Goal: Task Accomplishment & Management: Manage account settings

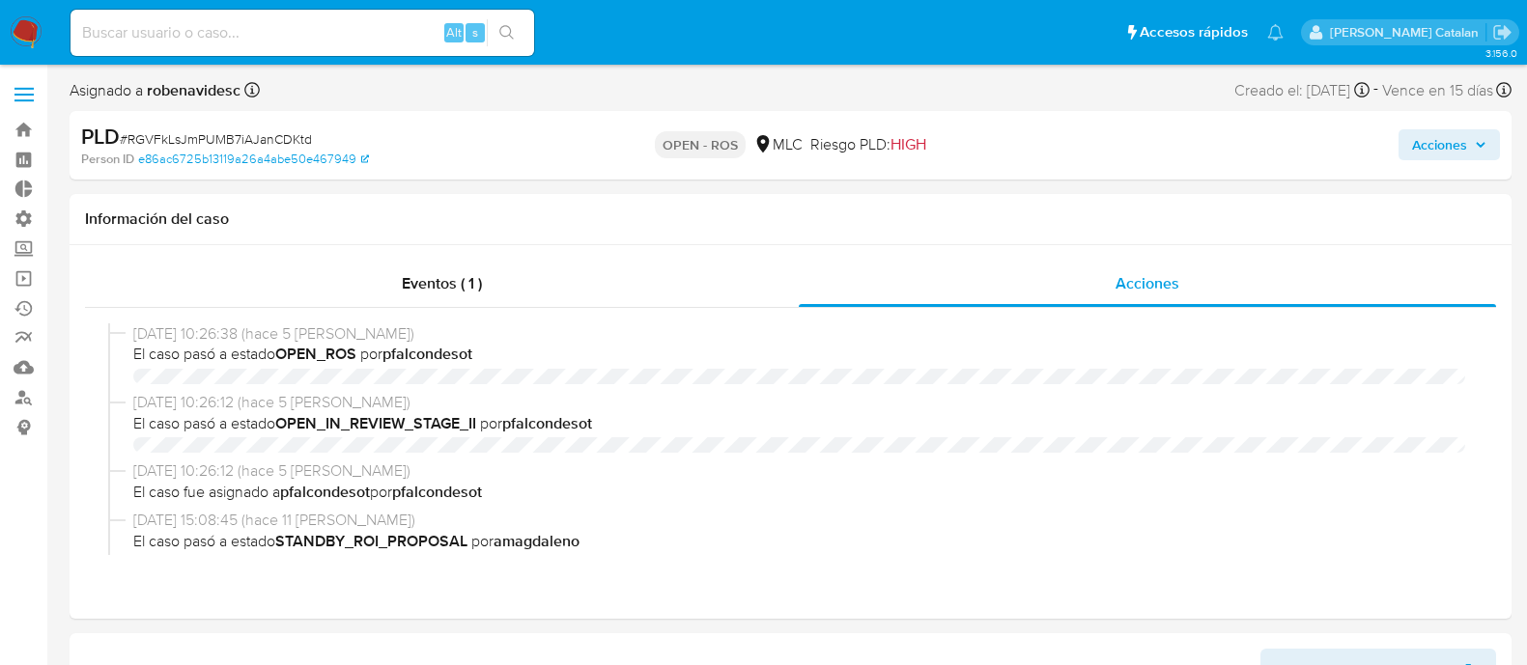
select select "10"
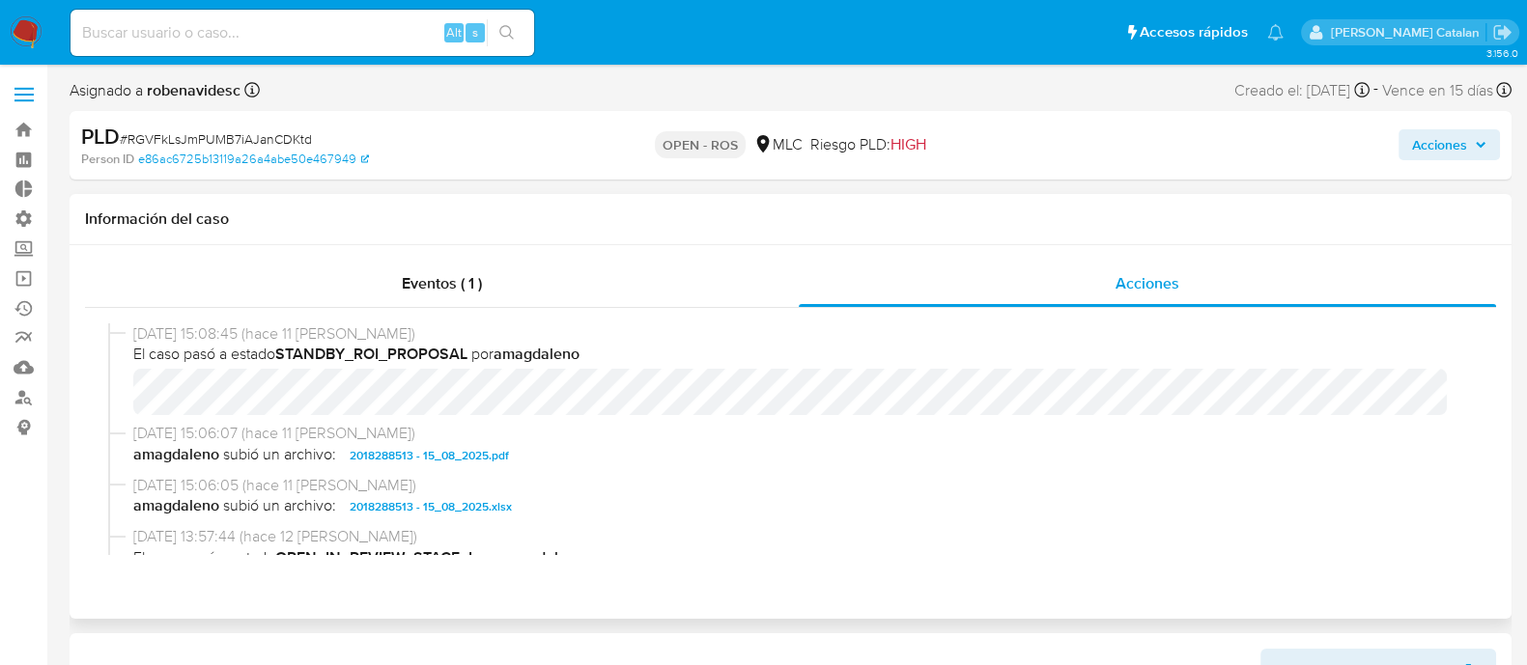
scroll to position [392, 0]
click at [499, 451] on span "2018288513 - 15_08_2025.pdf" at bounding box center [429, 453] width 159 height 23
click at [477, 509] on span "2018288513 - 15_08_2025.xlsx" at bounding box center [431, 504] width 162 height 23
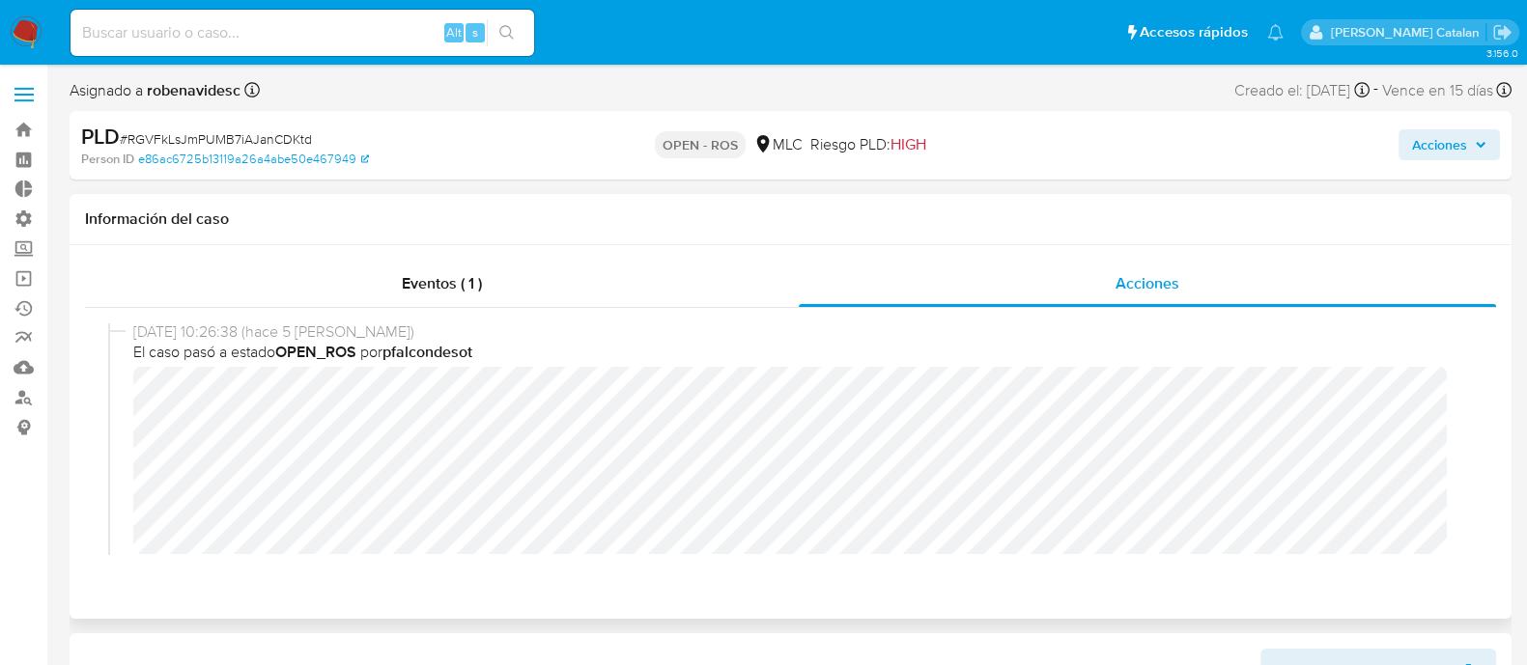
scroll to position [0, 0]
click at [1396, 154] on div "Acciones" at bounding box center [1265, 145] width 467 height 45
click at [1404, 152] on button "Acciones" at bounding box center [1448, 144] width 101 height 31
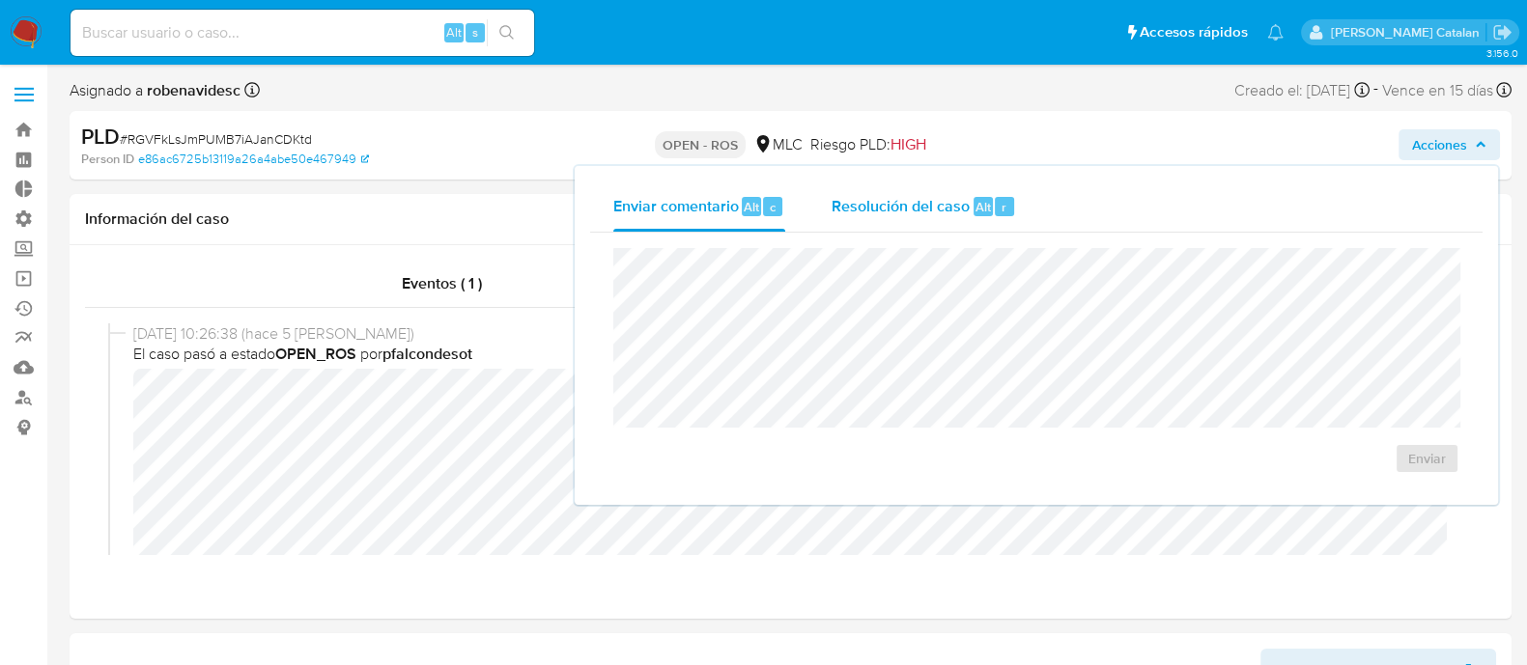
click at [904, 217] on div "Resolución del caso Alt r" at bounding box center [923, 207] width 184 height 50
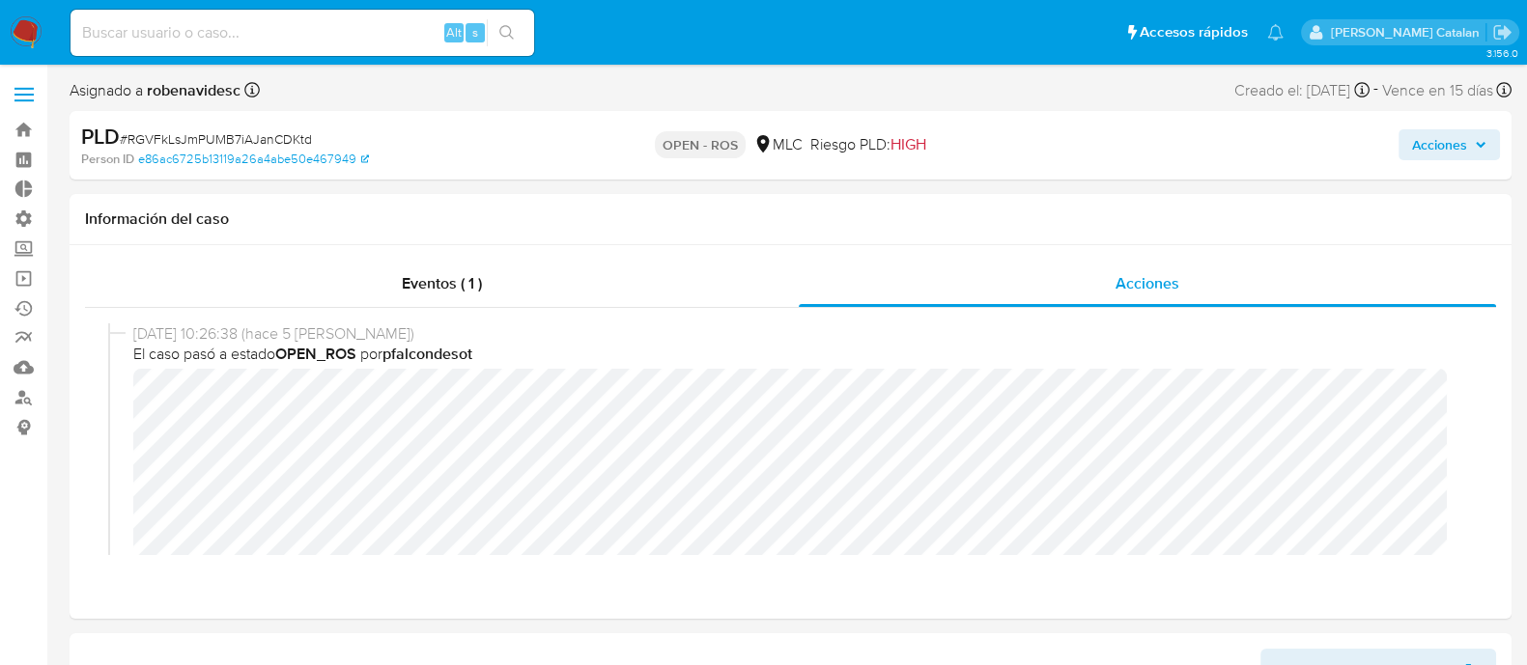
click at [1405, 149] on button "Acciones" at bounding box center [1448, 144] width 101 height 31
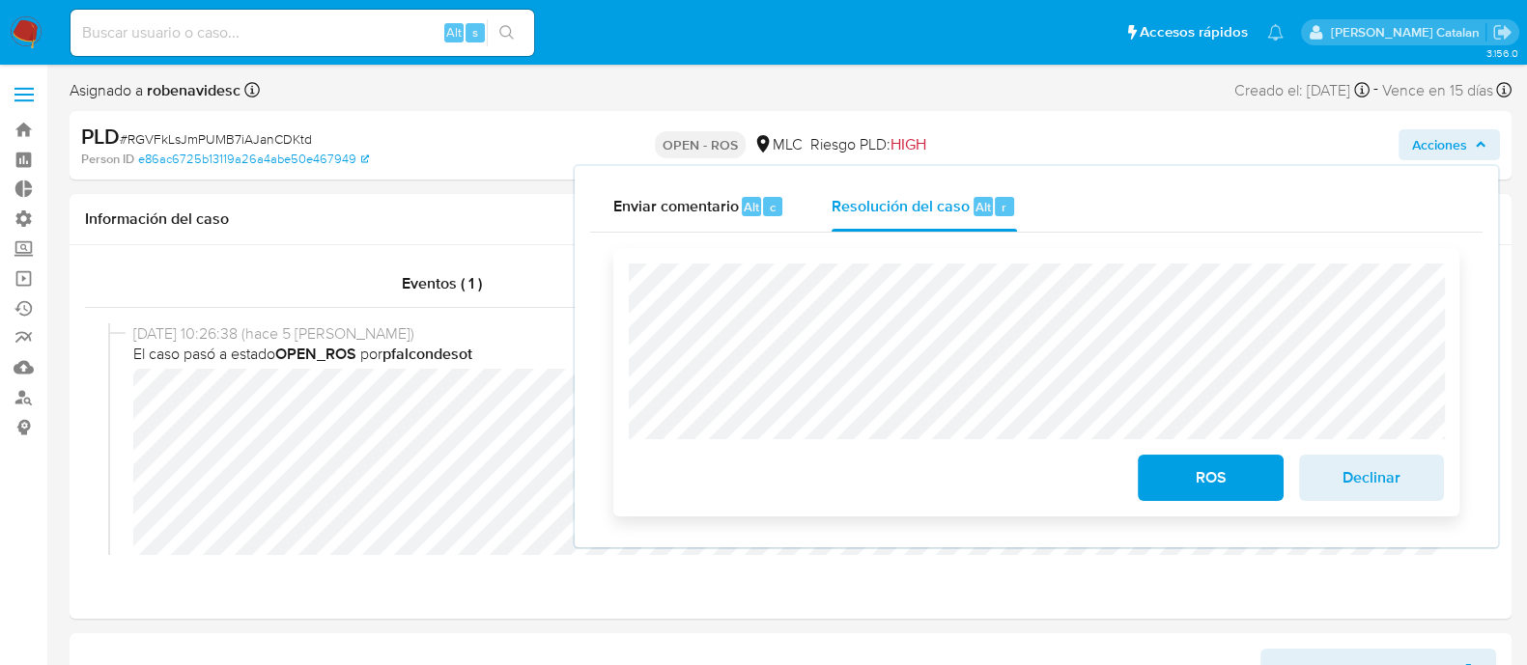
click at [1158, 479] on button "ROS" at bounding box center [1209, 478] width 145 height 46
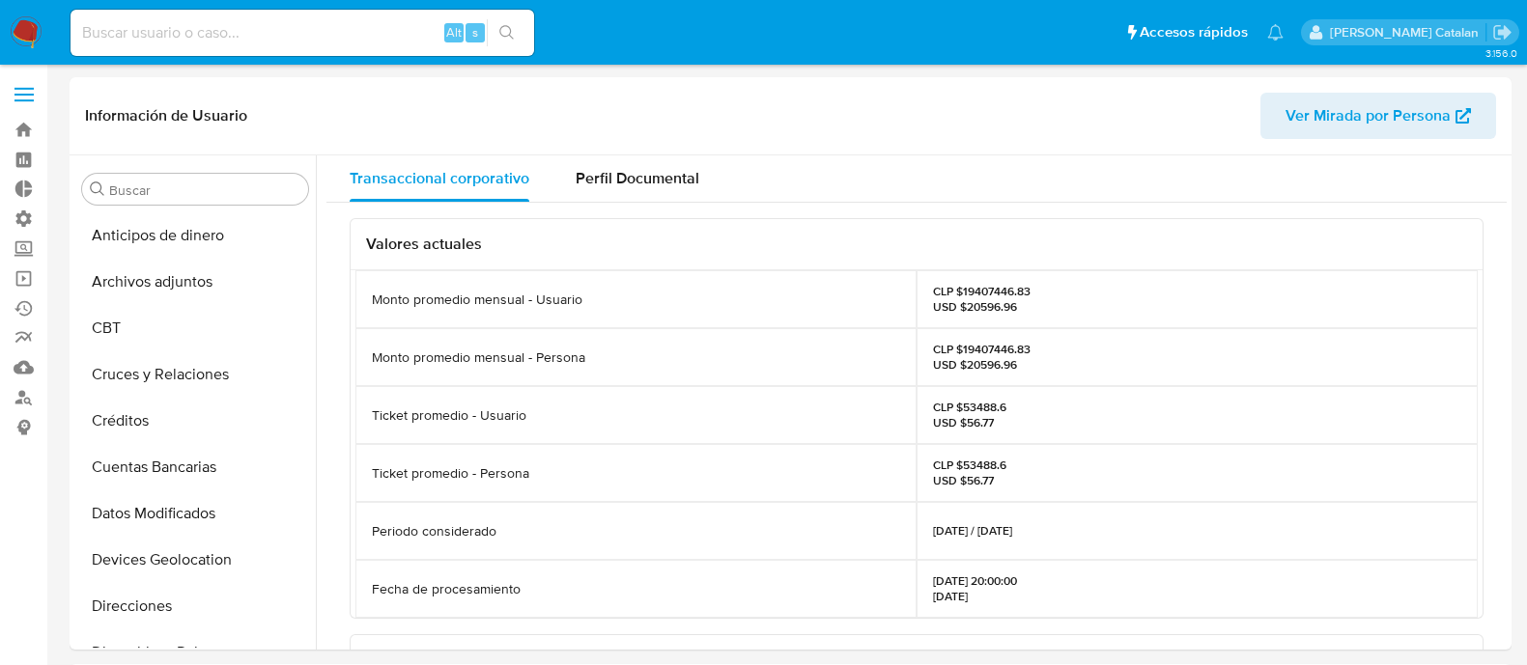
select select "10"
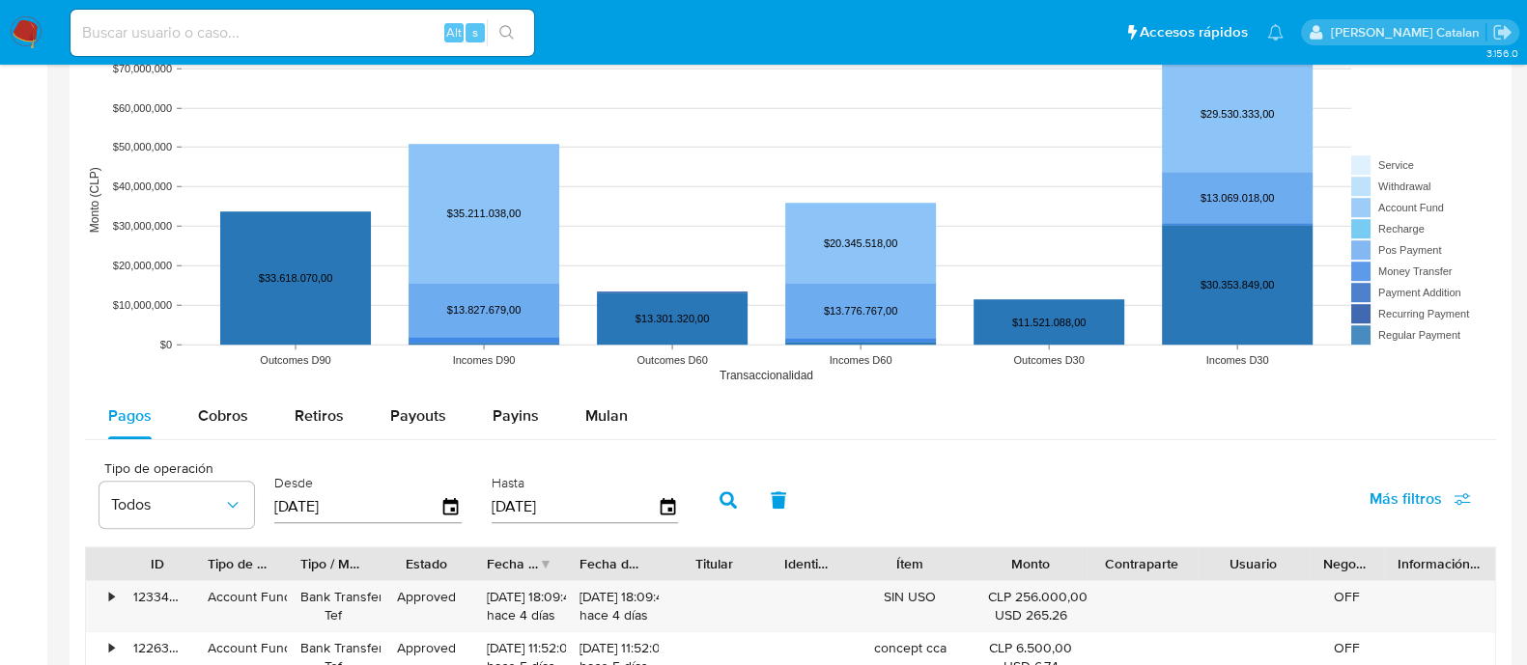
scroll to position [323, 0]
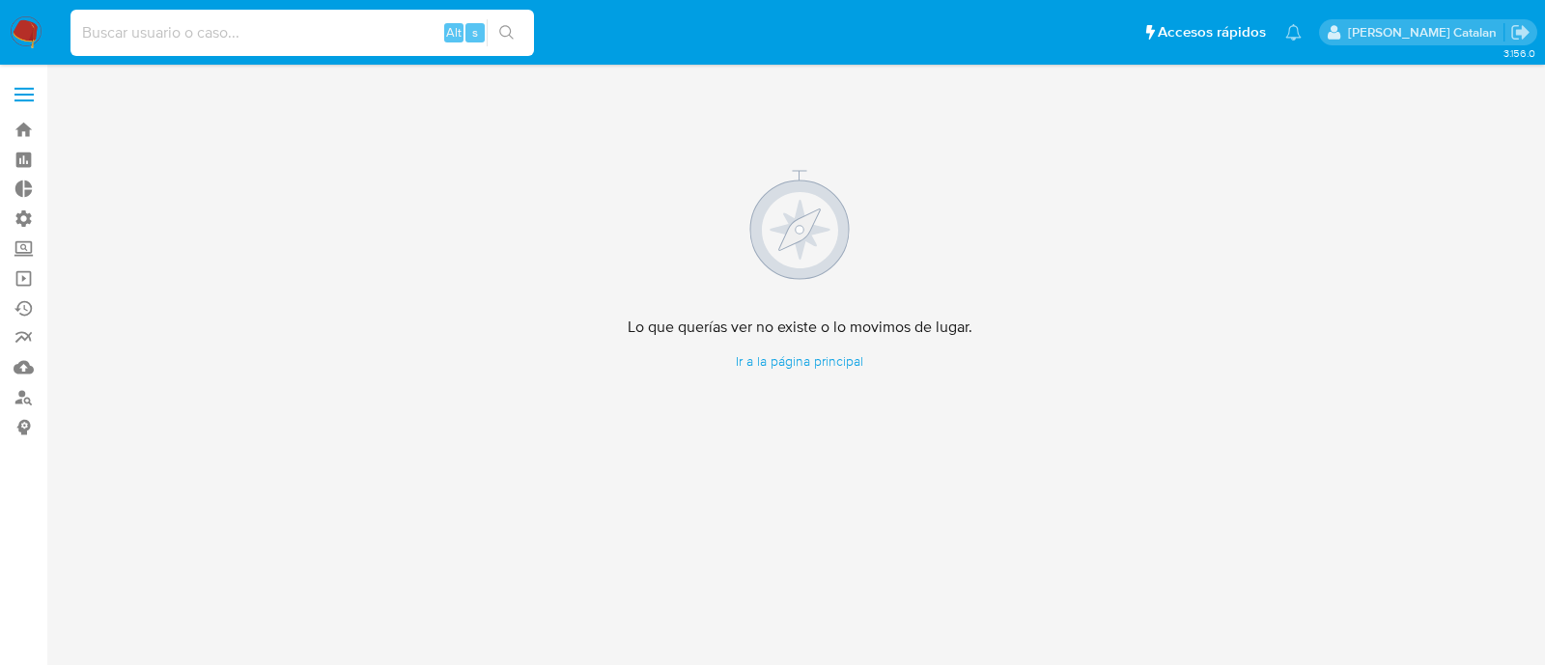
click at [338, 40] on input at bounding box center [301, 32] width 463 height 25
paste input "1281080829"
type input "1281080829"
click at [509, 41] on button "search-icon" at bounding box center [507, 32] width 40 height 27
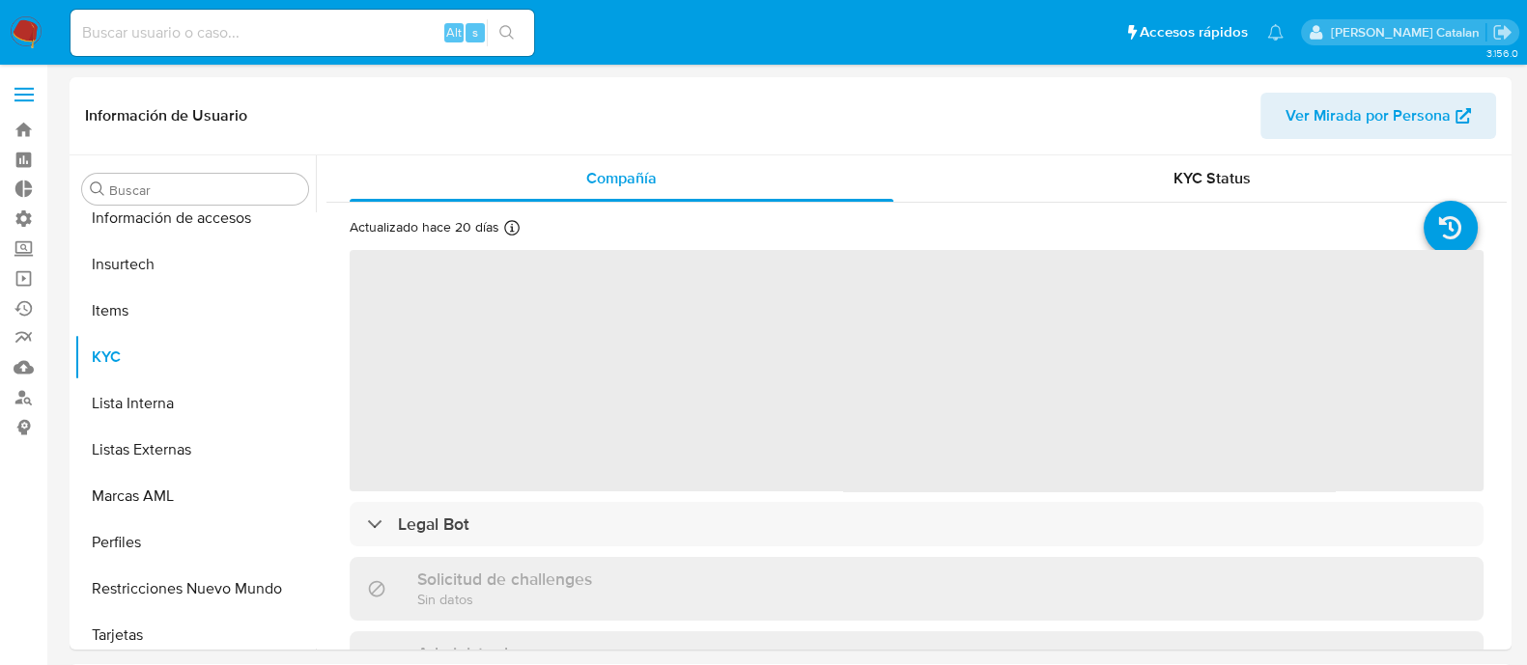
scroll to position [815, 0]
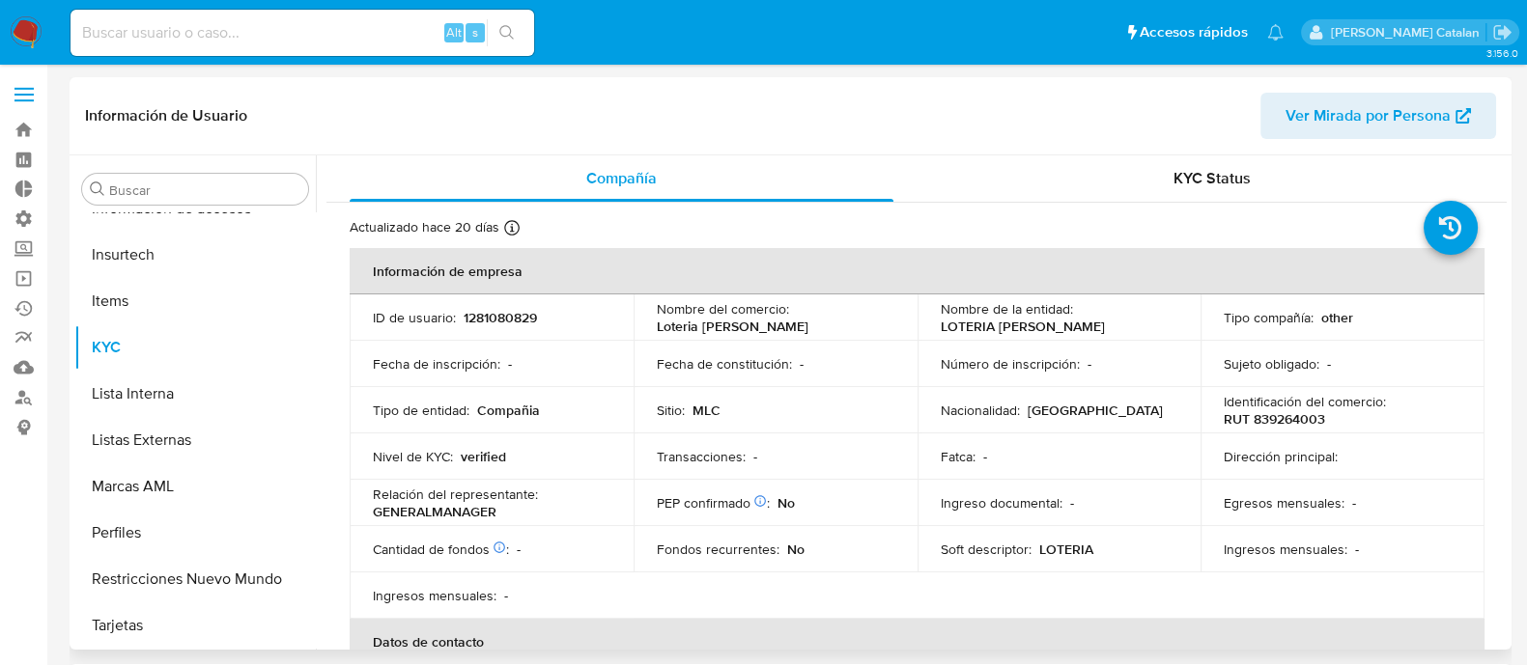
select select "10"
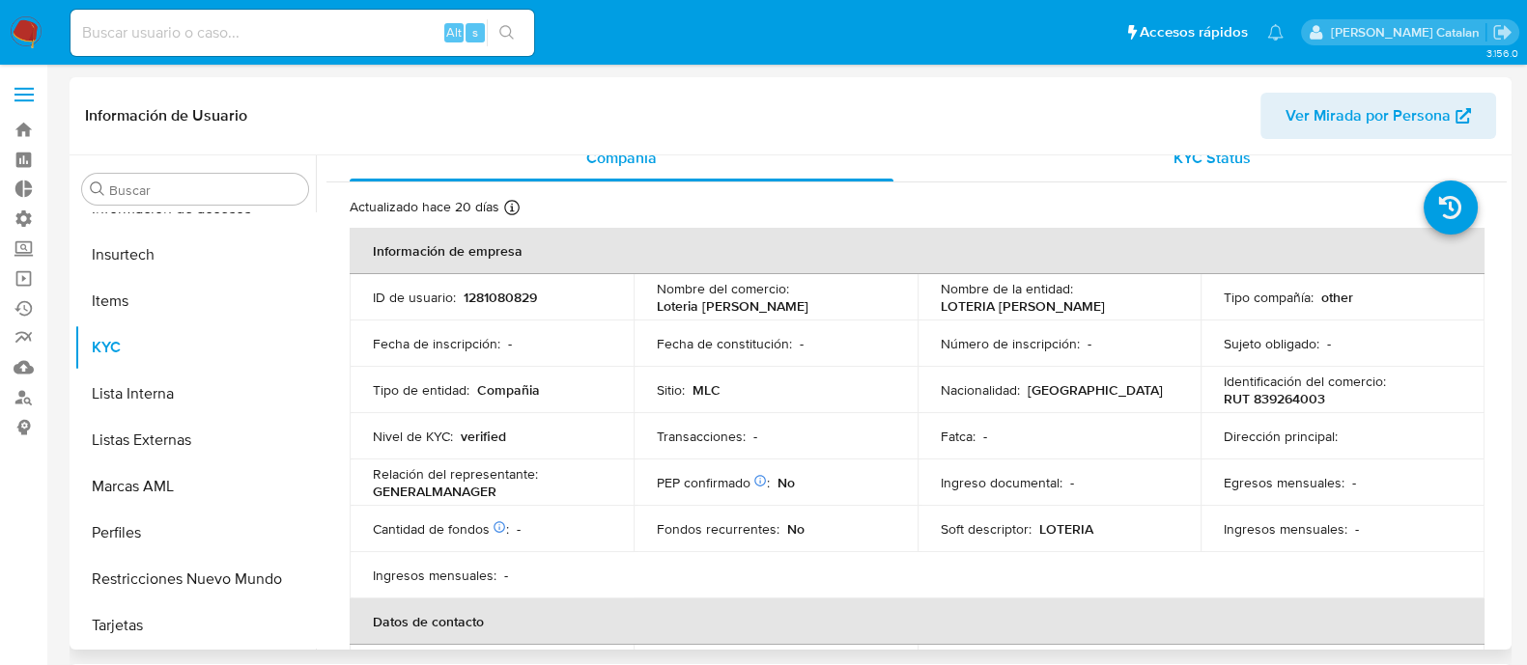
click at [1152, 171] on div "KYC Status" at bounding box center [1212, 158] width 544 height 46
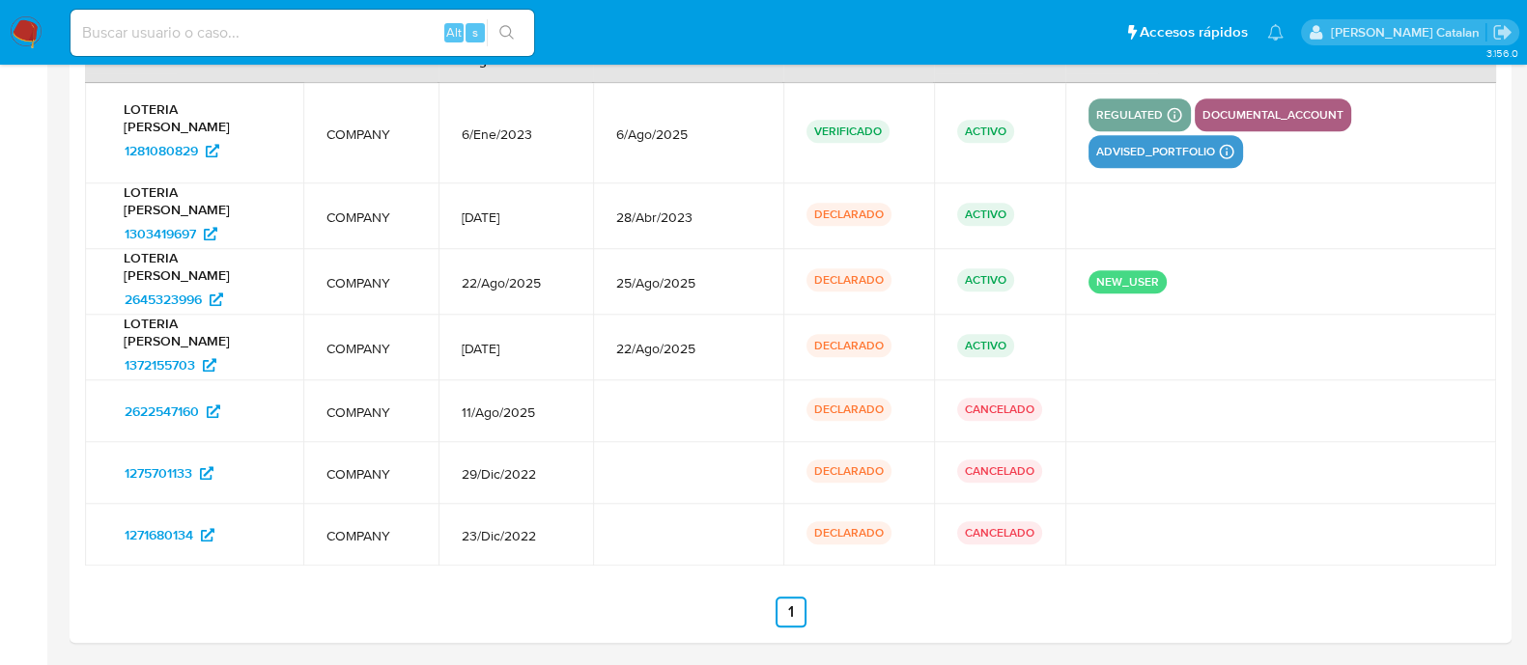
scroll to position [2509, 0]
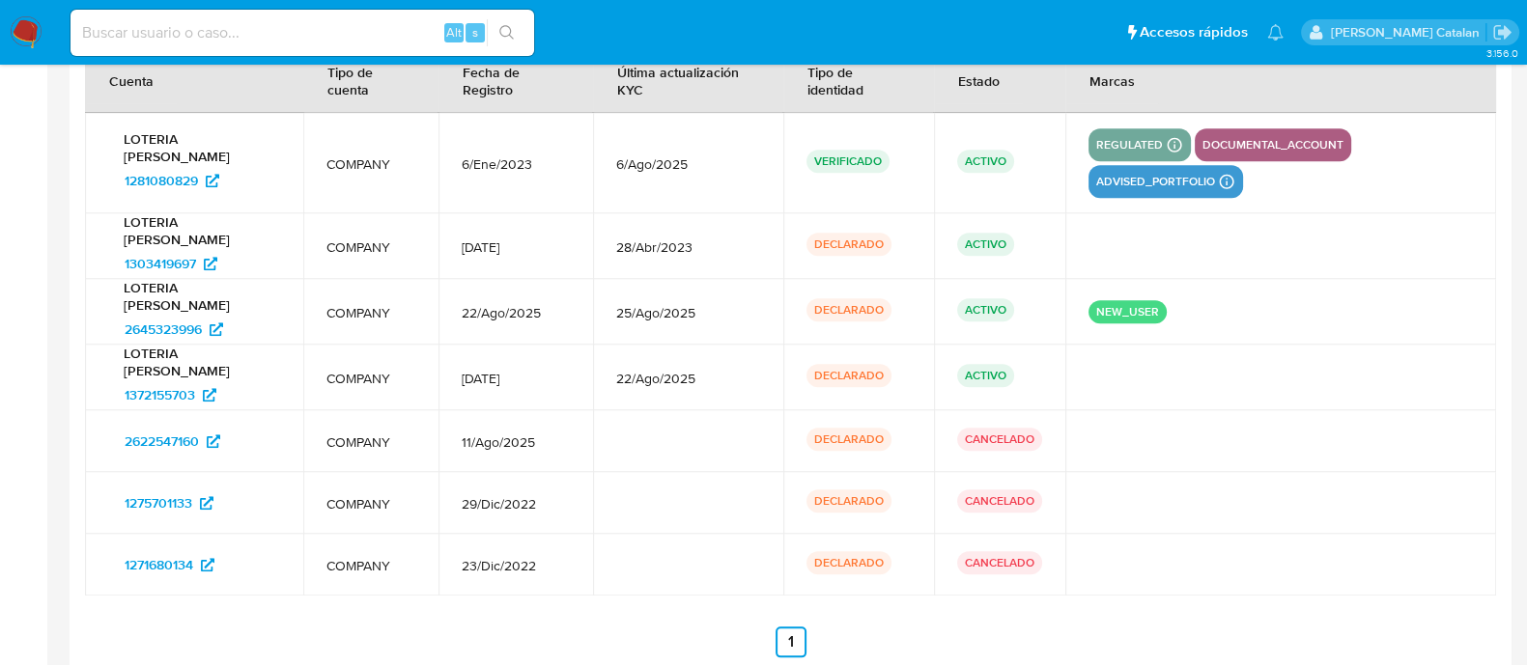
click at [1219, 416] on td at bounding box center [1280, 441] width 431 height 62
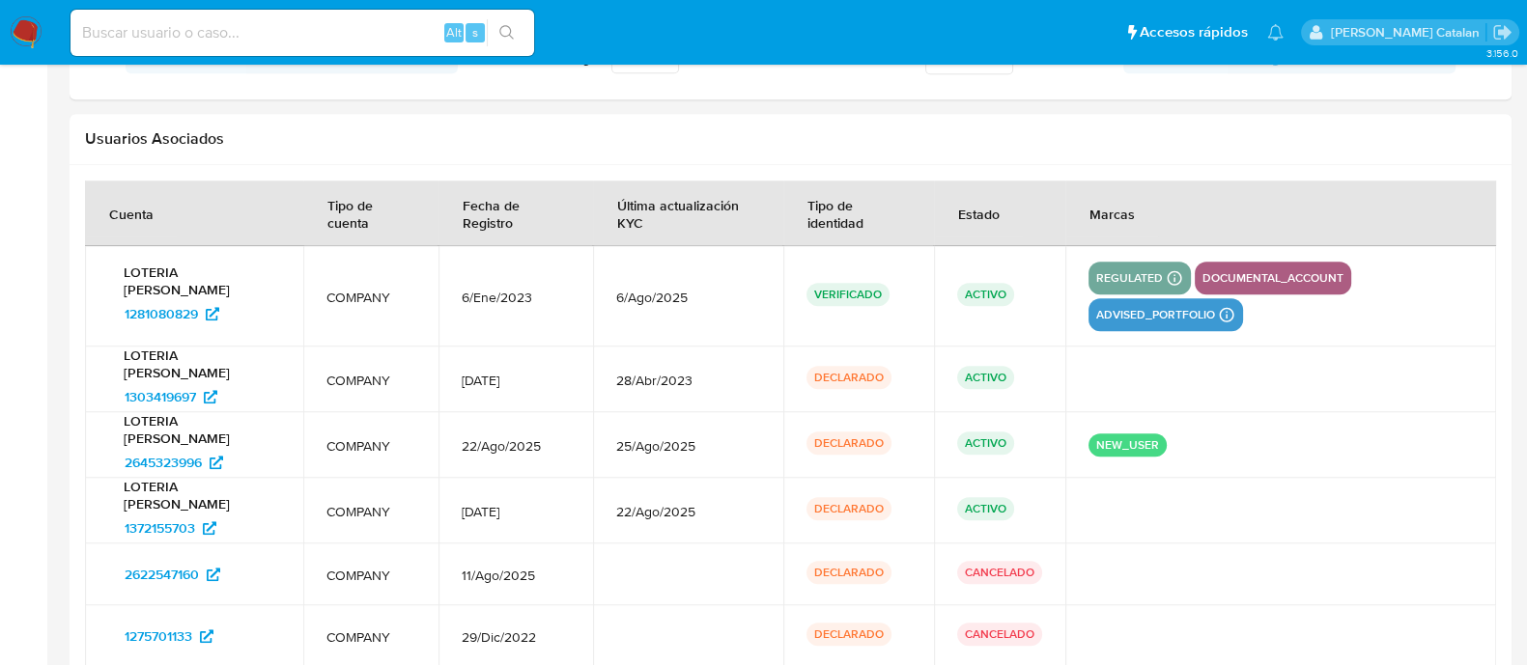
scroll to position [2365, 0]
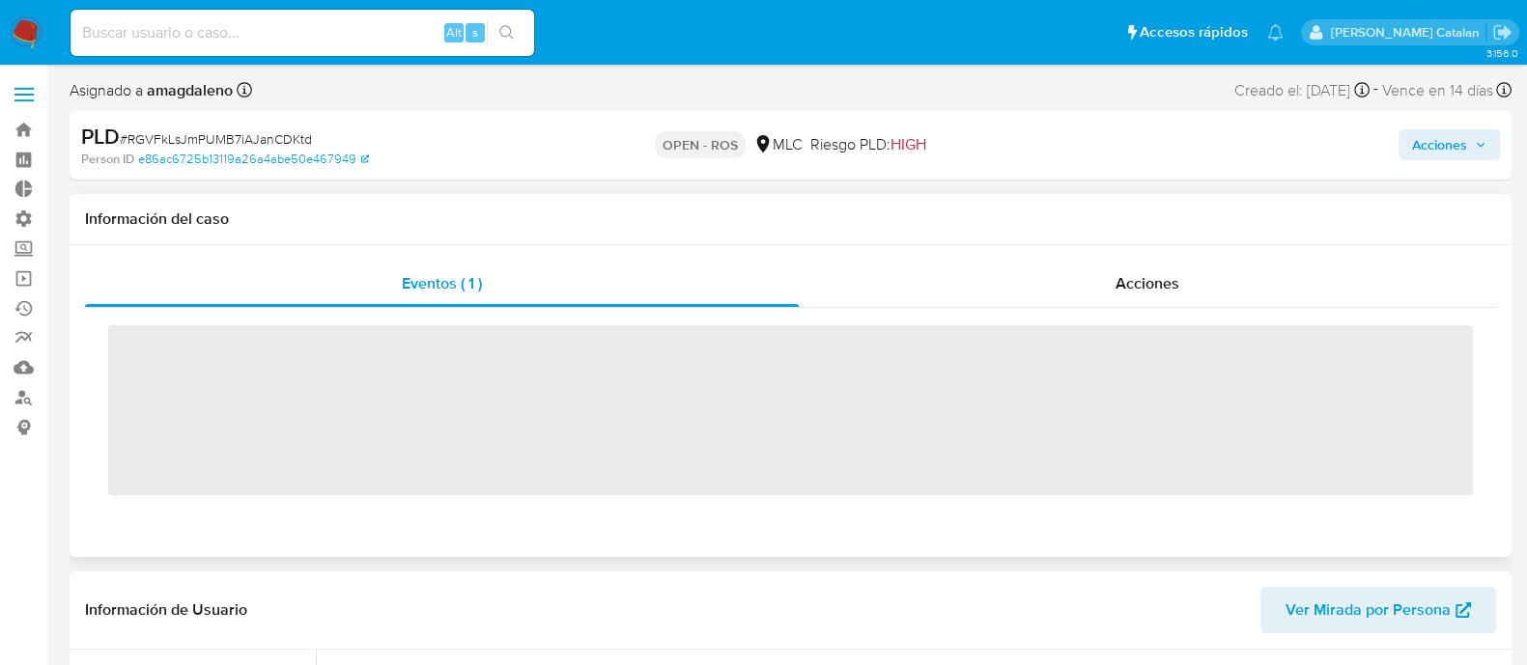
scroll to position [815, 0]
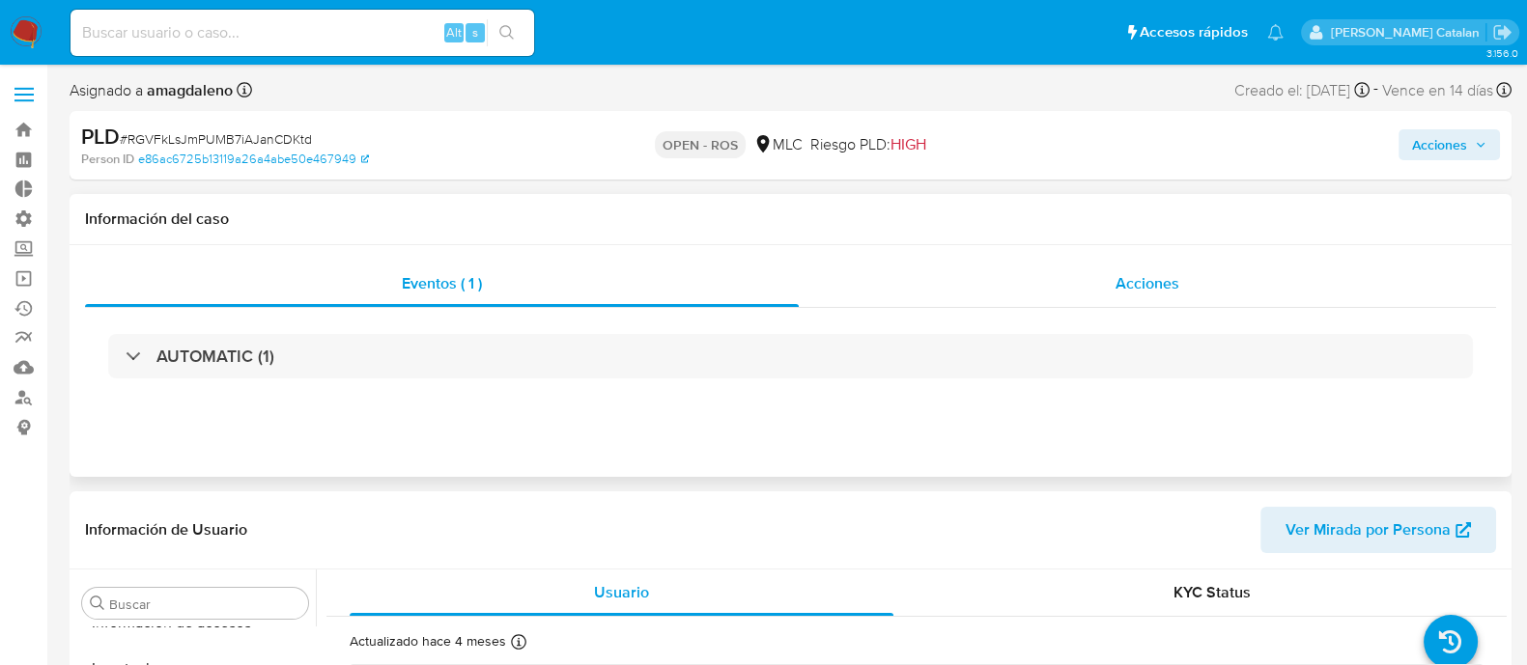
click at [1099, 292] on div "Acciones" at bounding box center [1147, 284] width 697 height 46
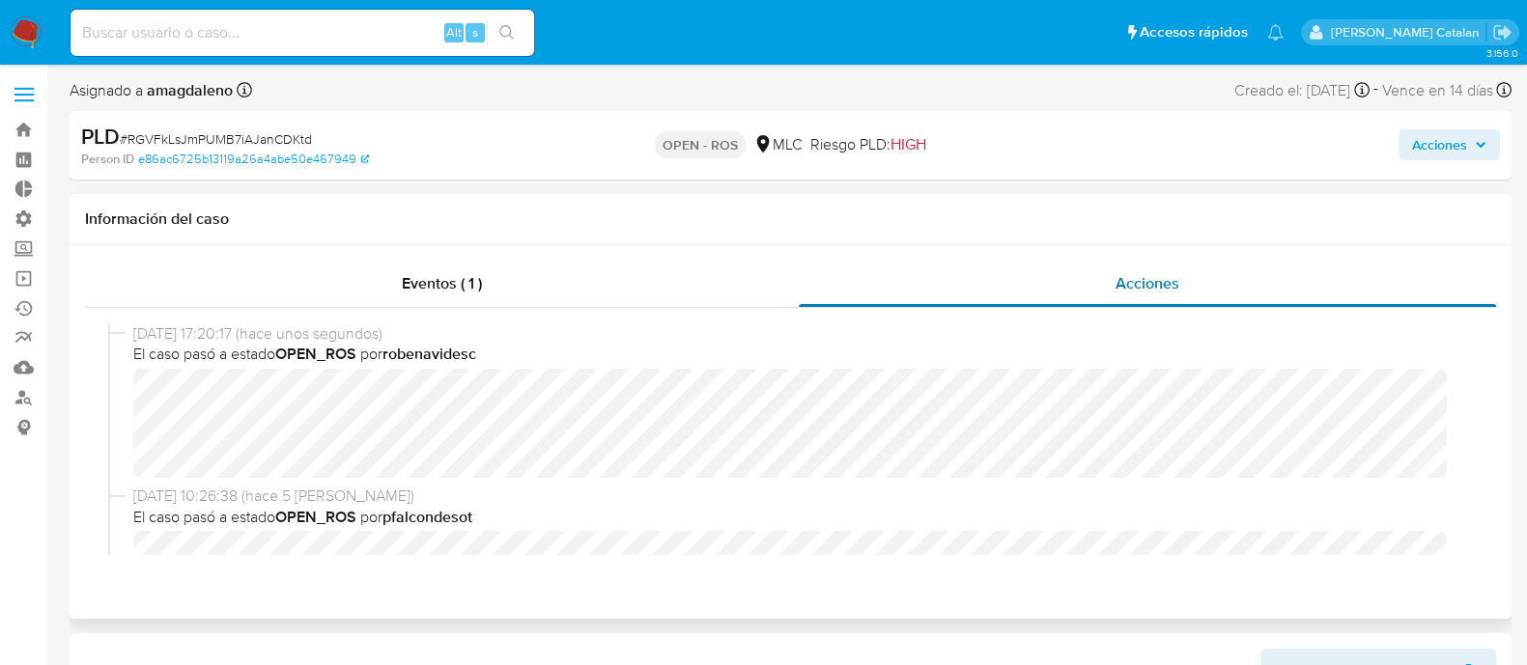
select select "10"
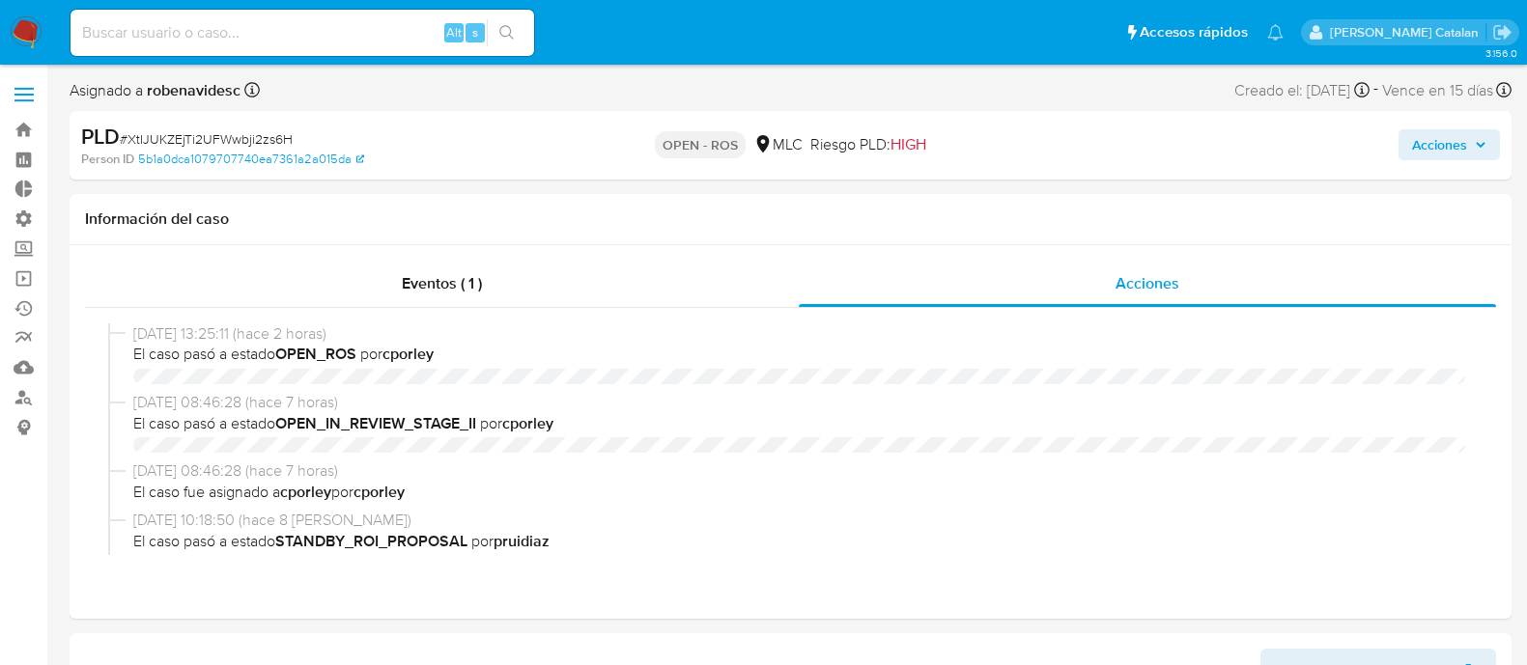
select select "10"
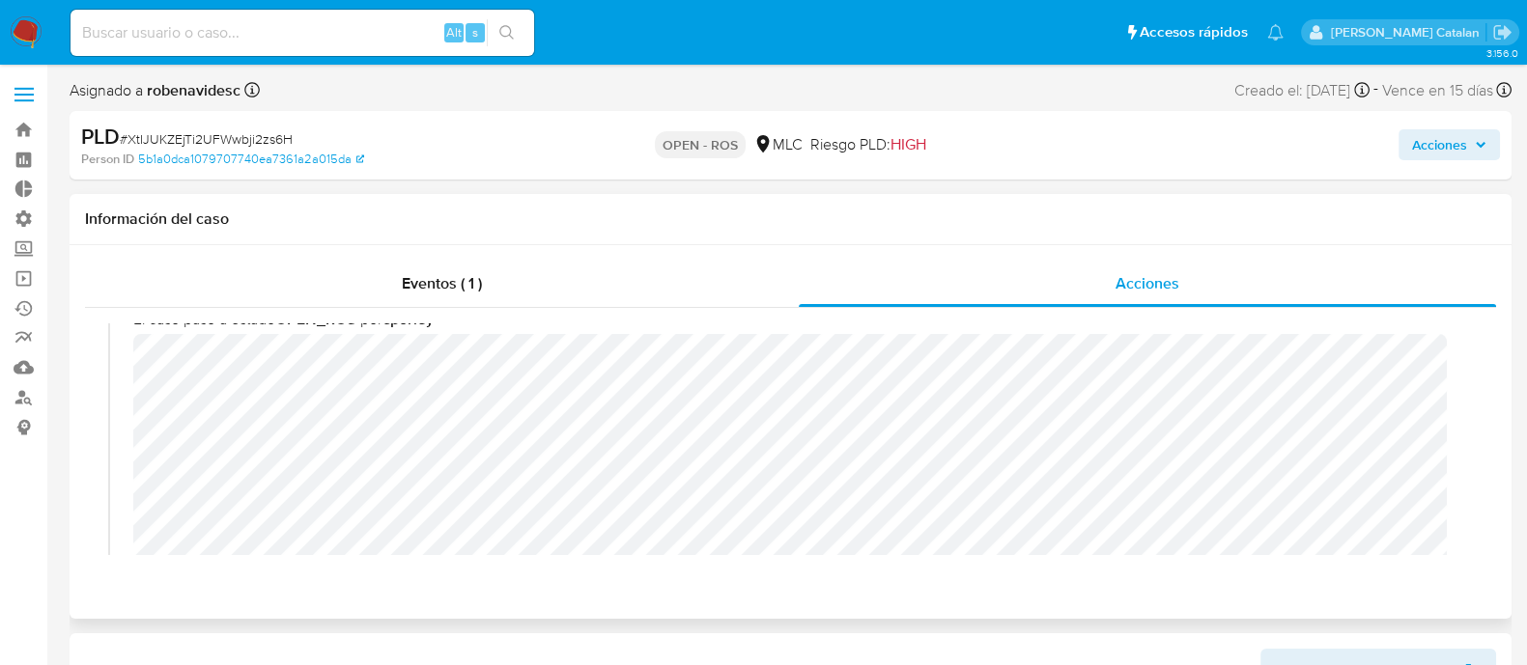
scroll to position [36, 0]
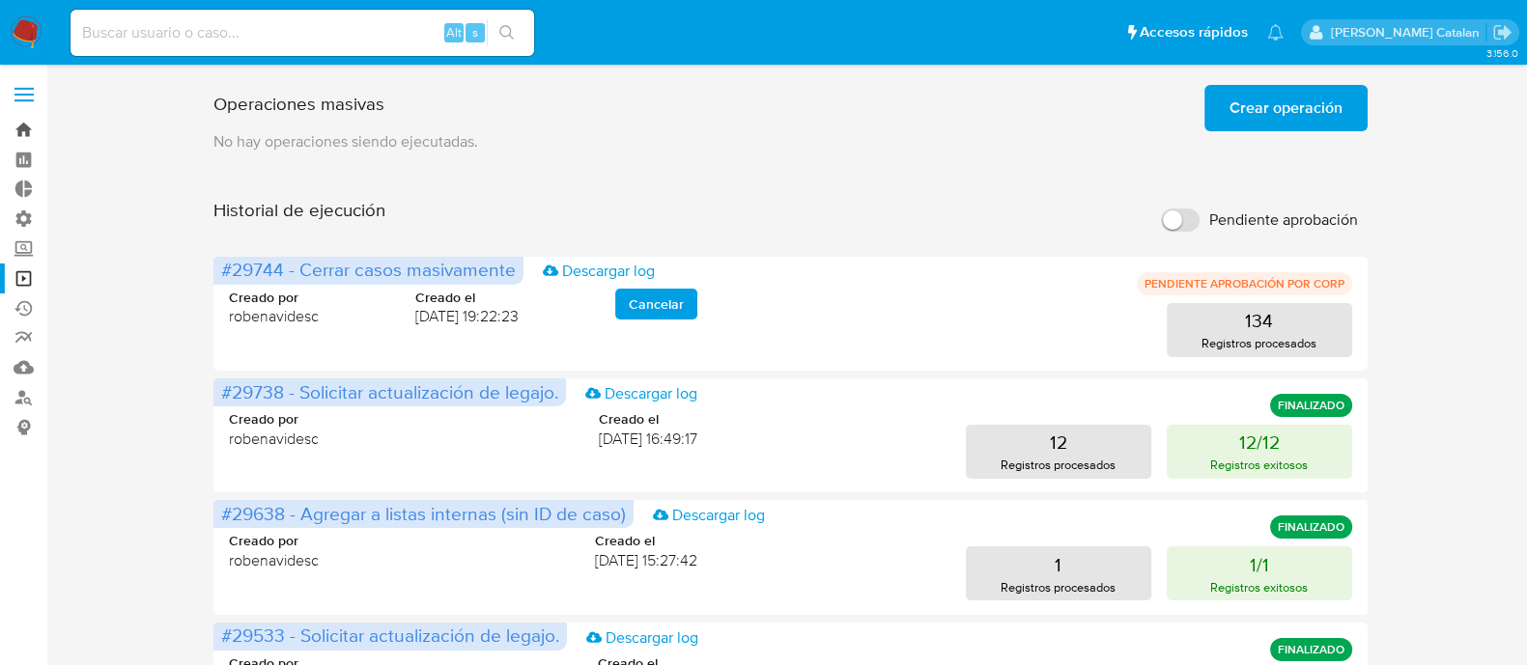
click at [10, 126] on link "Bandeja" at bounding box center [115, 130] width 230 height 30
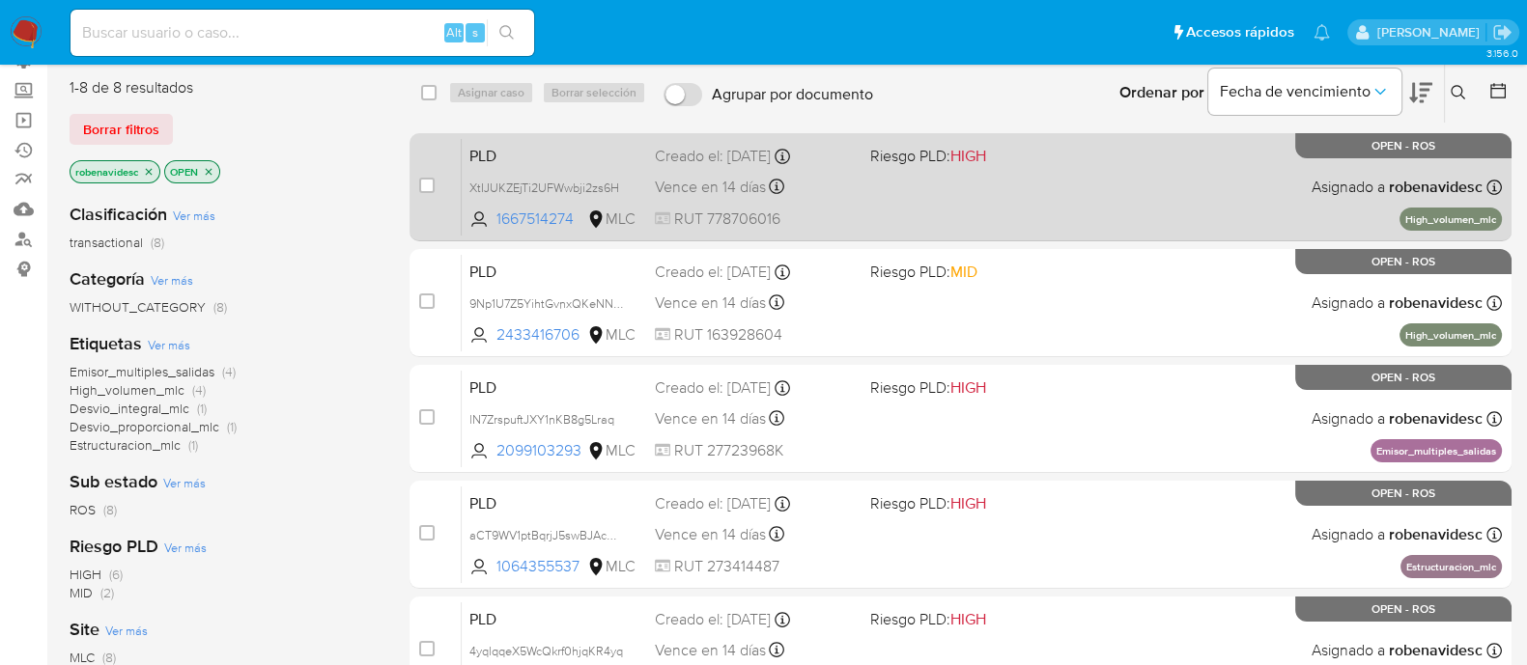
scroll to position [159, 0]
click at [1132, 380] on div "PLD lN7ZrspuftJXY1nKB8g5Lraq 2099103293 MLC Riesgo PLD: HIGH Creado el: 12/06/2…" at bounding box center [982, 418] width 1040 height 98
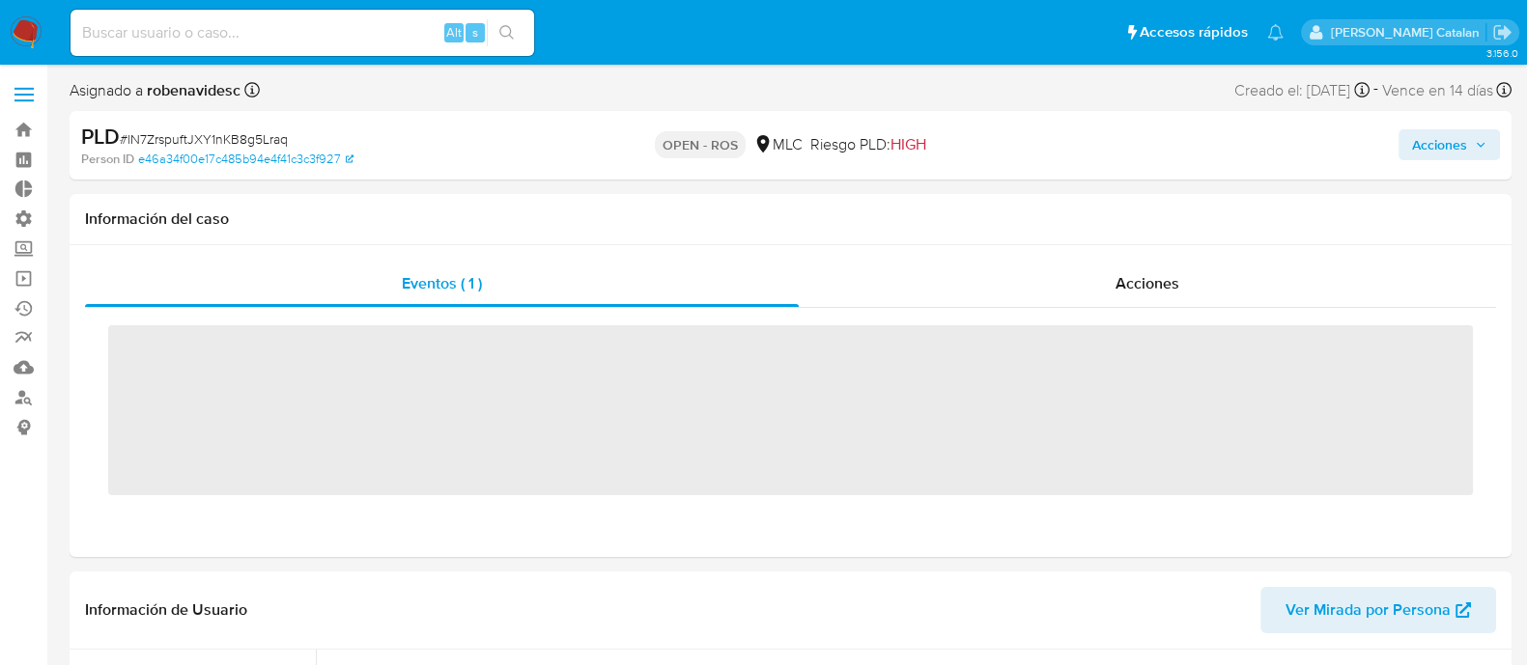
scroll to position [815, 0]
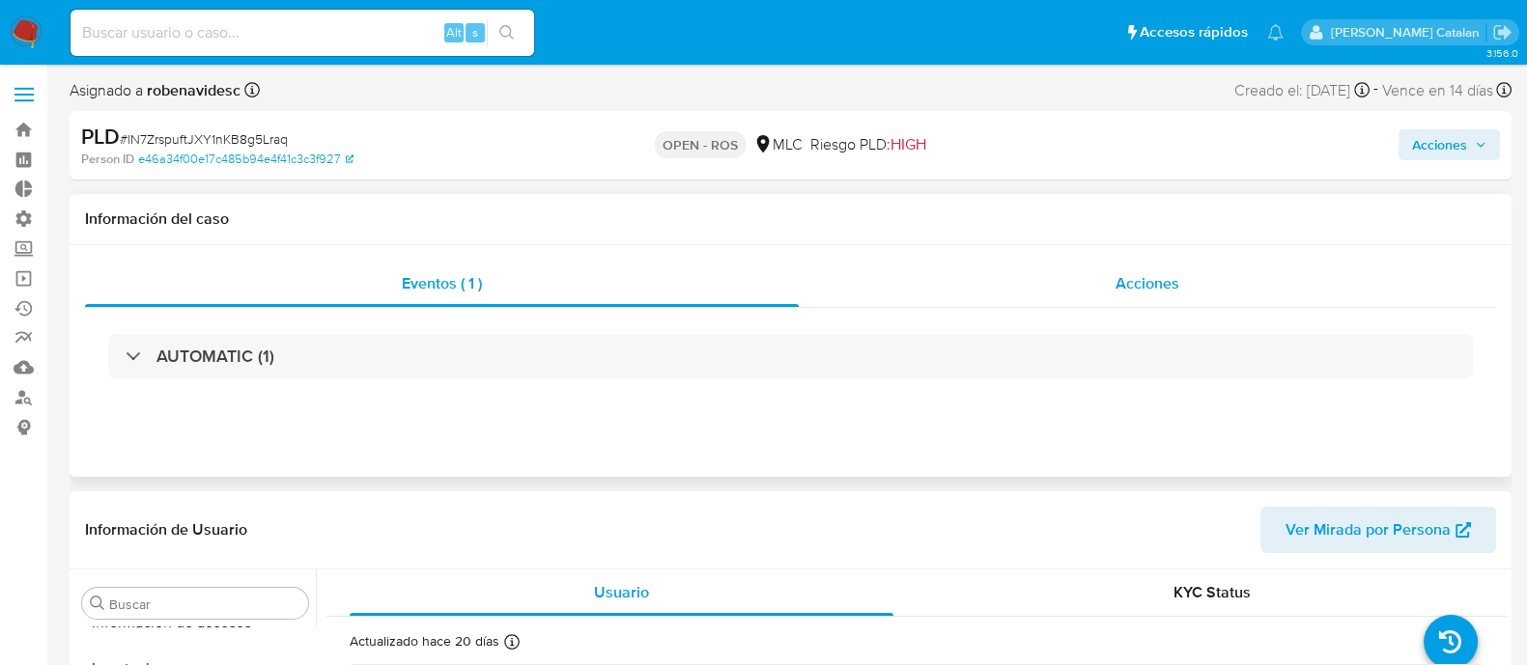
click at [1149, 286] on span "Acciones" at bounding box center [1147, 283] width 64 height 22
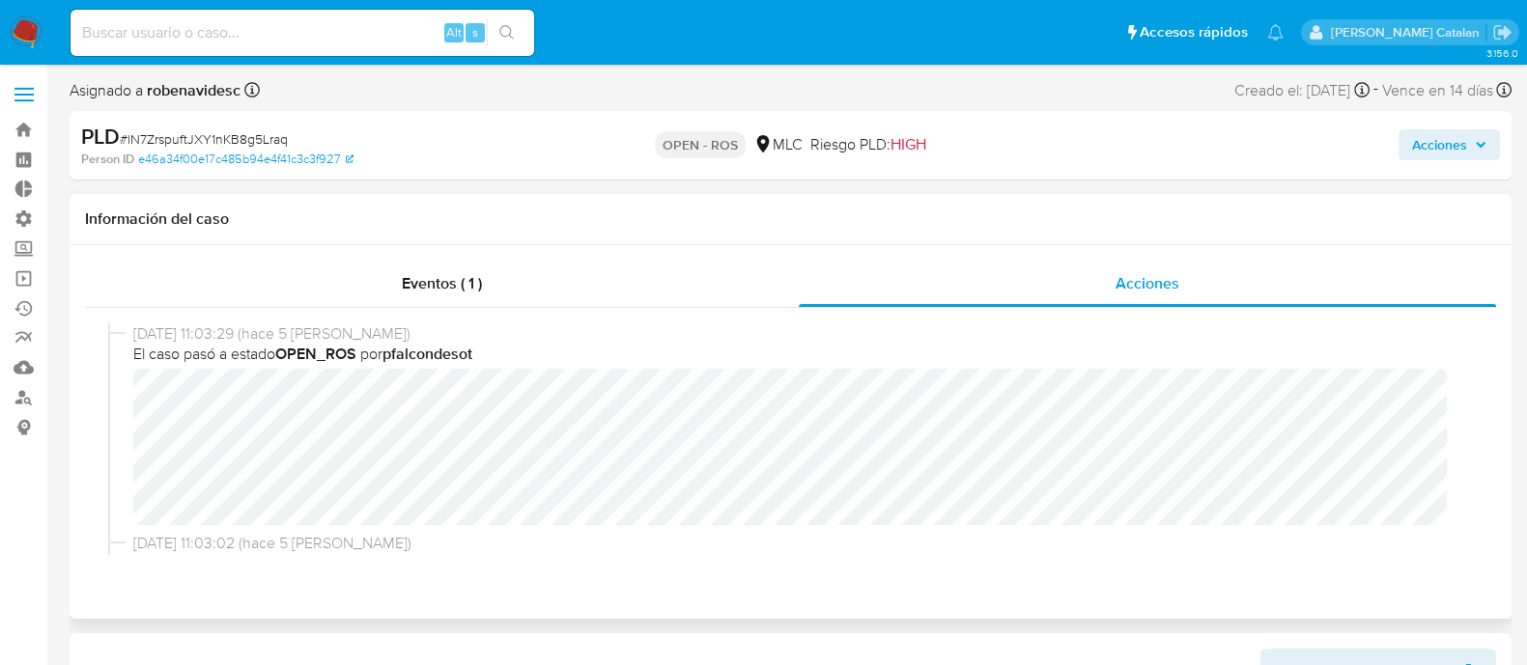
select select "10"
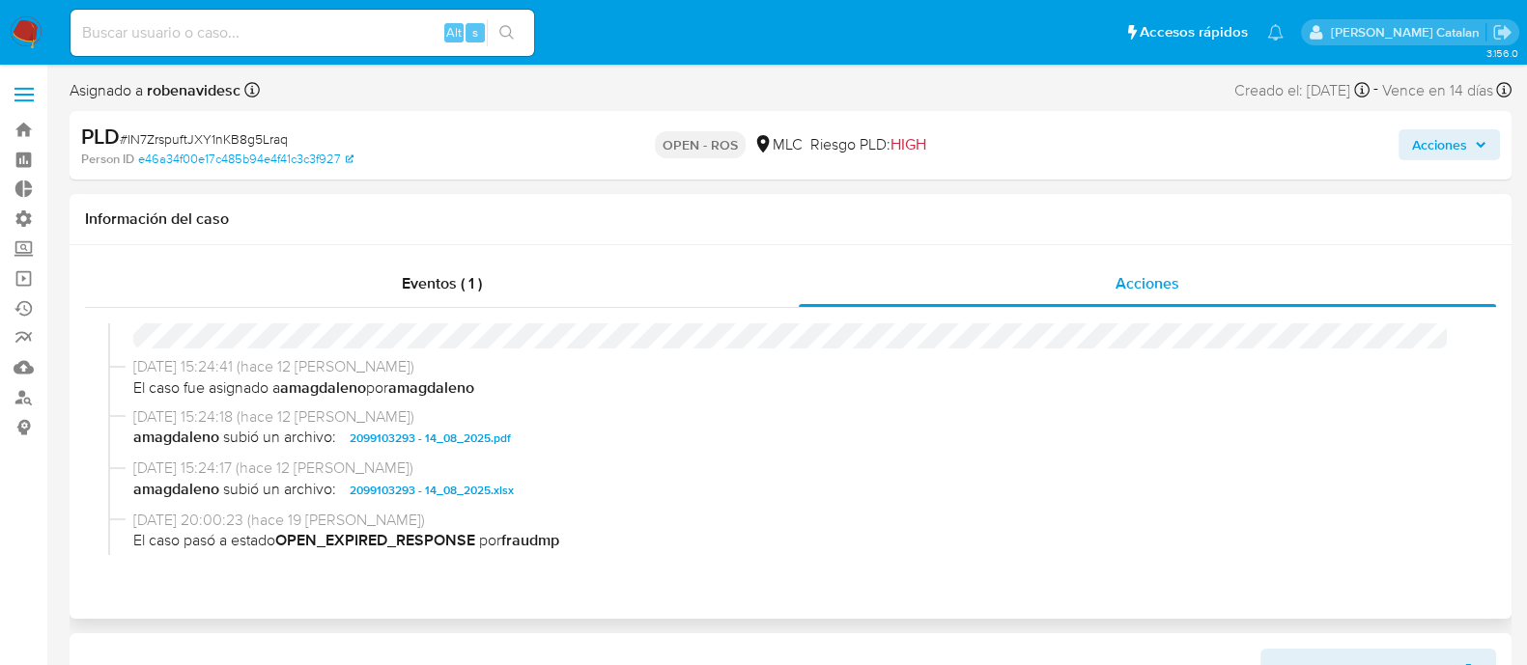
scroll to position [540, 0]
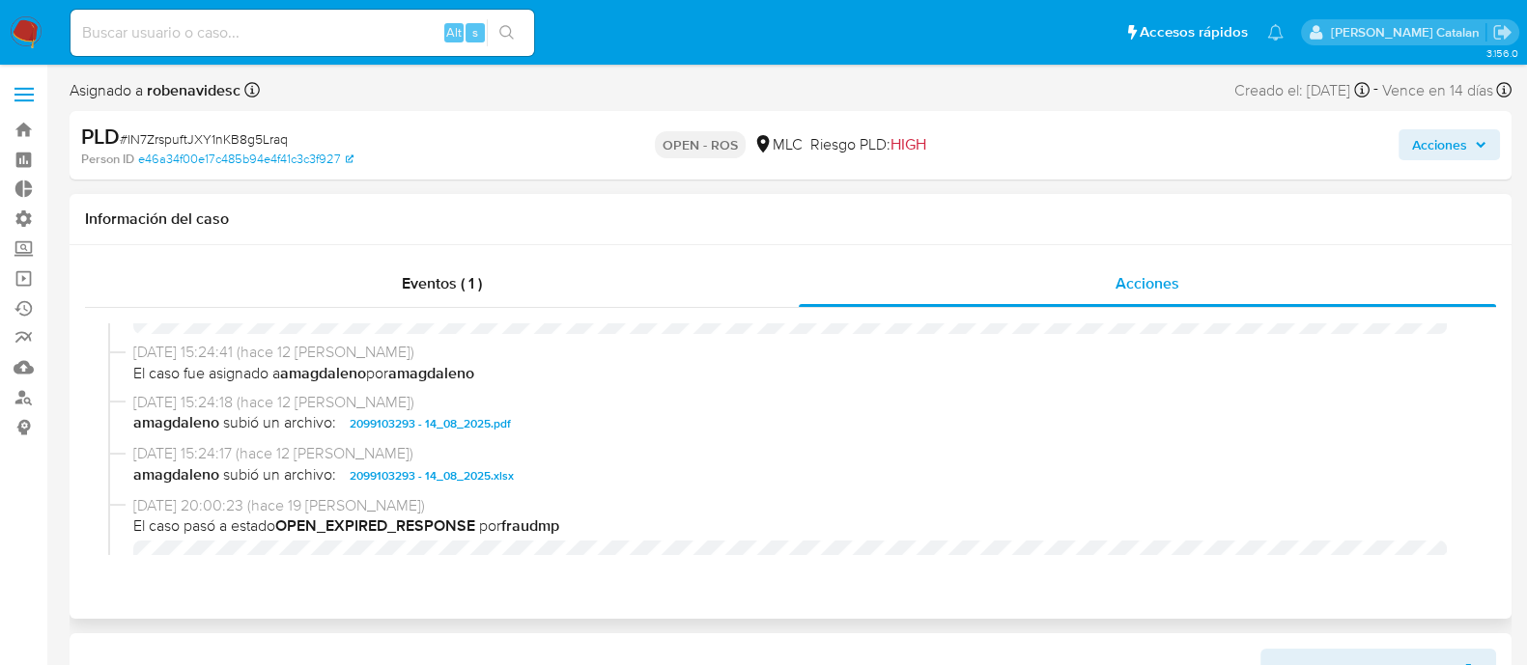
click at [456, 486] on span "2099103293 - 14_08_2025.xlsx" at bounding box center [432, 475] width 164 height 23
click at [449, 415] on span "2099103293 - 14_08_2025.pdf" at bounding box center [430, 423] width 161 height 23
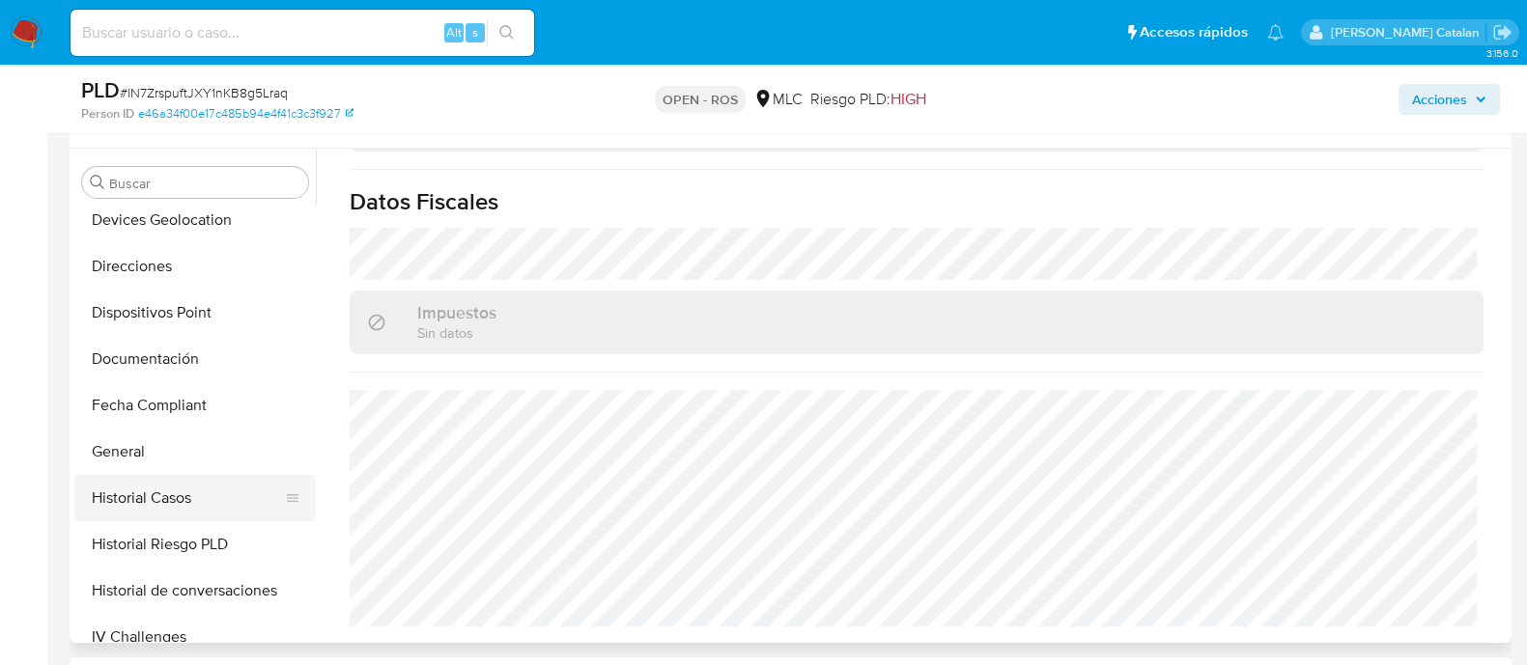
scroll to position [320, 0]
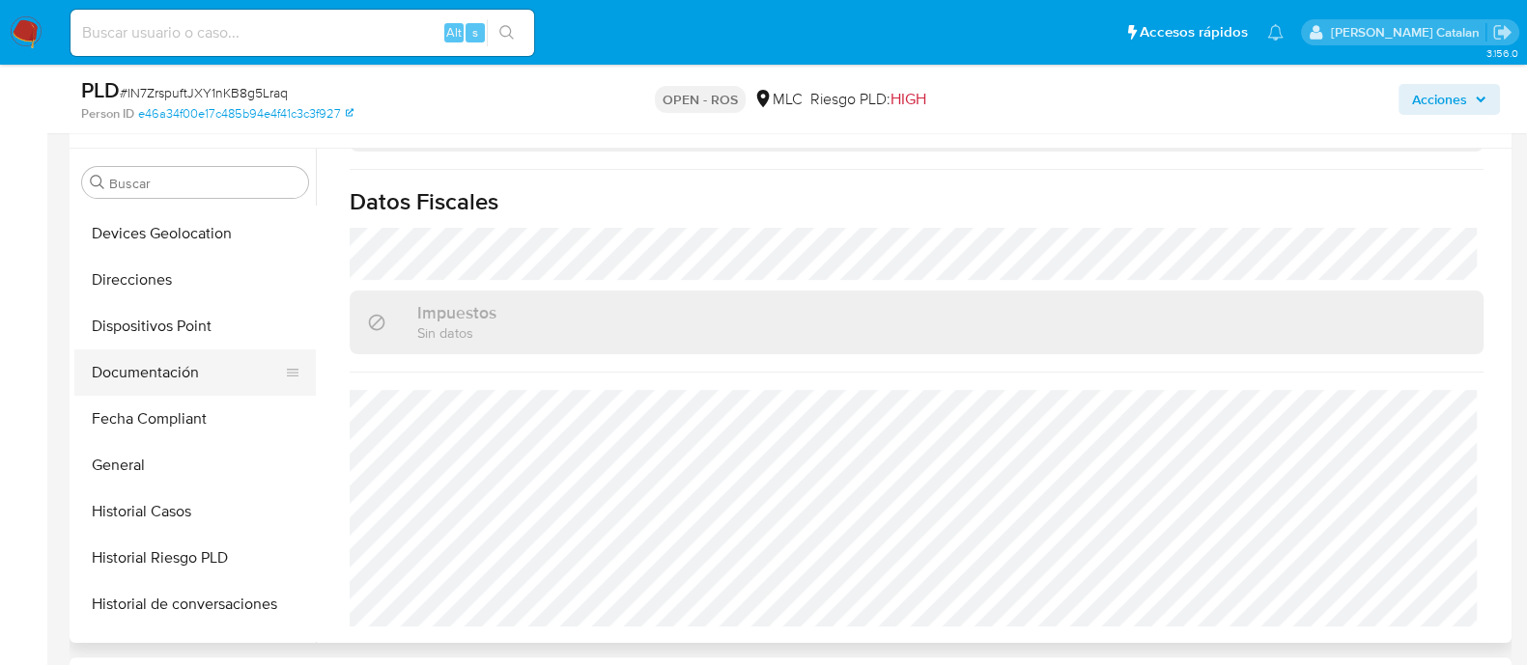
click at [141, 355] on button "Documentación" at bounding box center [187, 373] width 226 height 46
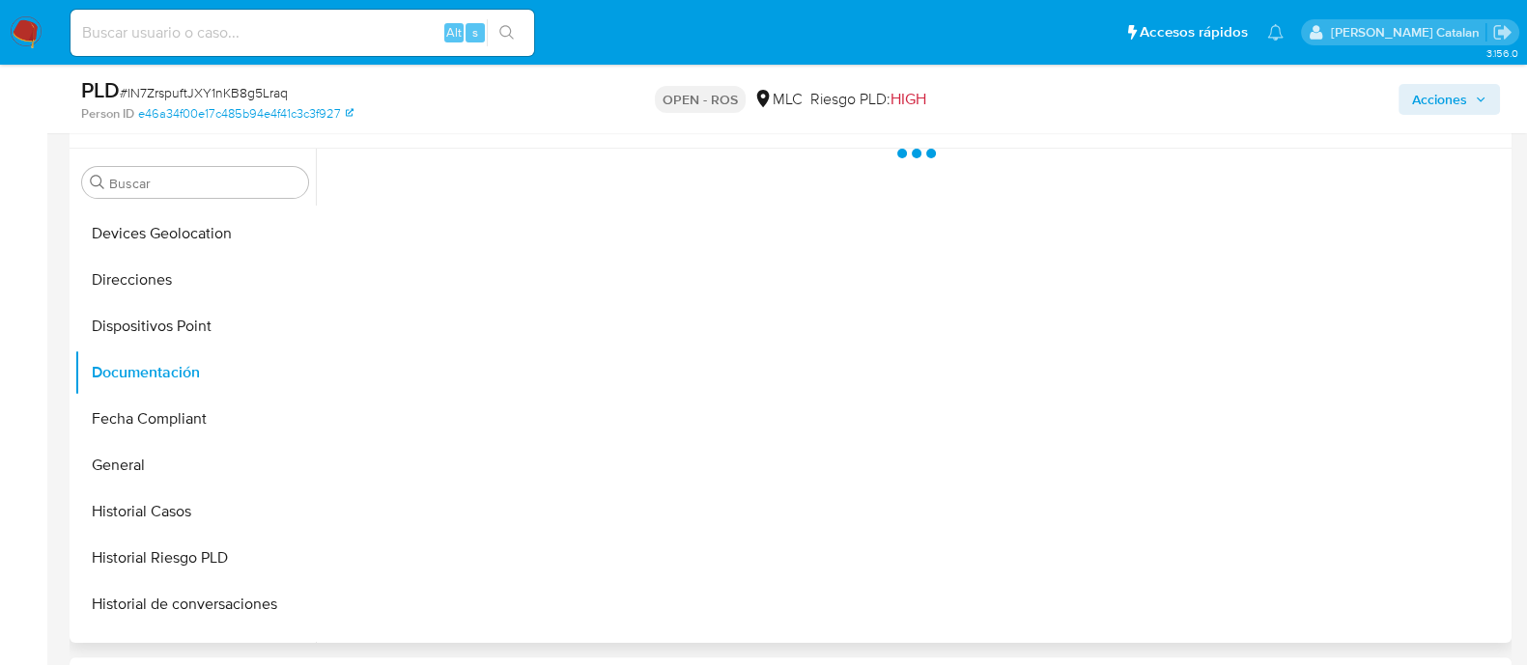
scroll to position [0, 0]
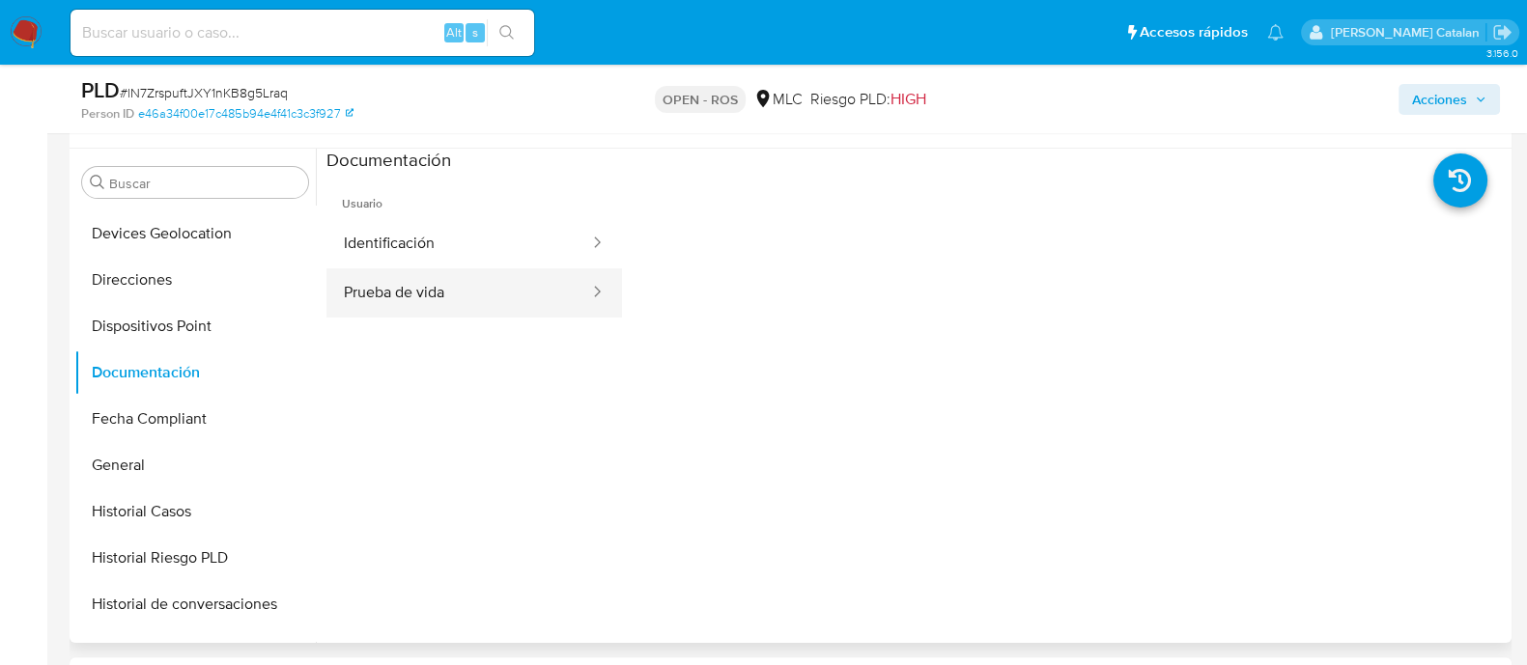
click at [552, 296] on button "Prueba de vida" at bounding box center [458, 292] width 265 height 49
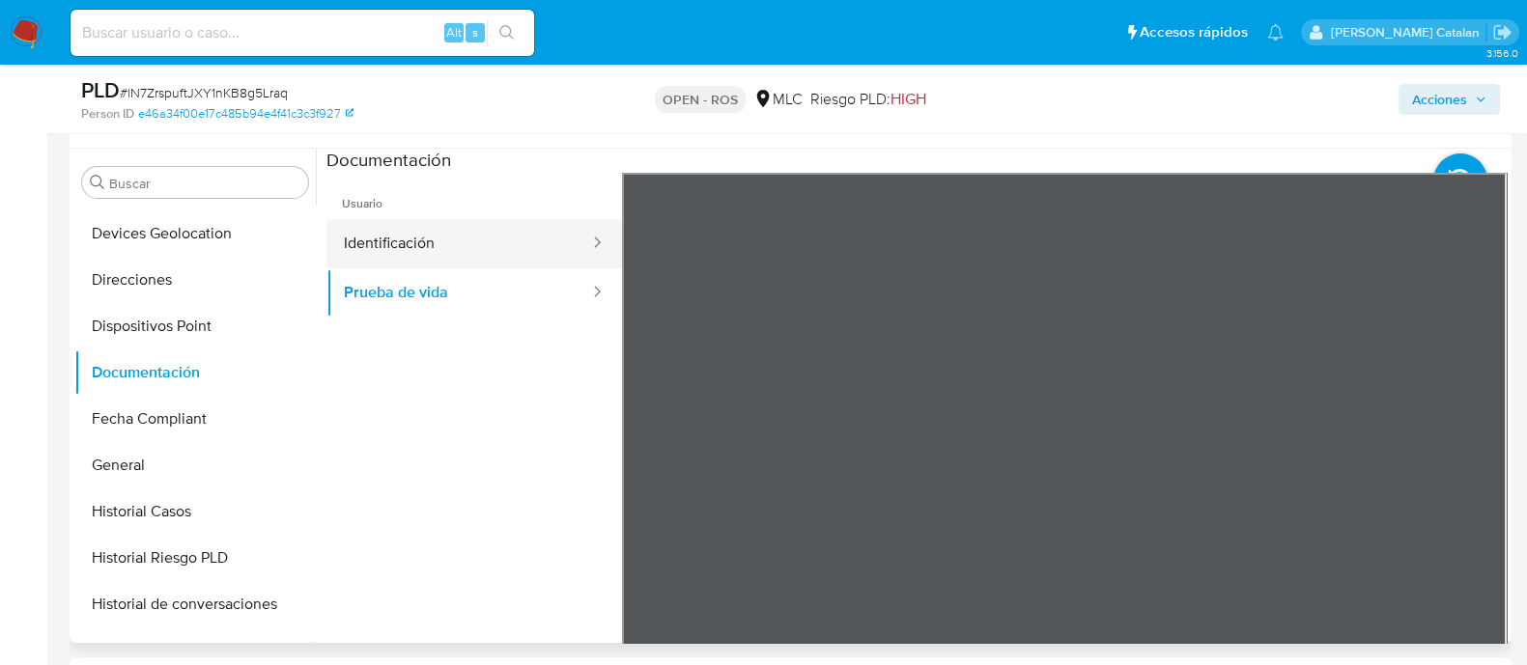
click at [463, 247] on button "Identificación" at bounding box center [458, 243] width 265 height 49
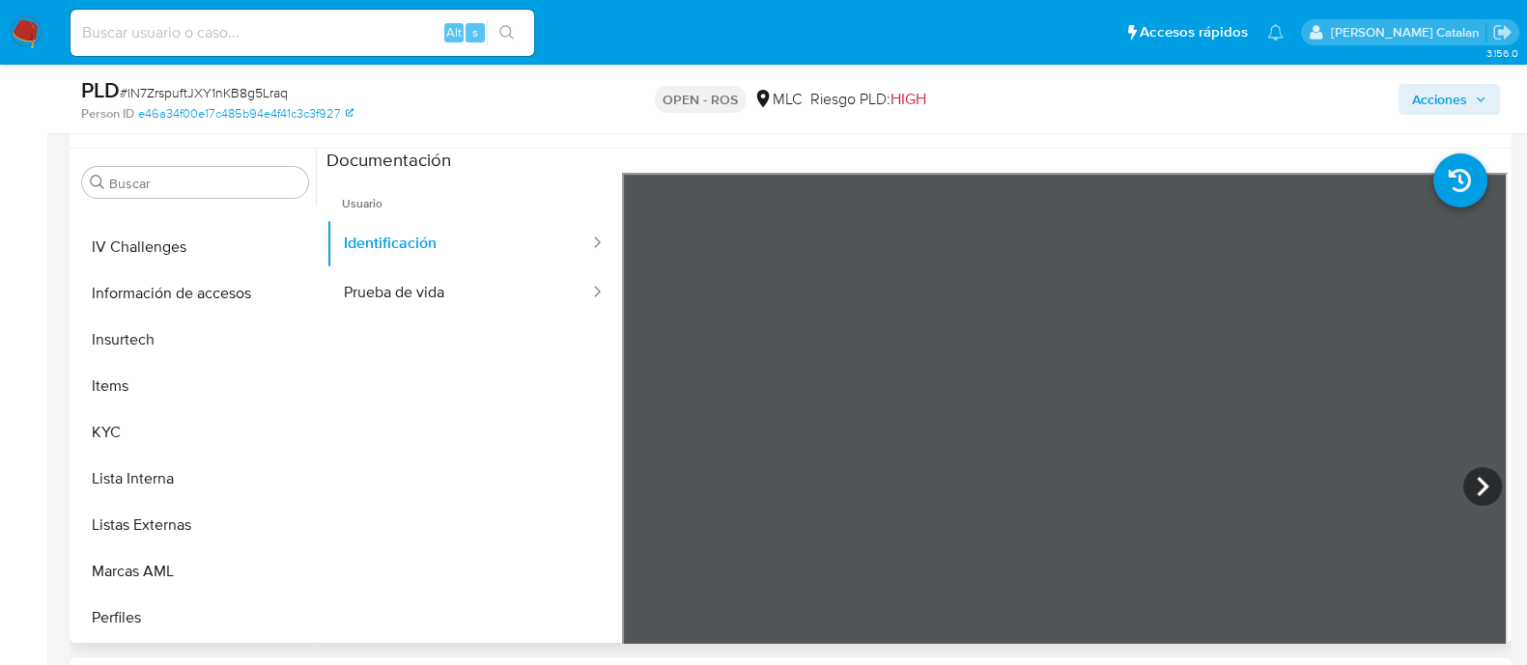
scroll to position [732, 0]
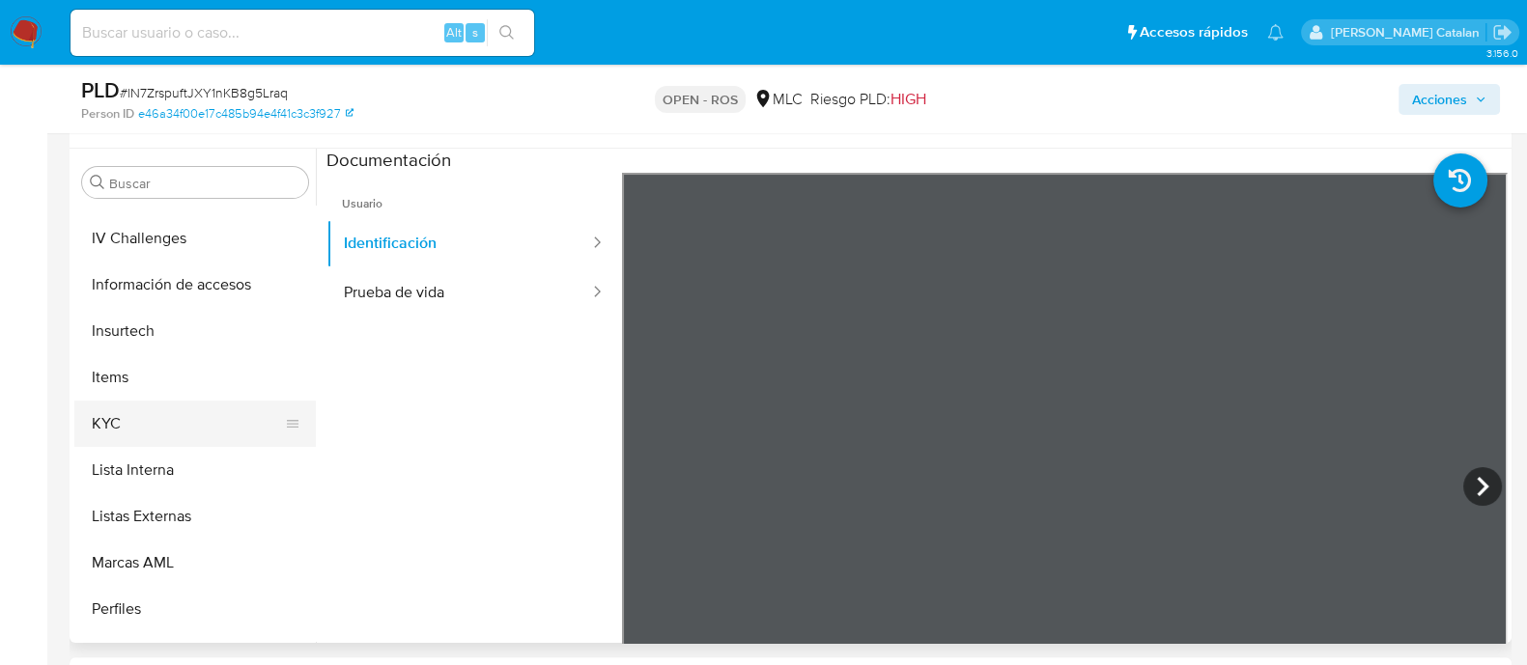
click at [155, 423] on button "KYC" at bounding box center [187, 424] width 226 height 46
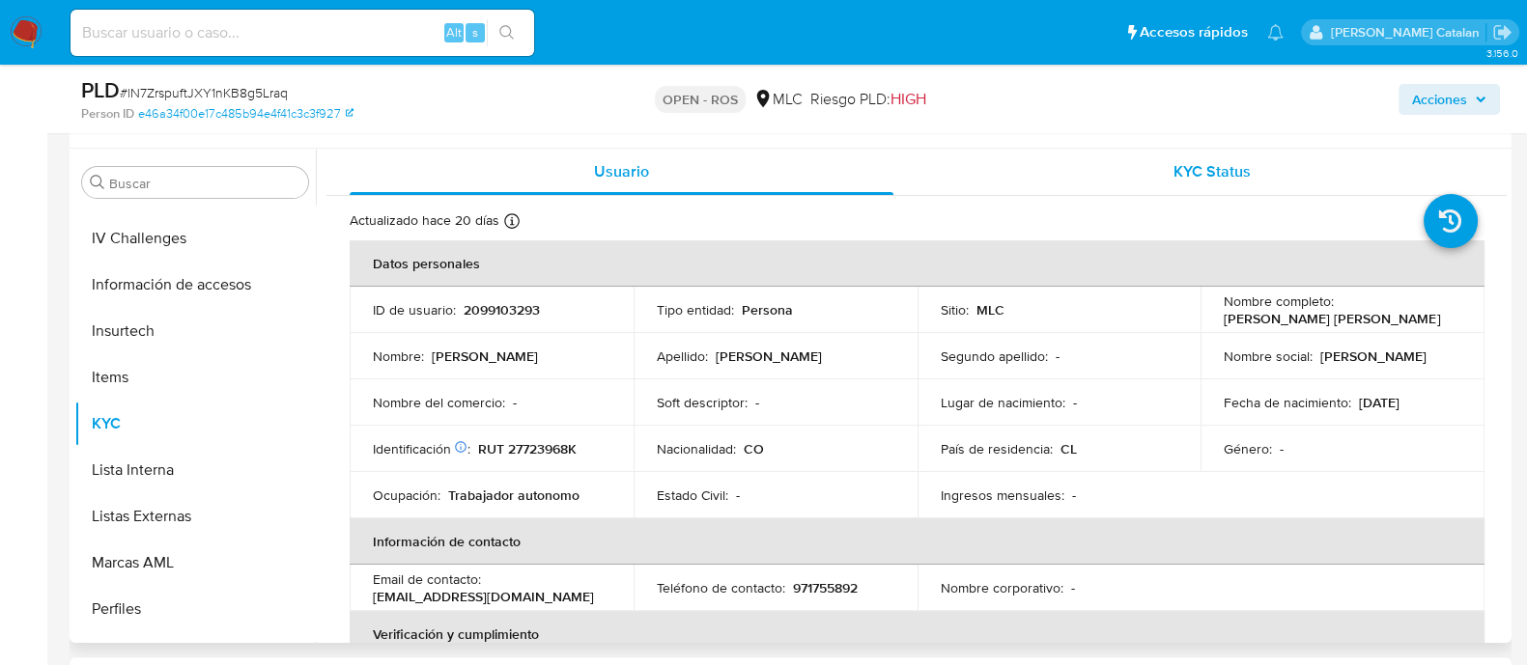
click at [1149, 171] on div "KYC Status" at bounding box center [1212, 172] width 544 height 46
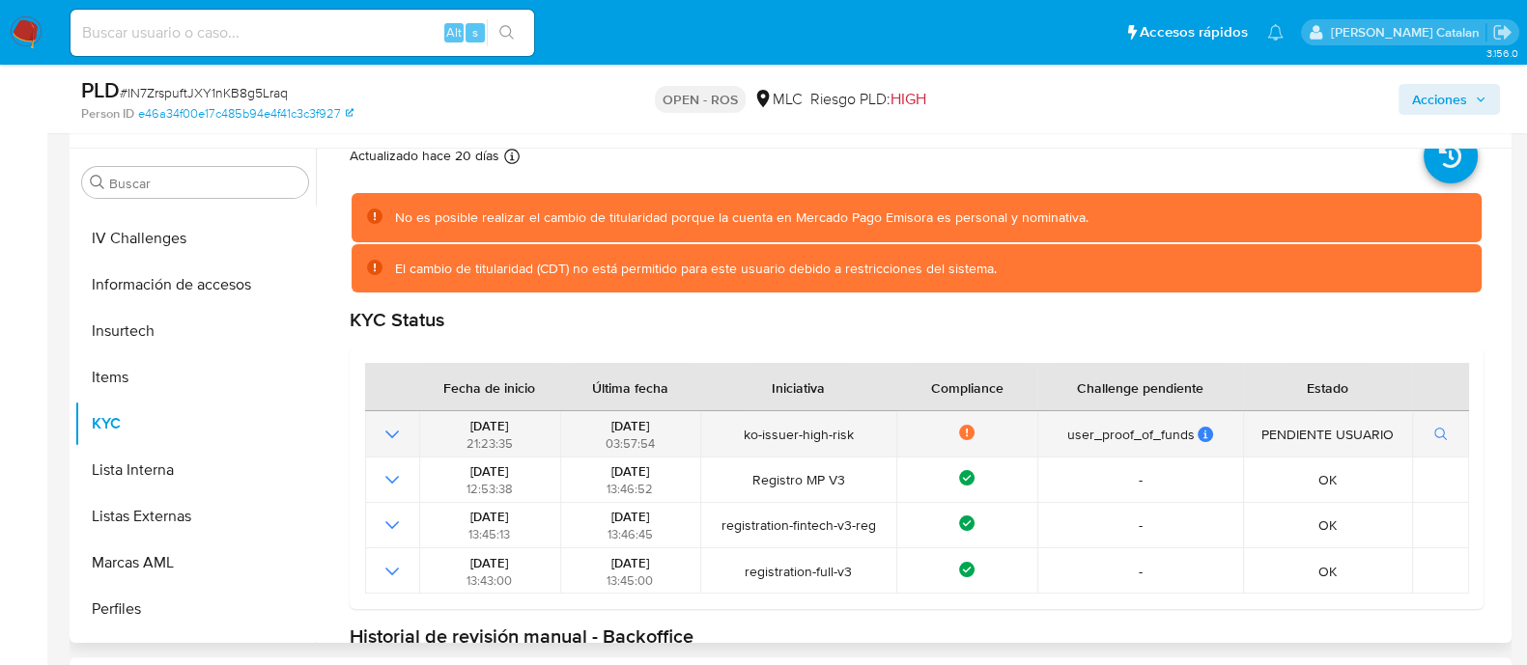
scroll to position [0, 0]
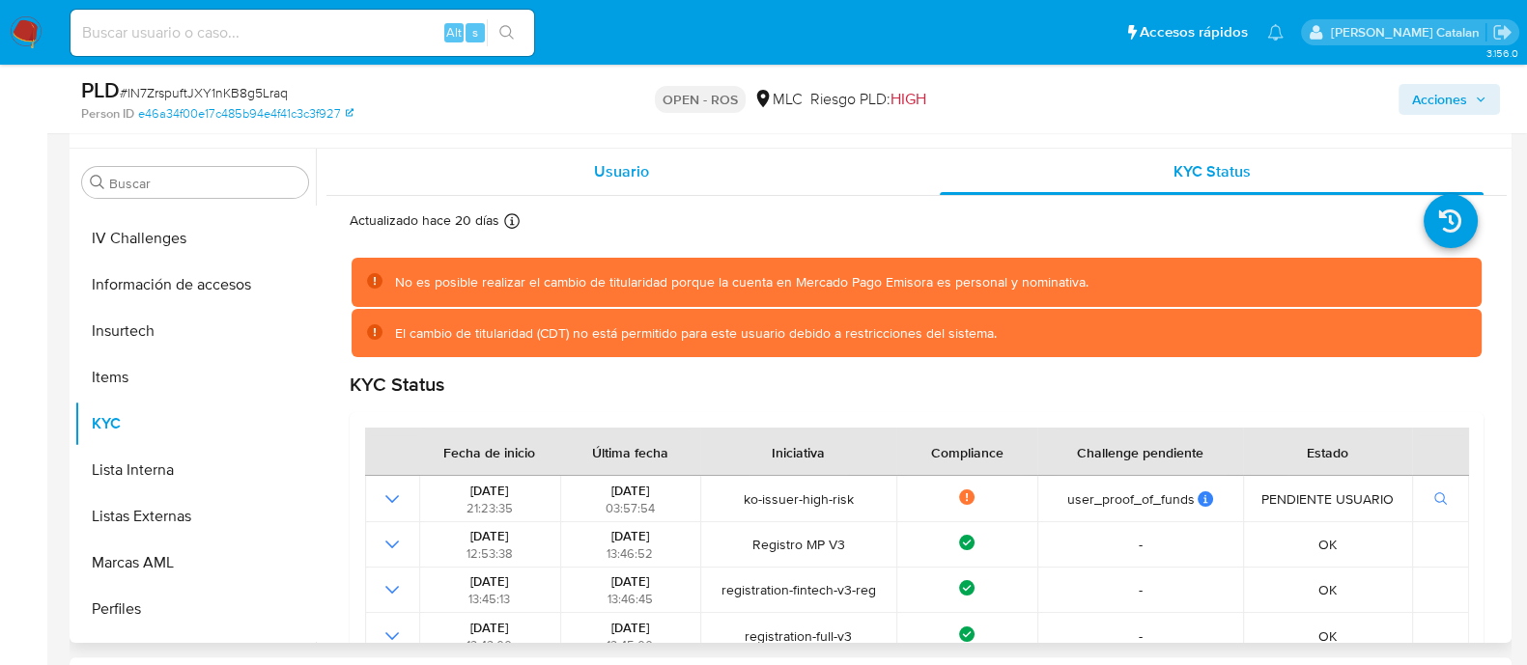
click at [758, 181] on div "Usuario" at bounding box center [622, 172] width 544 height 46
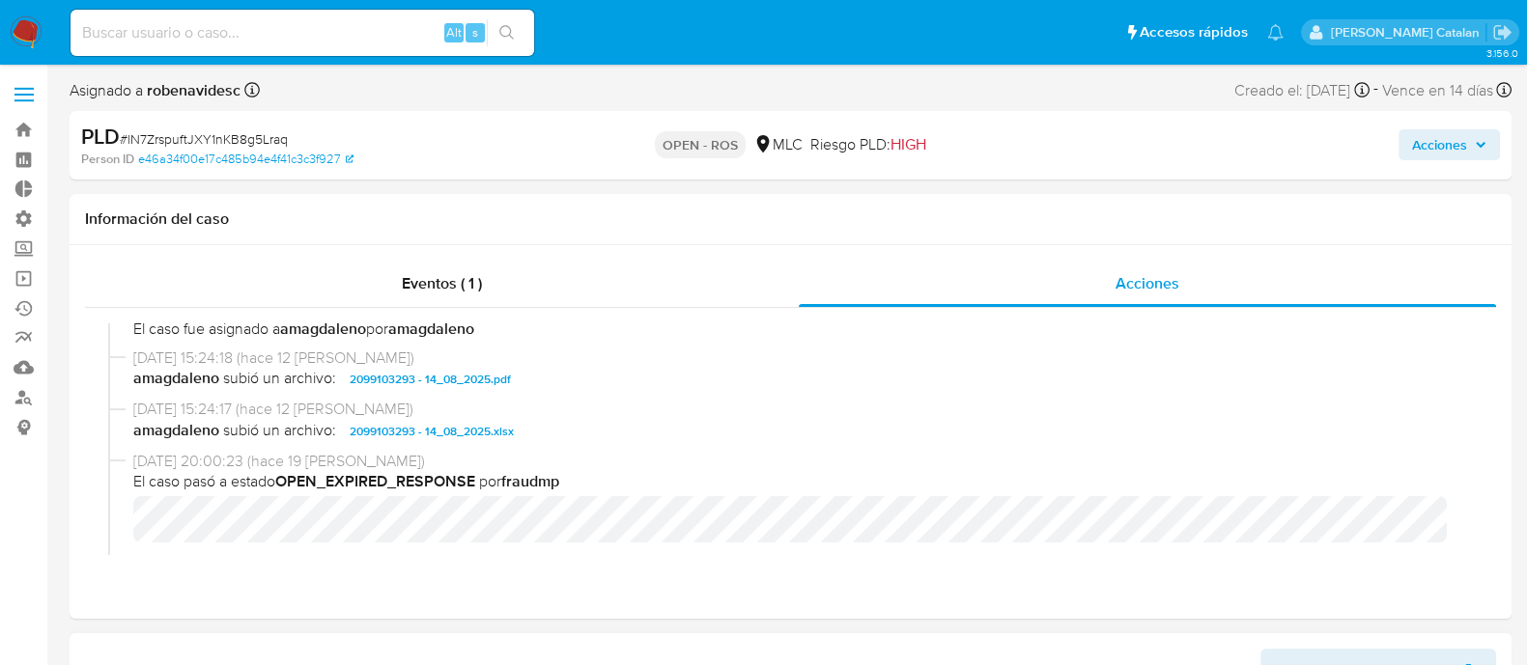
scroll to position [515, 0]
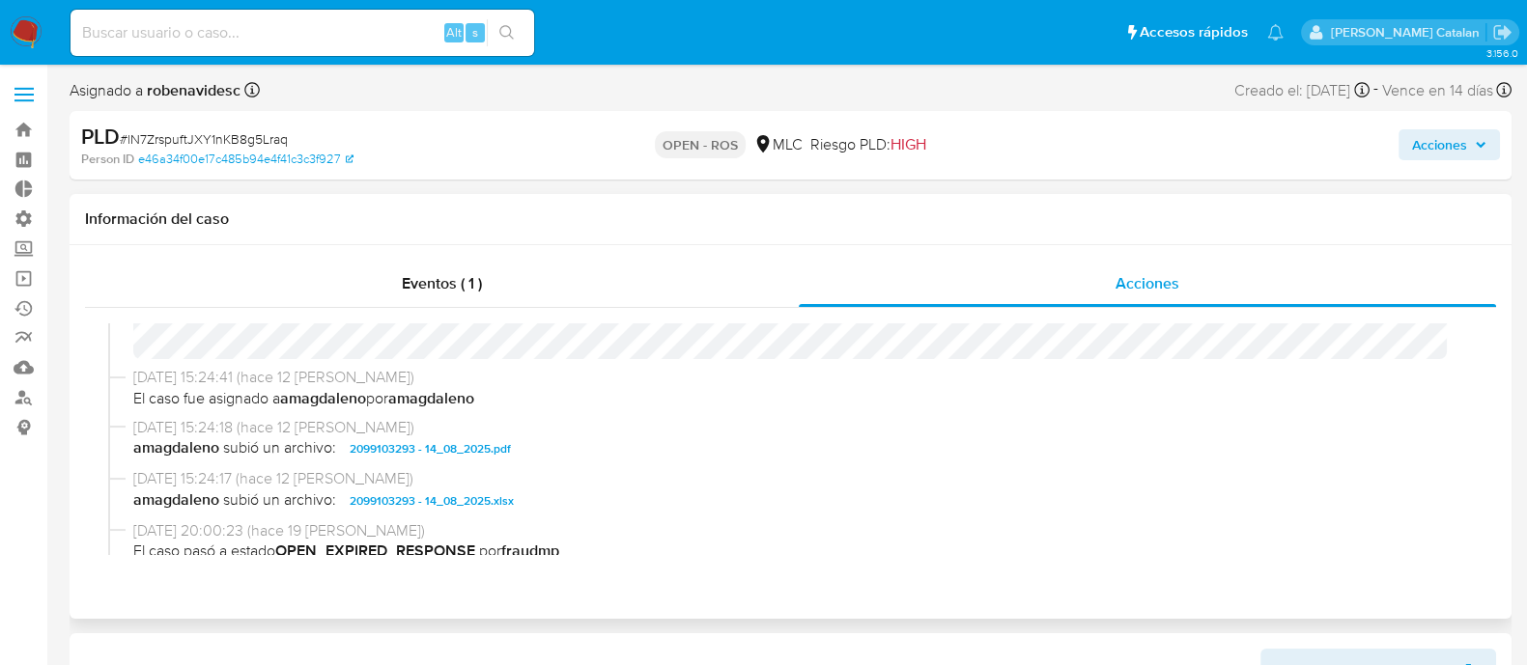
click at [494, 443] on span "2099103293 - 14_08_2025.pdf" at bounding box center [430, 448] width 161 height 23
click at [472, 509] on span "2099103293 - 14_08_2025.xlsx" at bounding box center [432, 501] width 164 height 23
click at [489, 445] on span "2099103293 - 14_08_2025.pdf" at bounding box center [430, 448] width 161 height 23
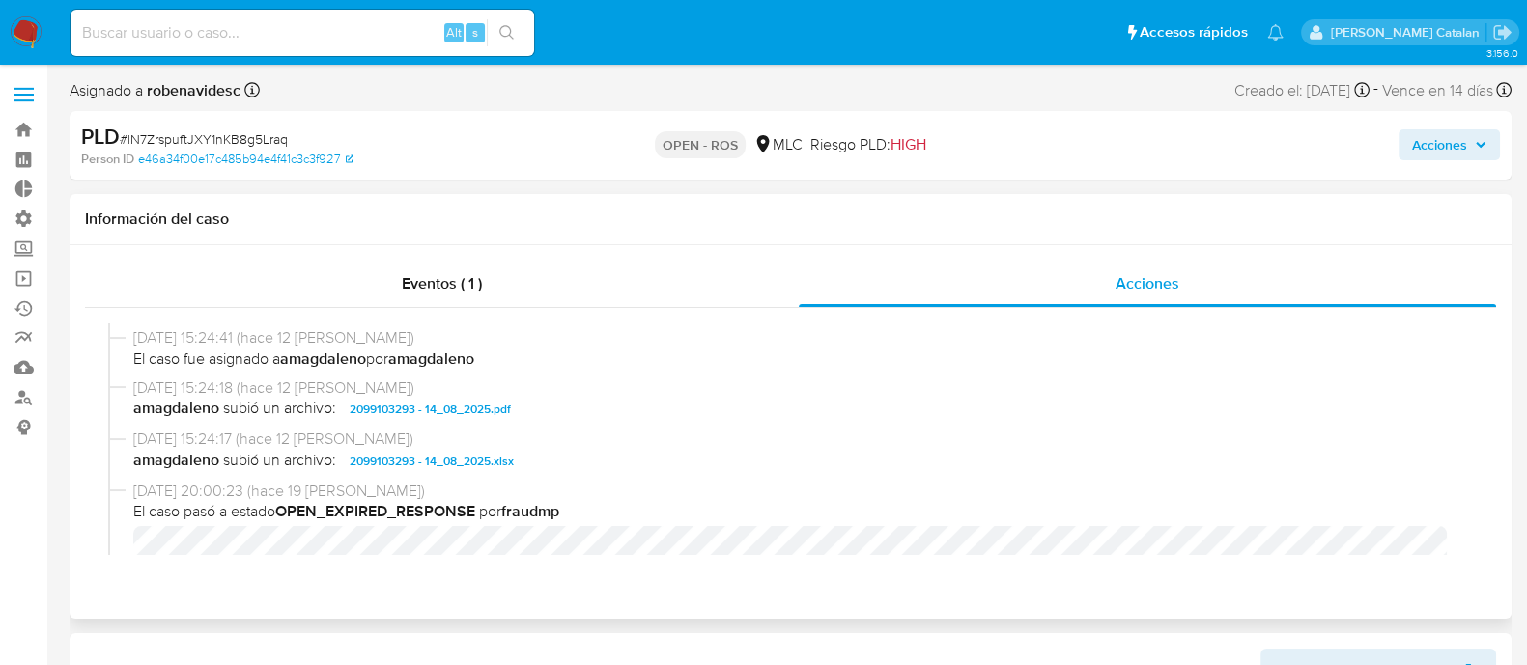
scroll to position [555, 0]
drag, startPoint x: 343, startPoint y: 412, endPoint x: 749, endPoint y: 393, distance: 407.0
click at [749, 393] on div "14/08/2025 15:24:18 (hace 12 días) amagdaleno subió un archivo: 2099103293 - 14…" at bounding box center [799, 399] width 1332 height 44
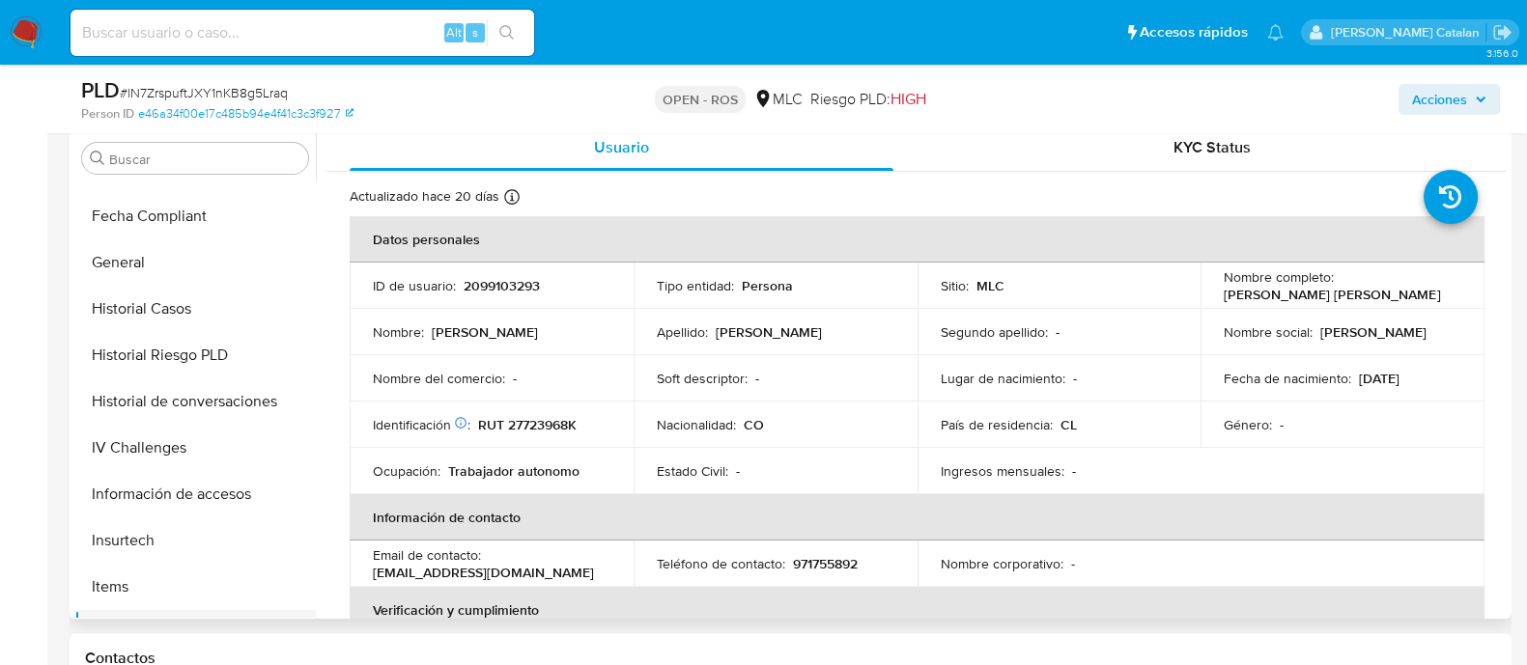
scroll to position [464, 0]
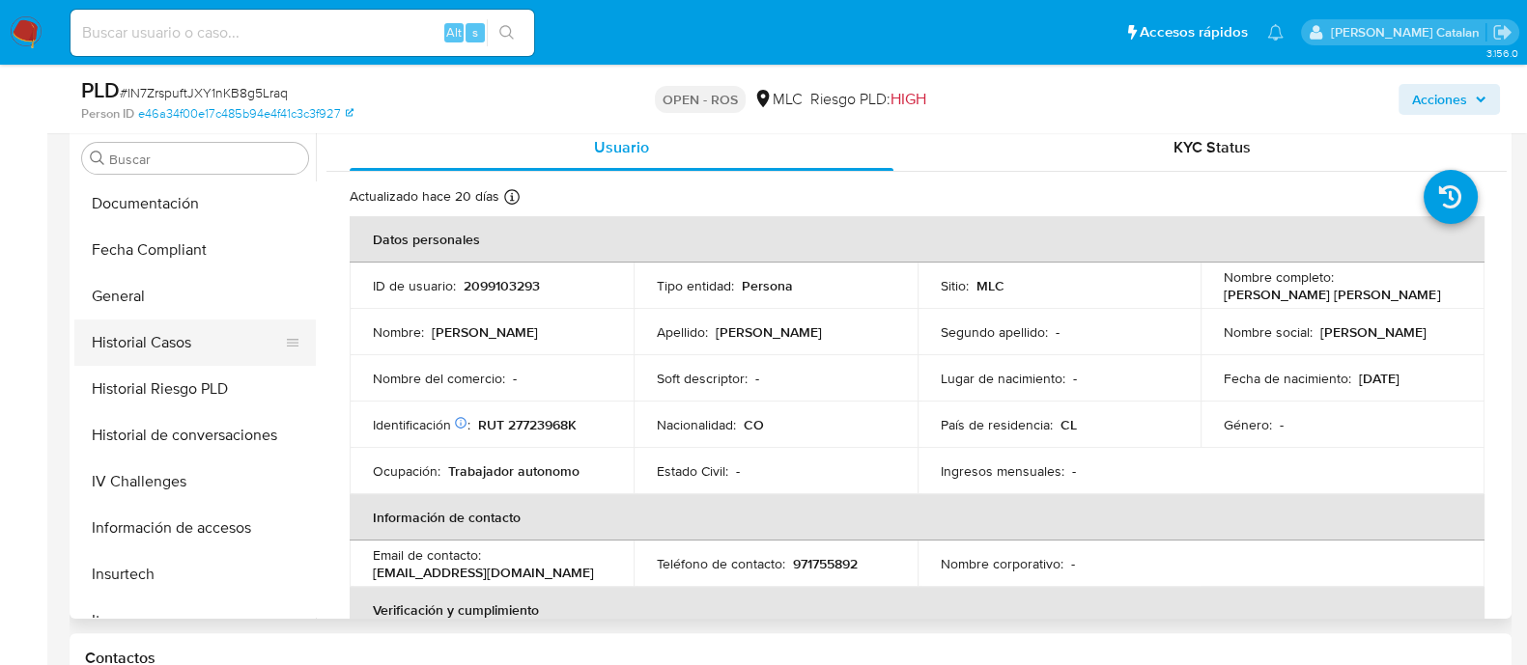
click at [134, 329] on button "Historial Casos" at bounding box center [187, 343] width 226 height 46
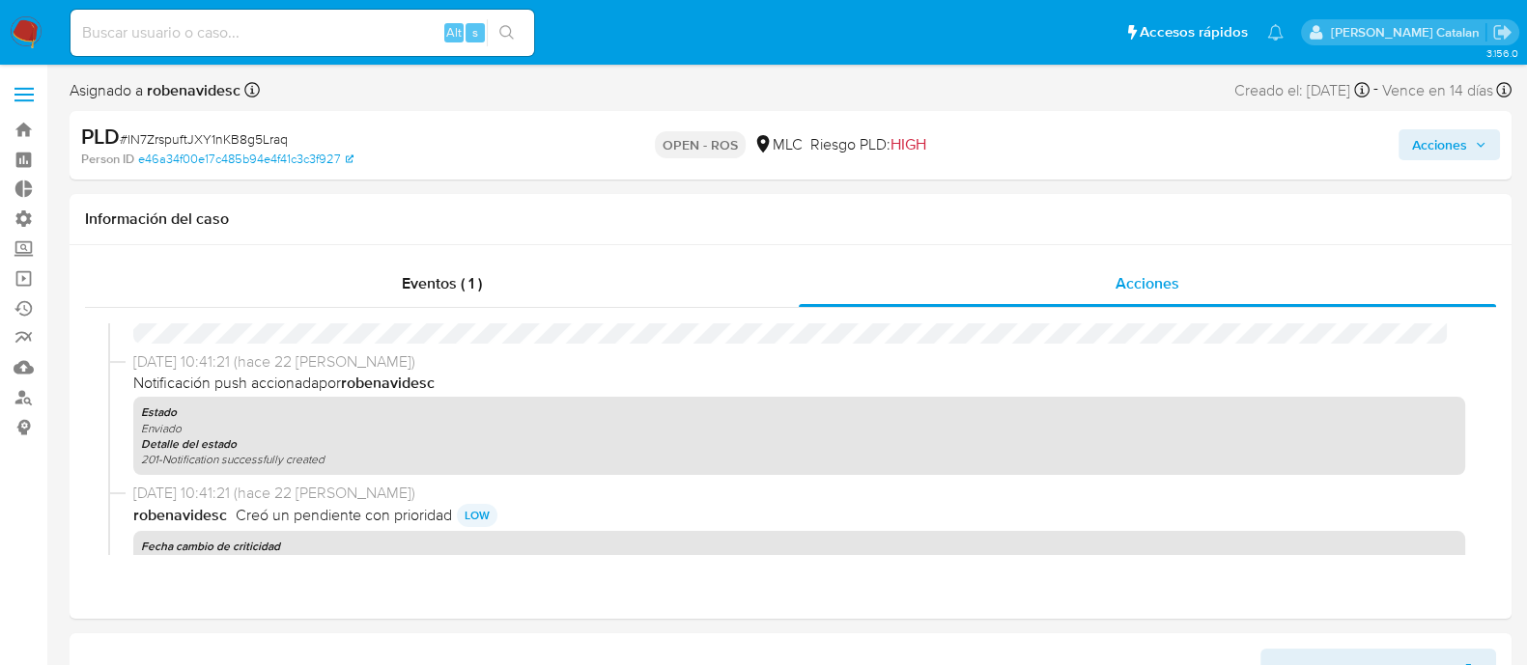
scroll to position [744, 0]
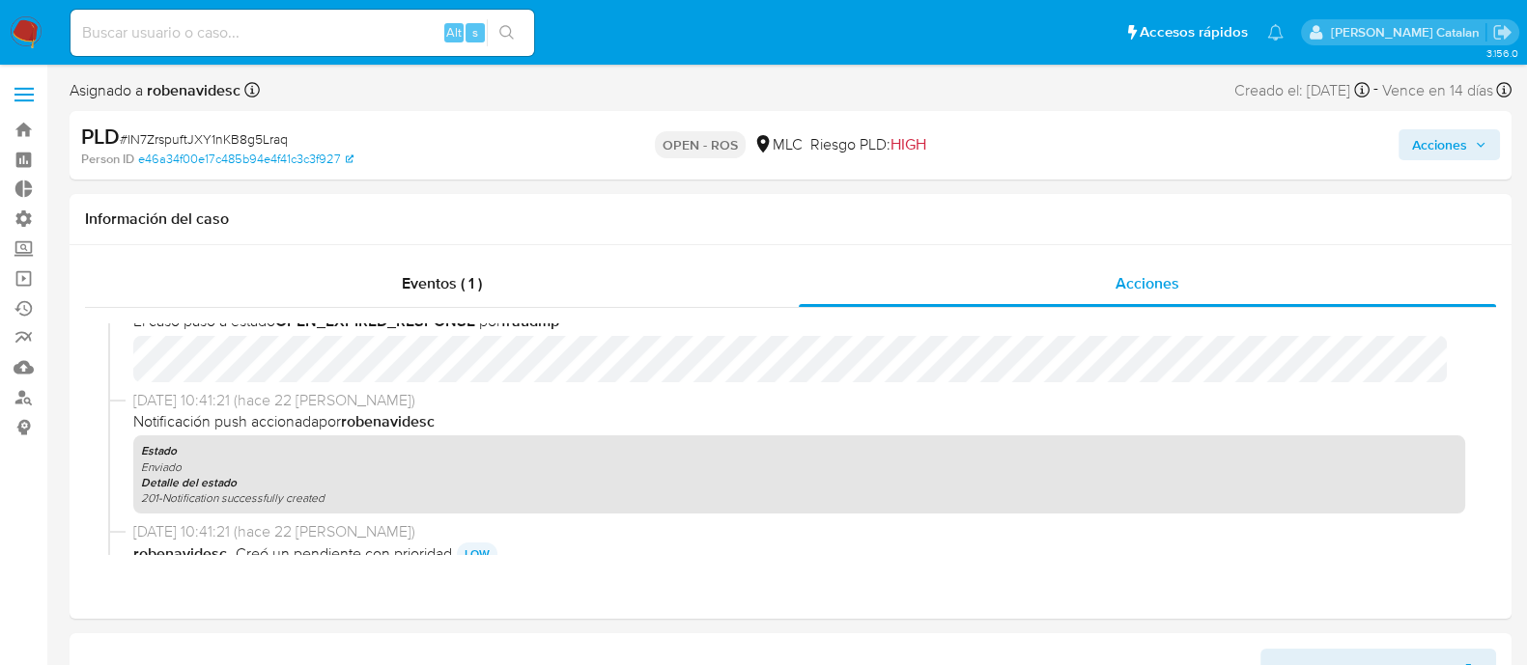
click at [1415, 139] on span "Acciones" at bounding box center [1439, 144] width 55 height 31
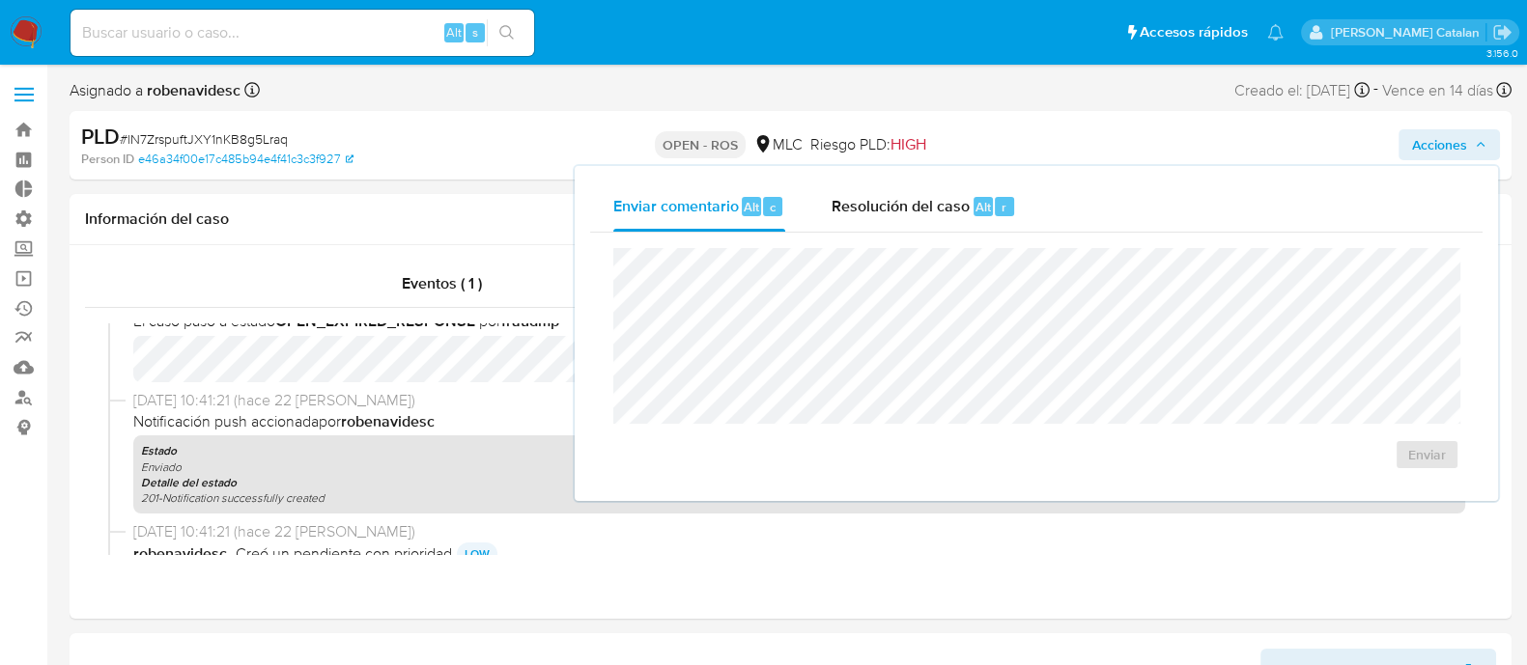
click at [850, 233] on div "Enviar" at bounding box center [1036, 359] width 892 height 253
drag, startPoint x: 850, startPoint y: 233, endPoint x: 884, endPoint y: 211, distance: 39.9
click at [884, 211] on div "Enviar comentario Alt c Resolución del caso Alt r Enviar" at bounding box center [1036, 334] width 892 height 304
click at [884, 211] on span "Resolución del caso" at bounding box center [900, 206] width 138 height 22
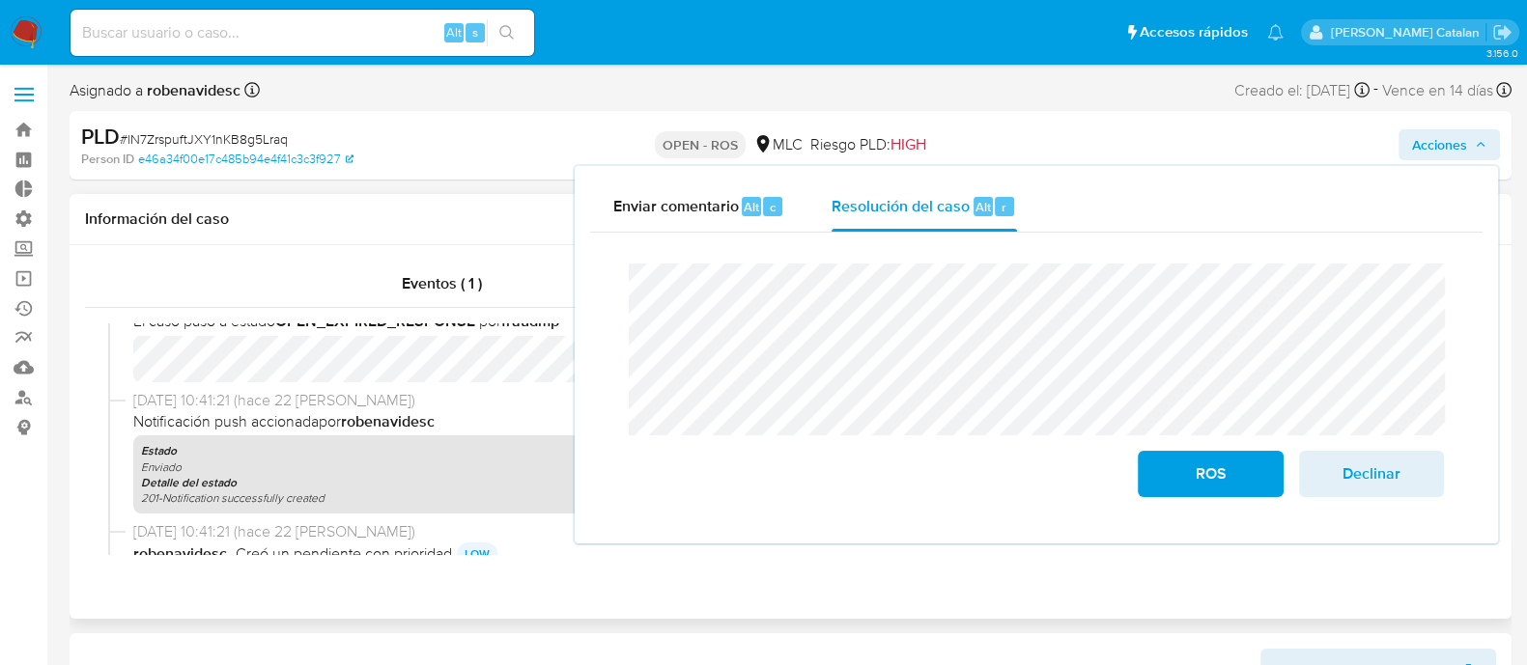
click at [488, 427] on span "Notificación push accionada por robenavidesc" at bounding box center [799, 421] width 1332 height 21
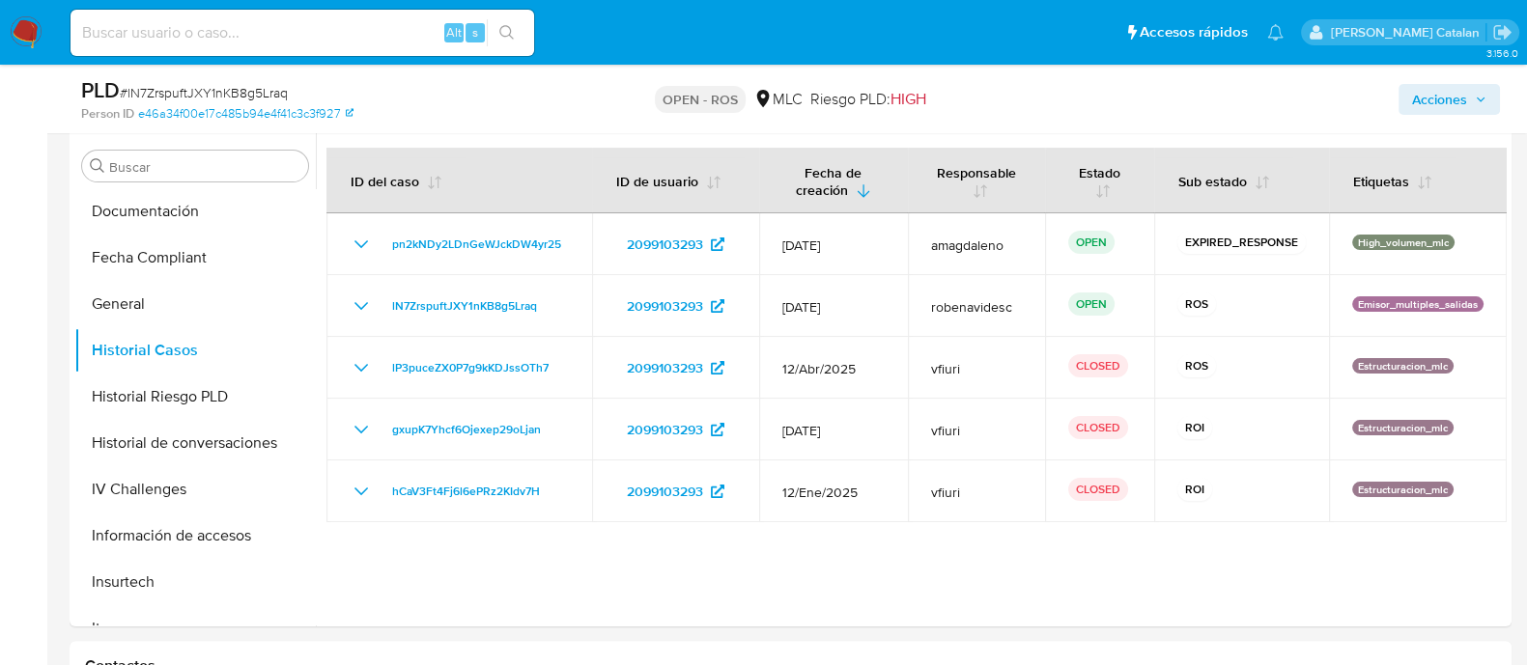
scroll to position [509, 0]
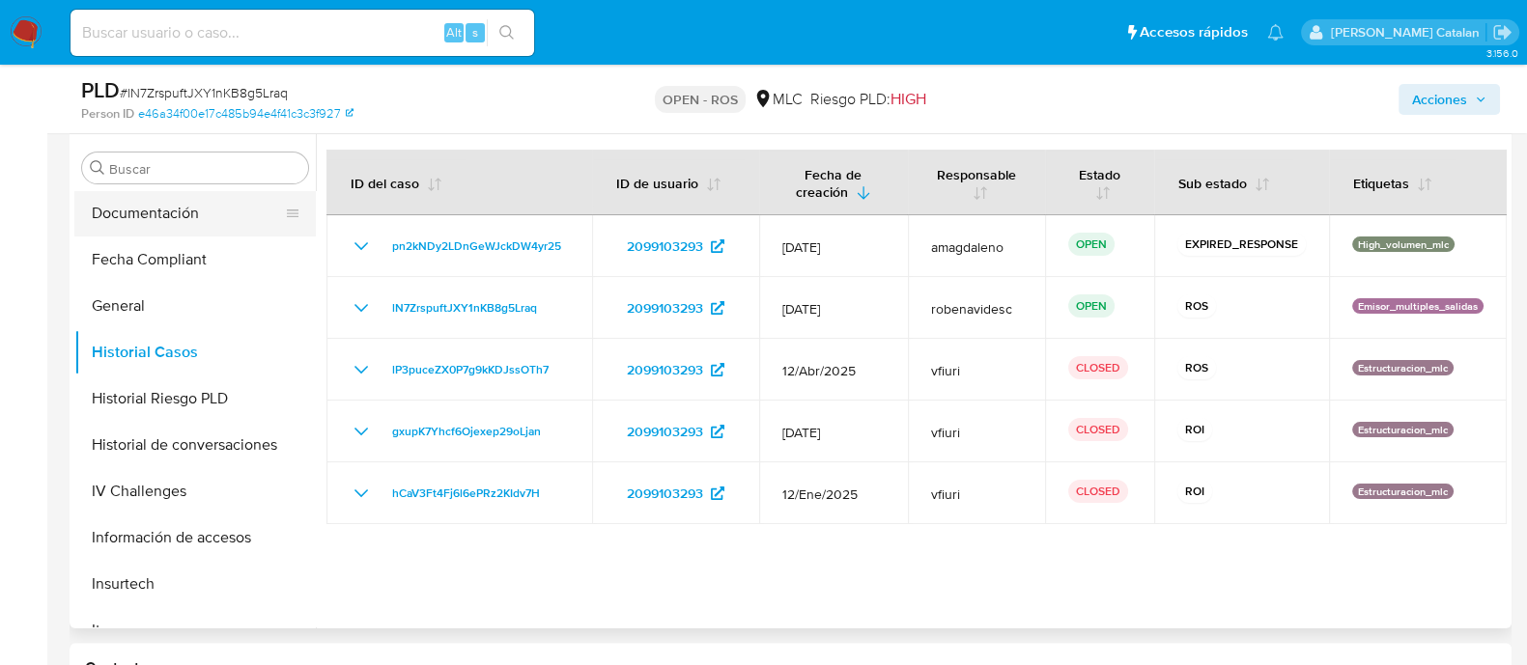
click at [167, 228] on button "Documentación" at bounding box center [187, 213] width 226 height 46
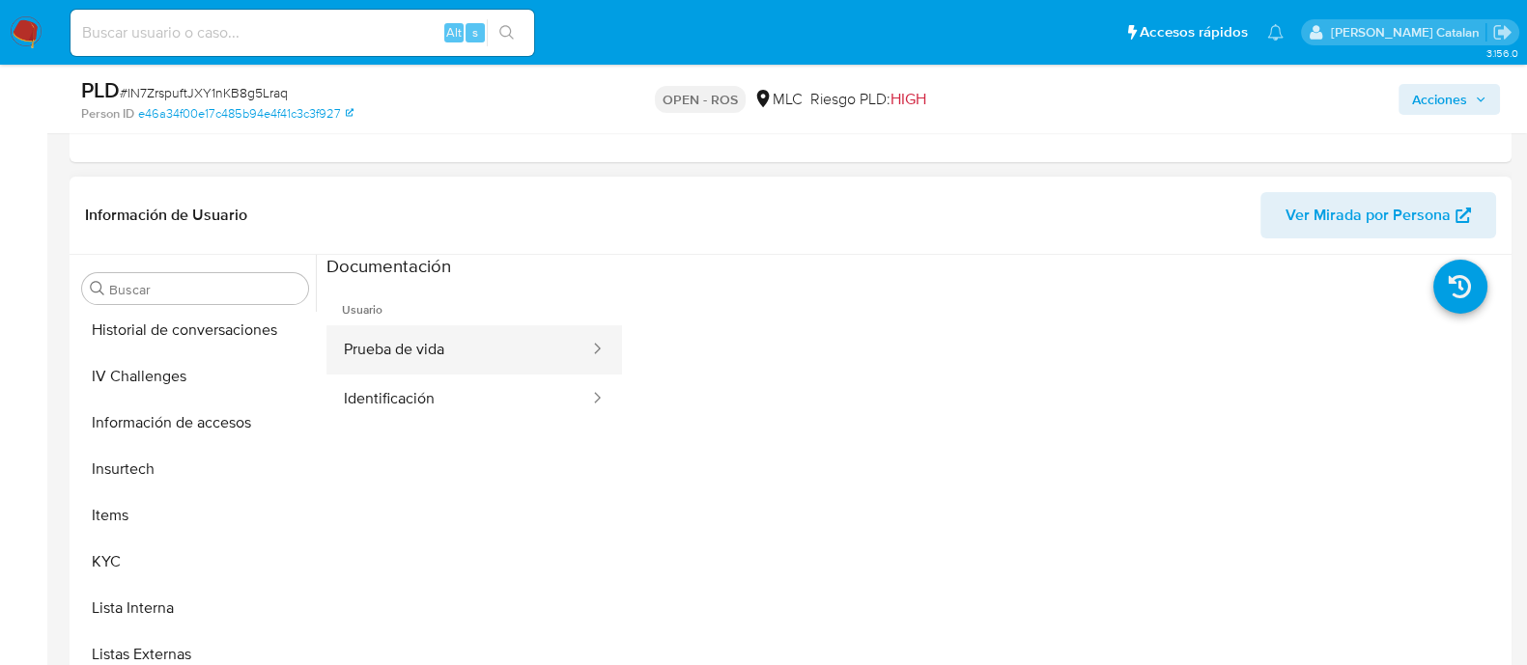
scroll to position [701, 0]
click at [375, 355] on button "Prueba de vida" at bounding box center [458, 349] width 265 height 49
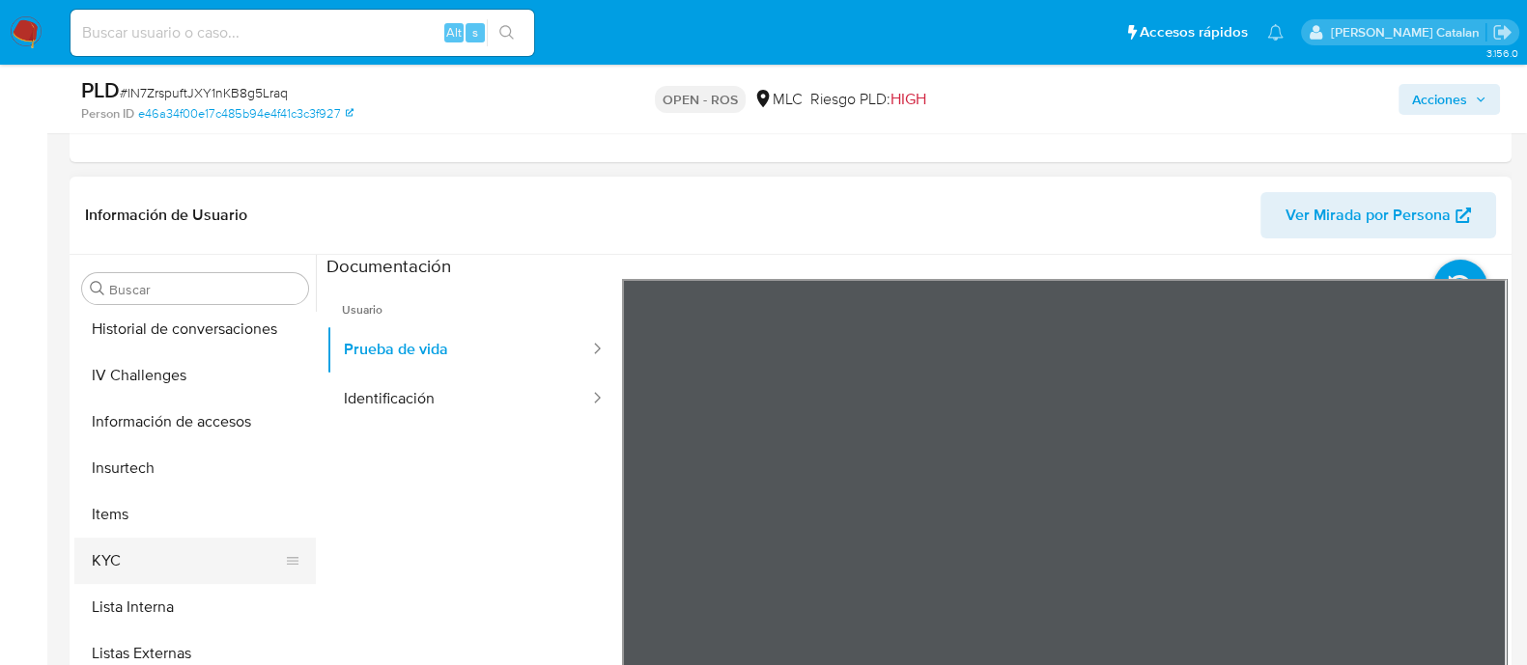
scroll to position [720, 0]
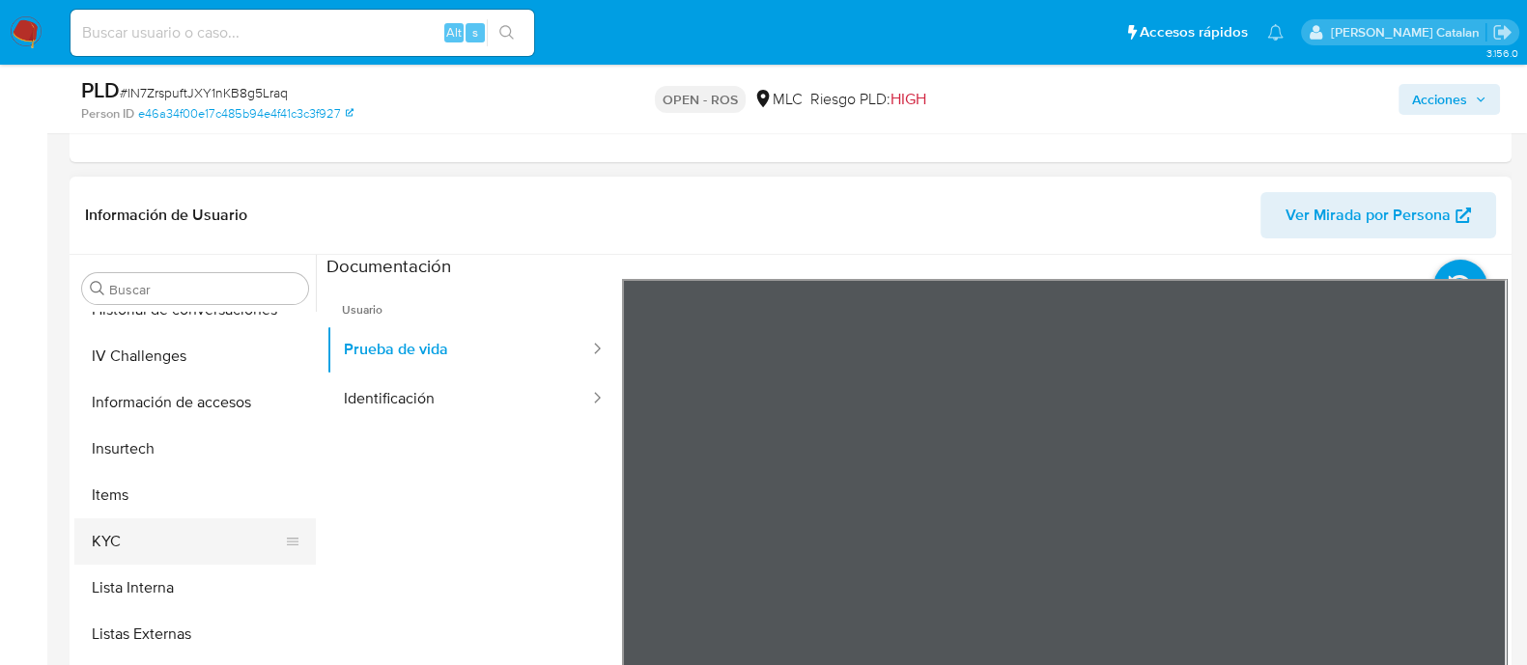
click at [166, 538] on button "KYC" at bounding box center [187, 542] width 226 height 46
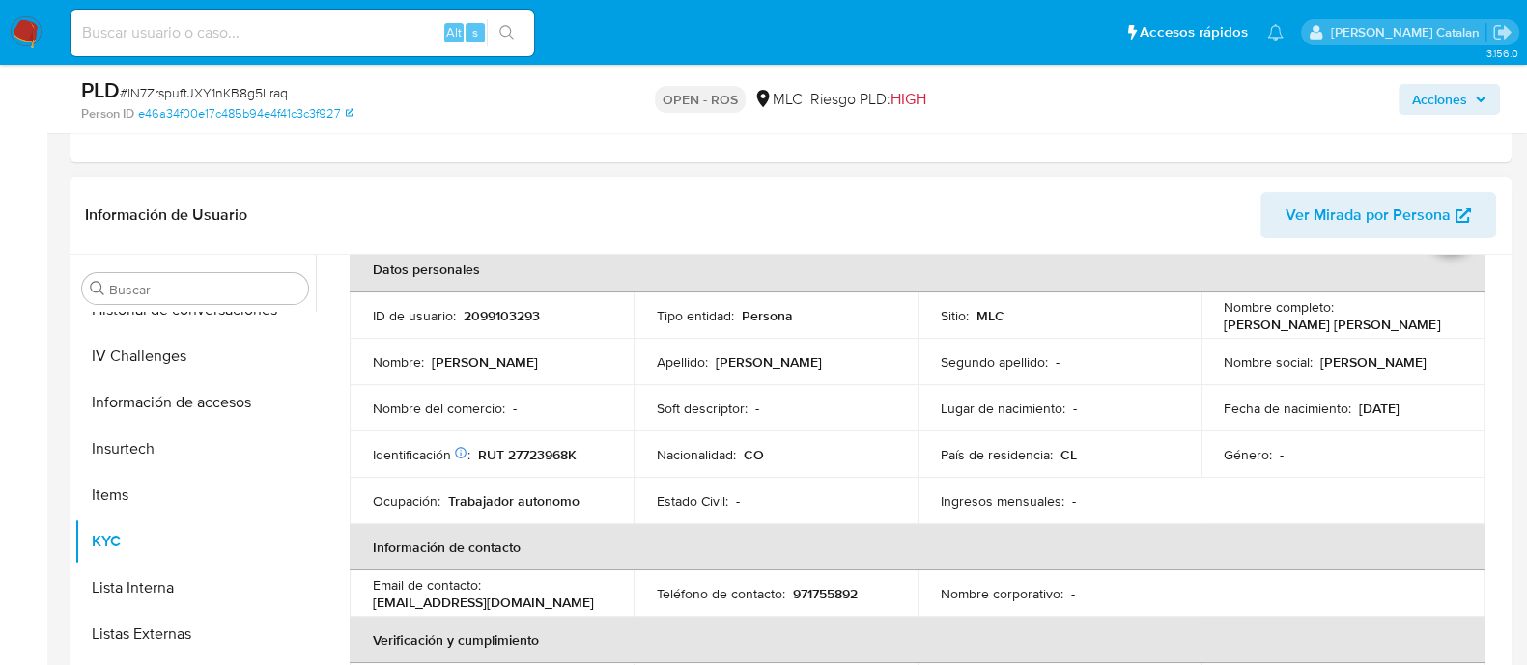
scroll to position [0, 0]
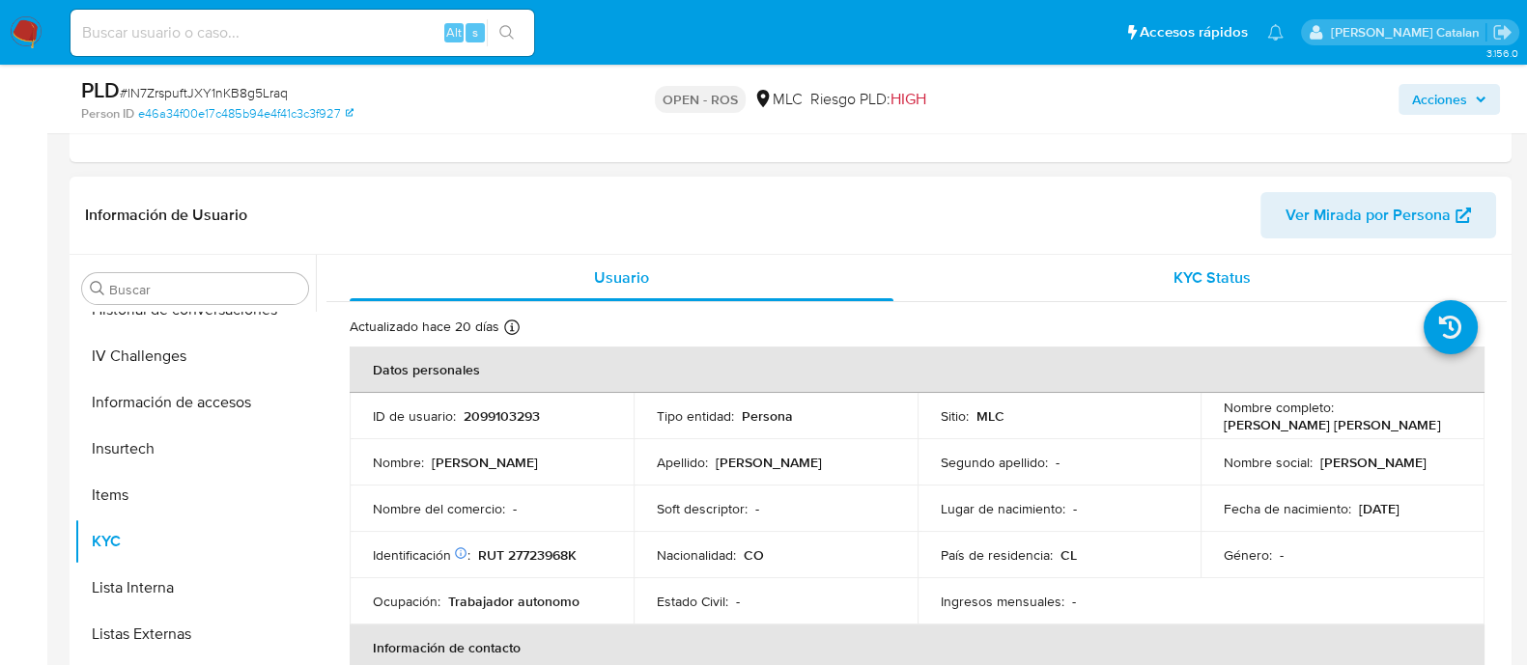
click at [1143, 263] on div "KYC Status" at bounding box center [1212, 278] width 544 height 46
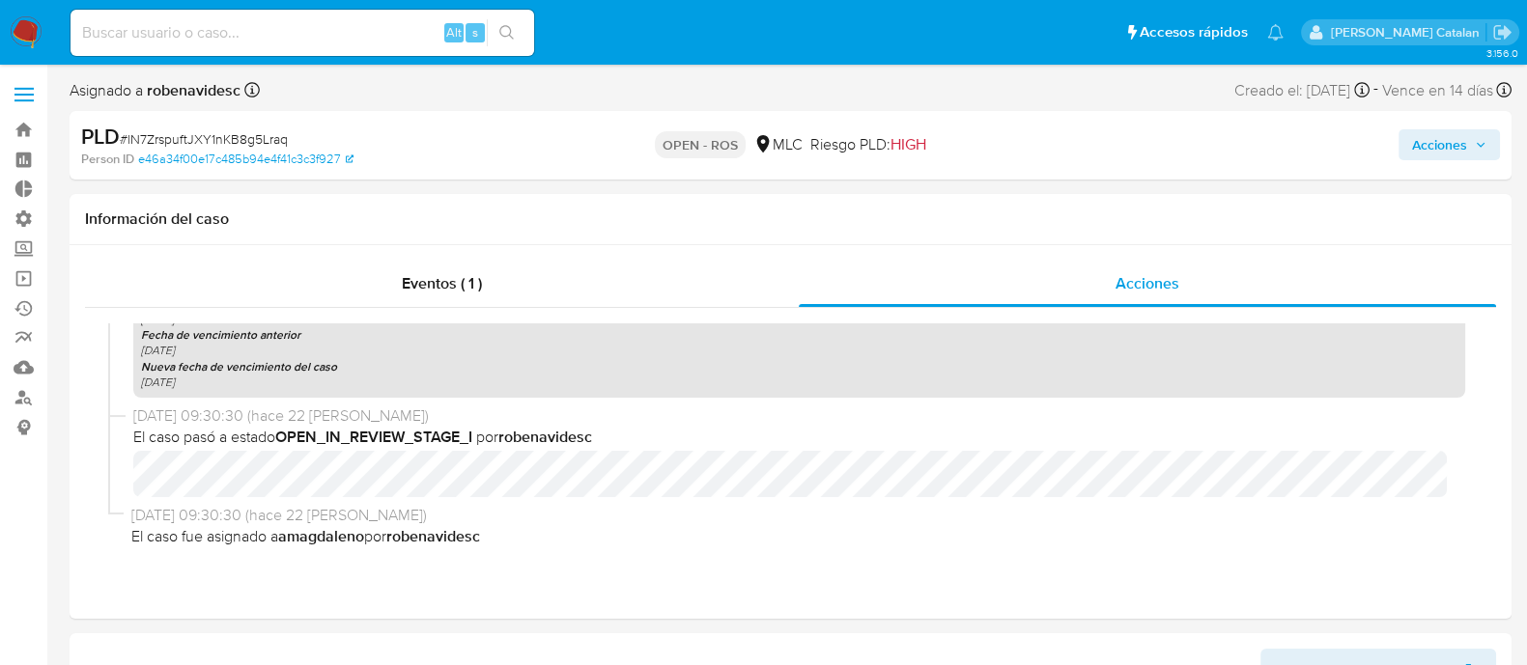
click at [1458, 123] on div "Acciones" at bounding box center [1265, 145] width 467 height 45
click at [1451, 132] on span "Acciones" at bounding box center [1439, 144] width 55 height 31
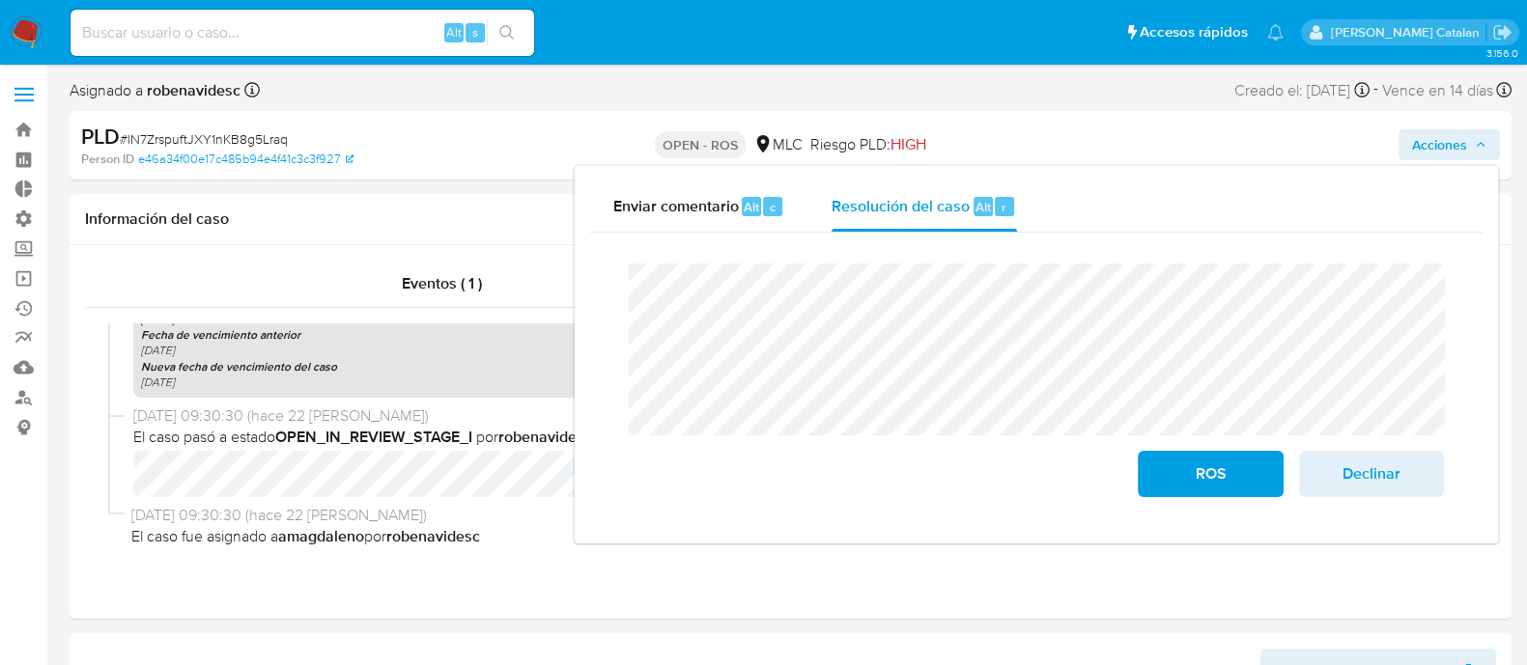
click at [603, 282] on div "Cierre de caso ROS Declinar" at bounding box center [1036, 380] width 892 height 295
click at [506, 553] on div "04/08/2025 09:30:30 (hace 22 días) El caso fue asignado a amagdaleno por robena…" at bounding box center [790, 529] width 1364 height 49
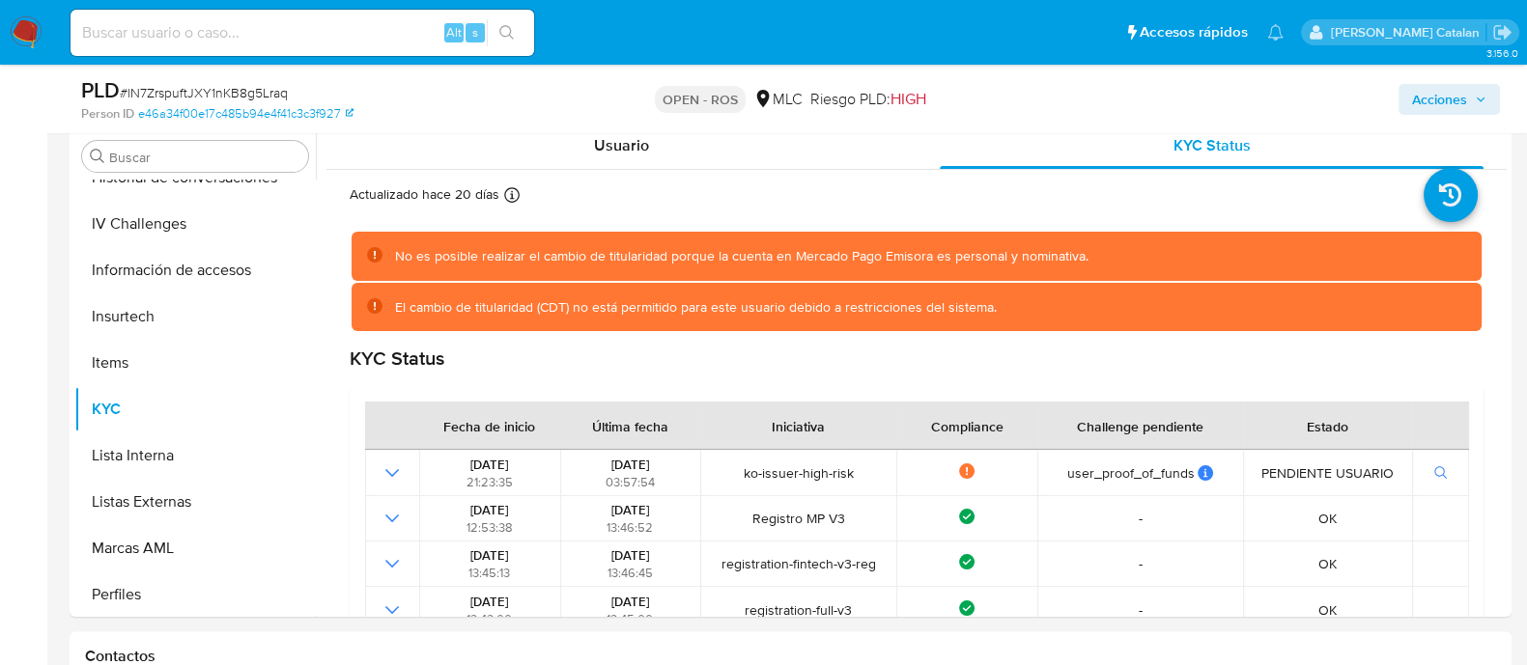
scroll to position [514, 0]
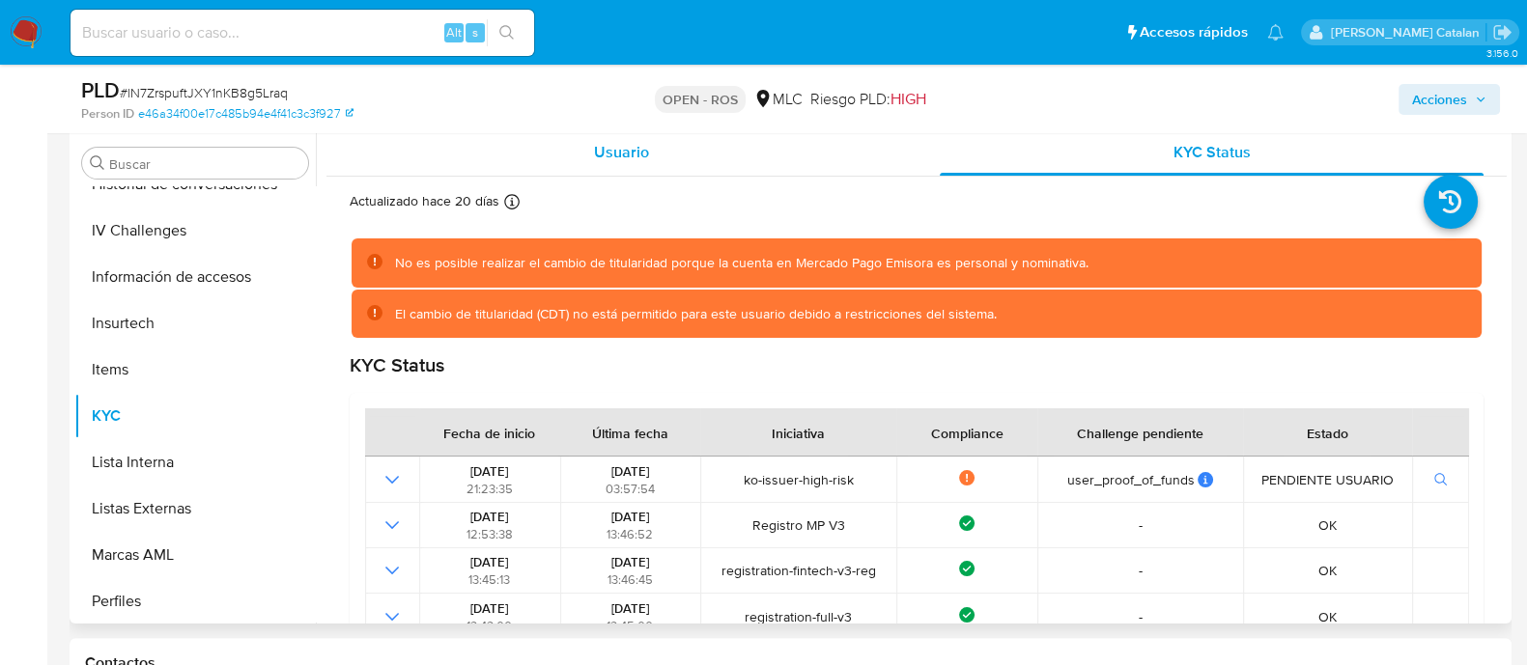
click at [608, 155] on span "Usuario" at bounding box center [621, 152] width 55 height 22
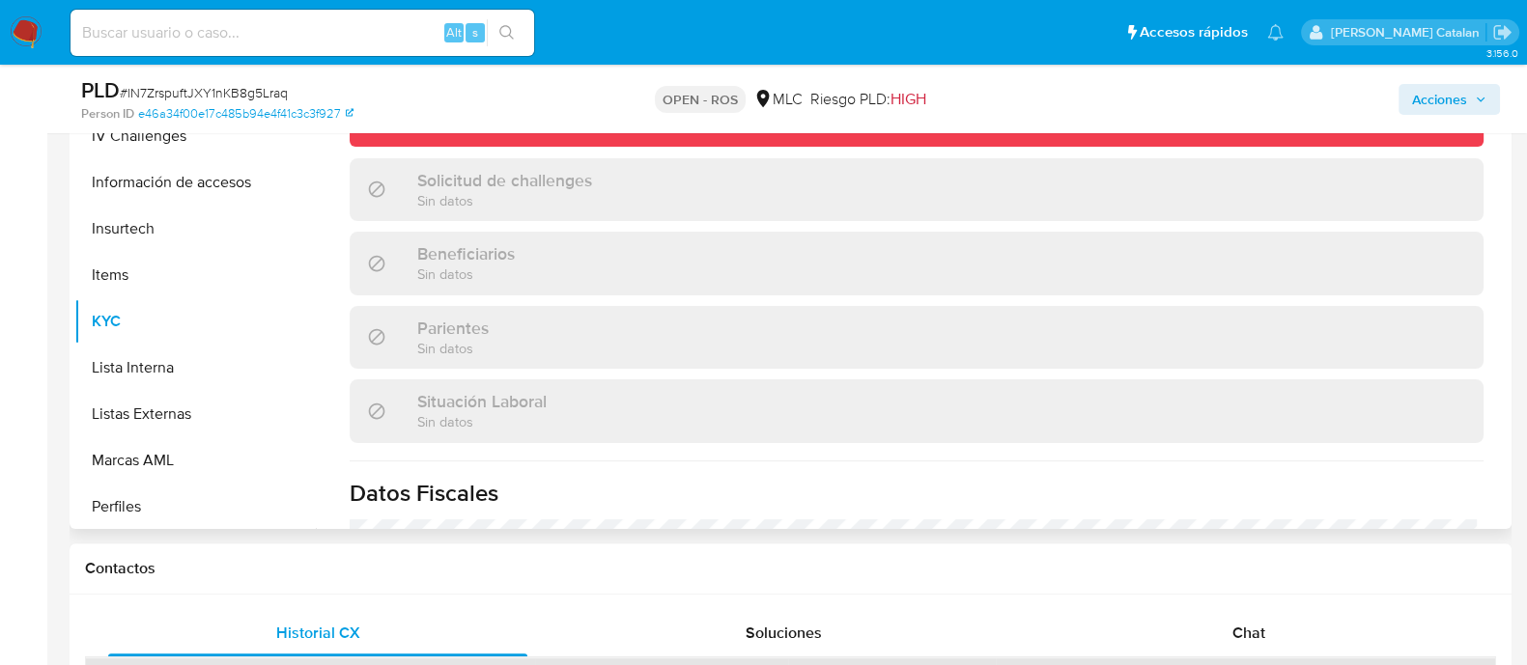
scroll to position [0, 0]
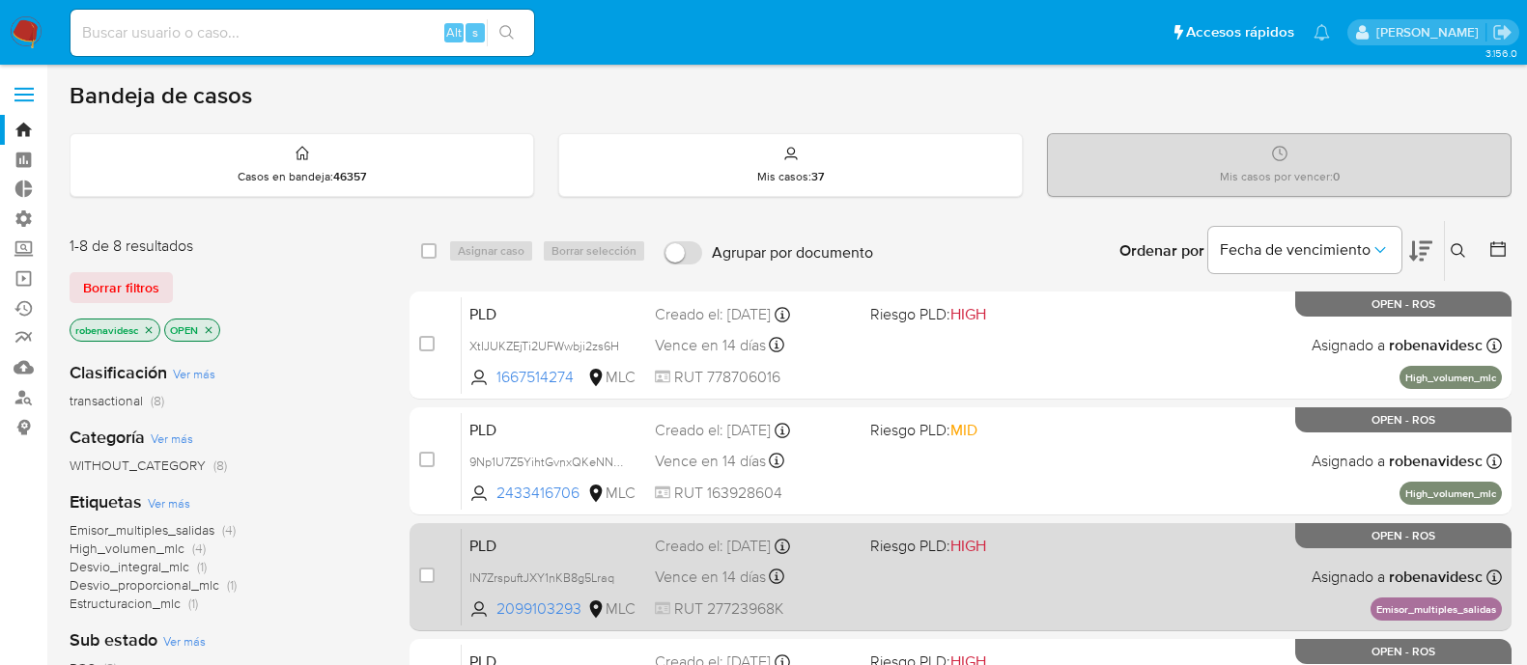
scroll to position [159, 0]
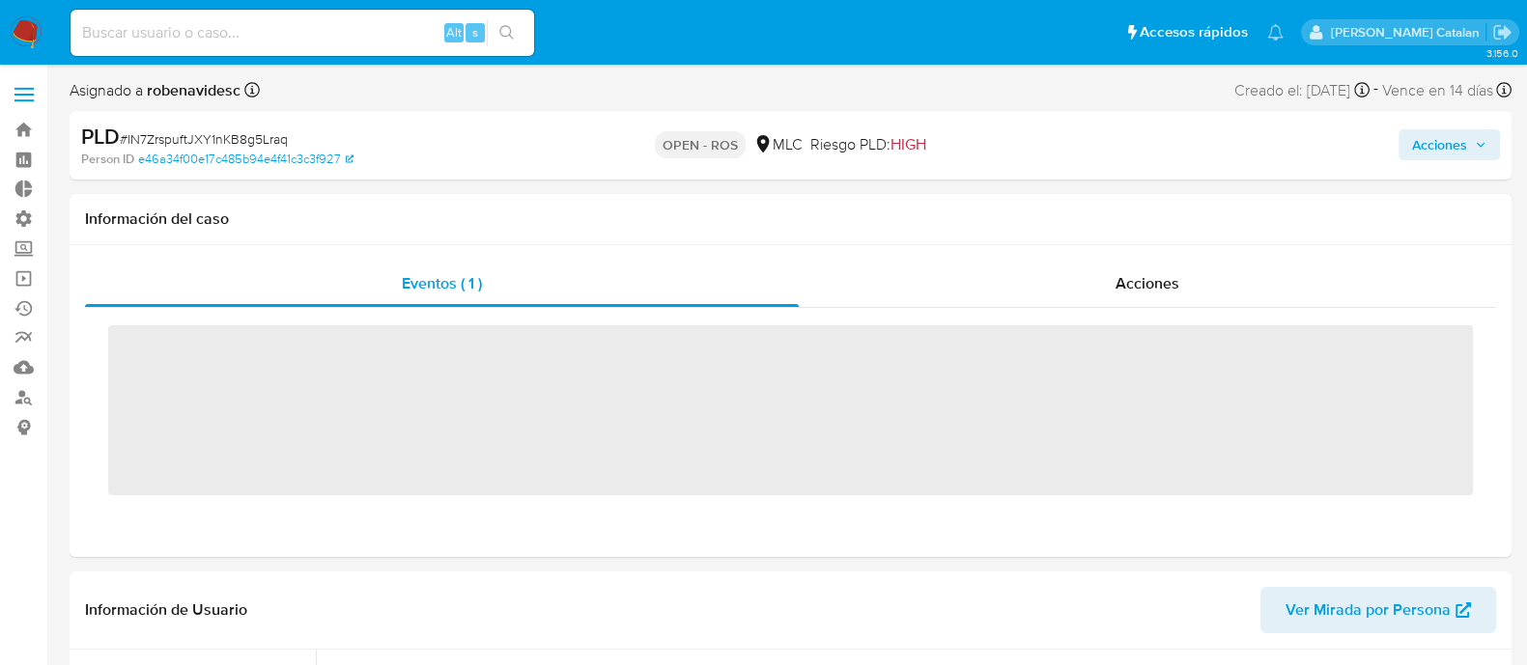
scroll to position [815, 0]
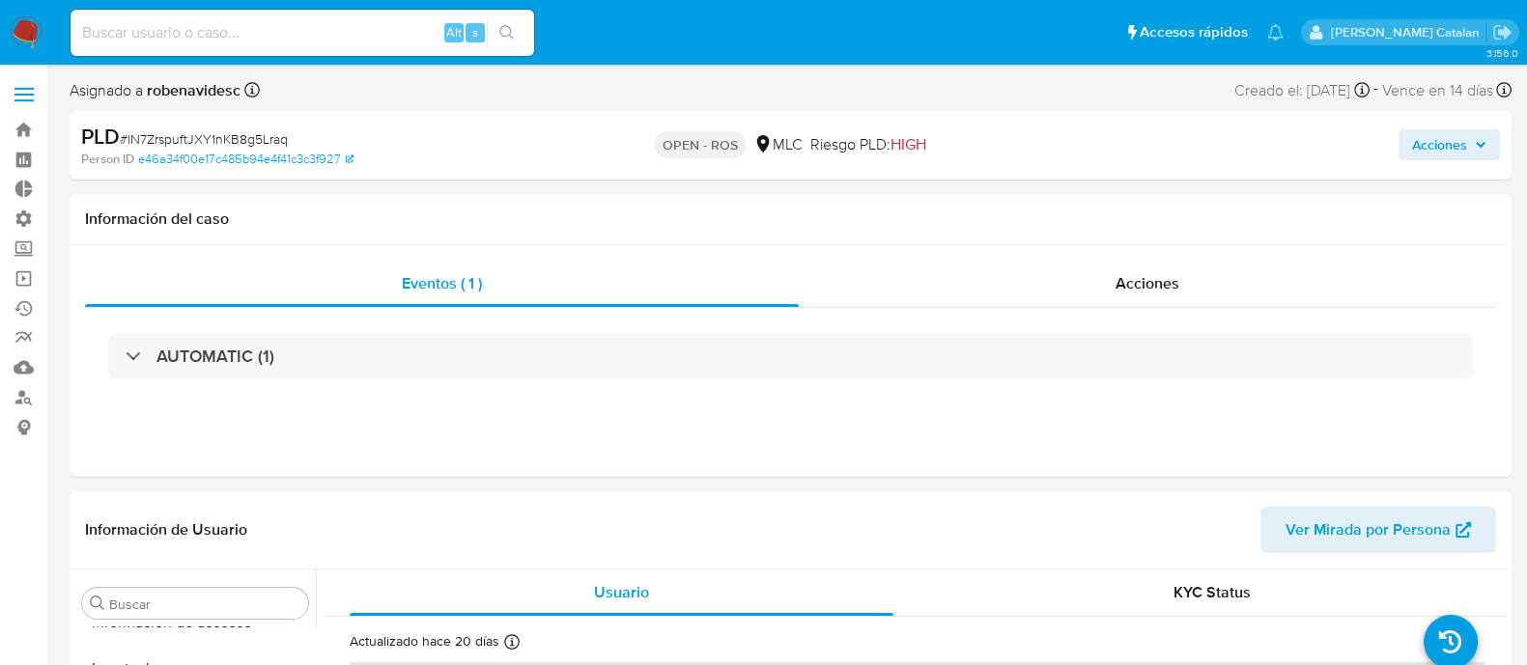
select select "10"
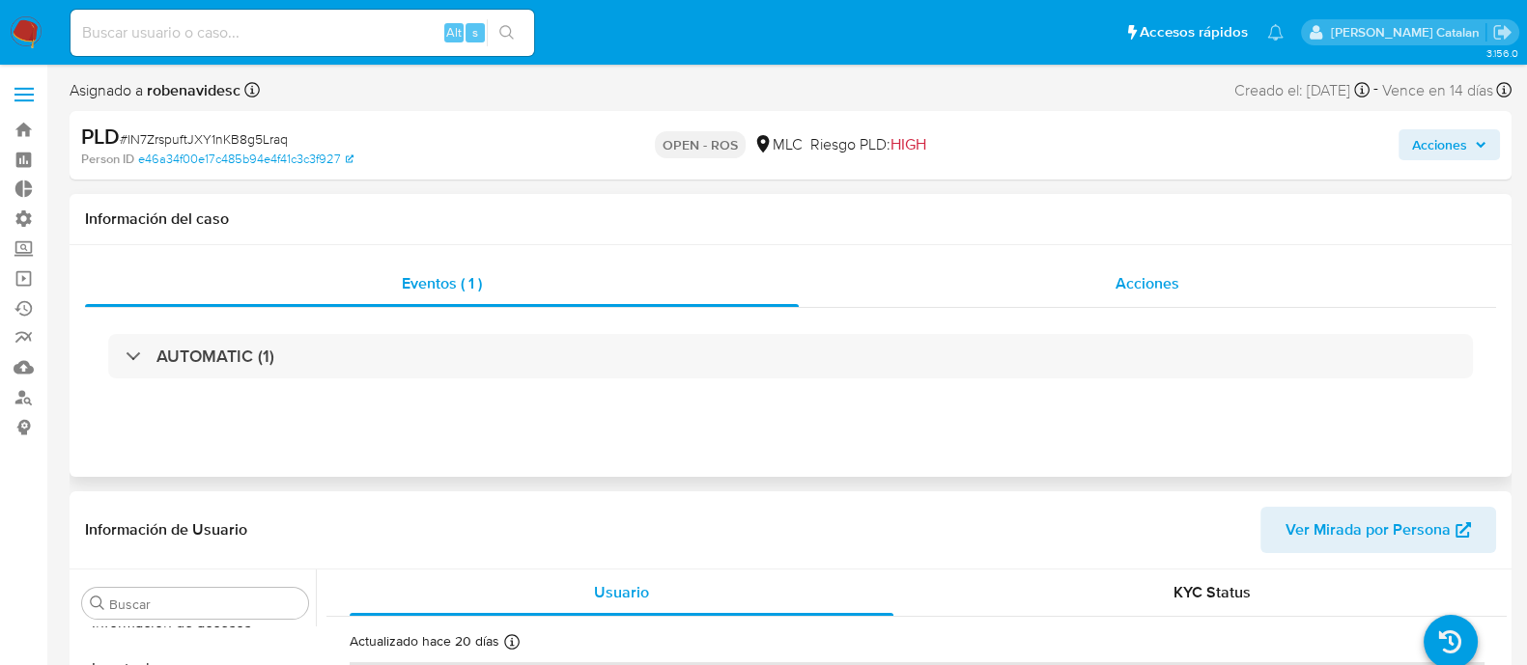
click at [1103, 272] on div "Acciones" at bounding box center [1147, 284] width 697 height 46
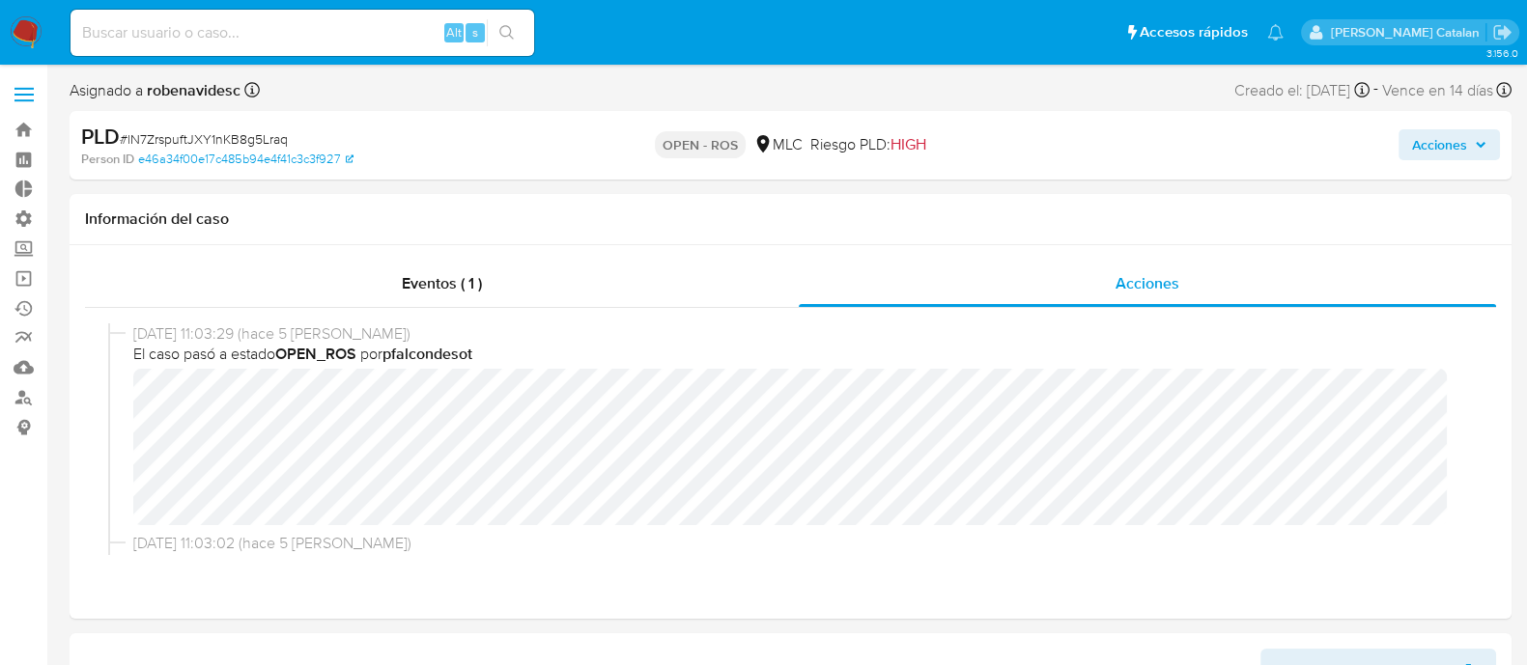
click at [1424, 140] on span "Acciones" at bounding box center [1439, 144] width 55 height 31
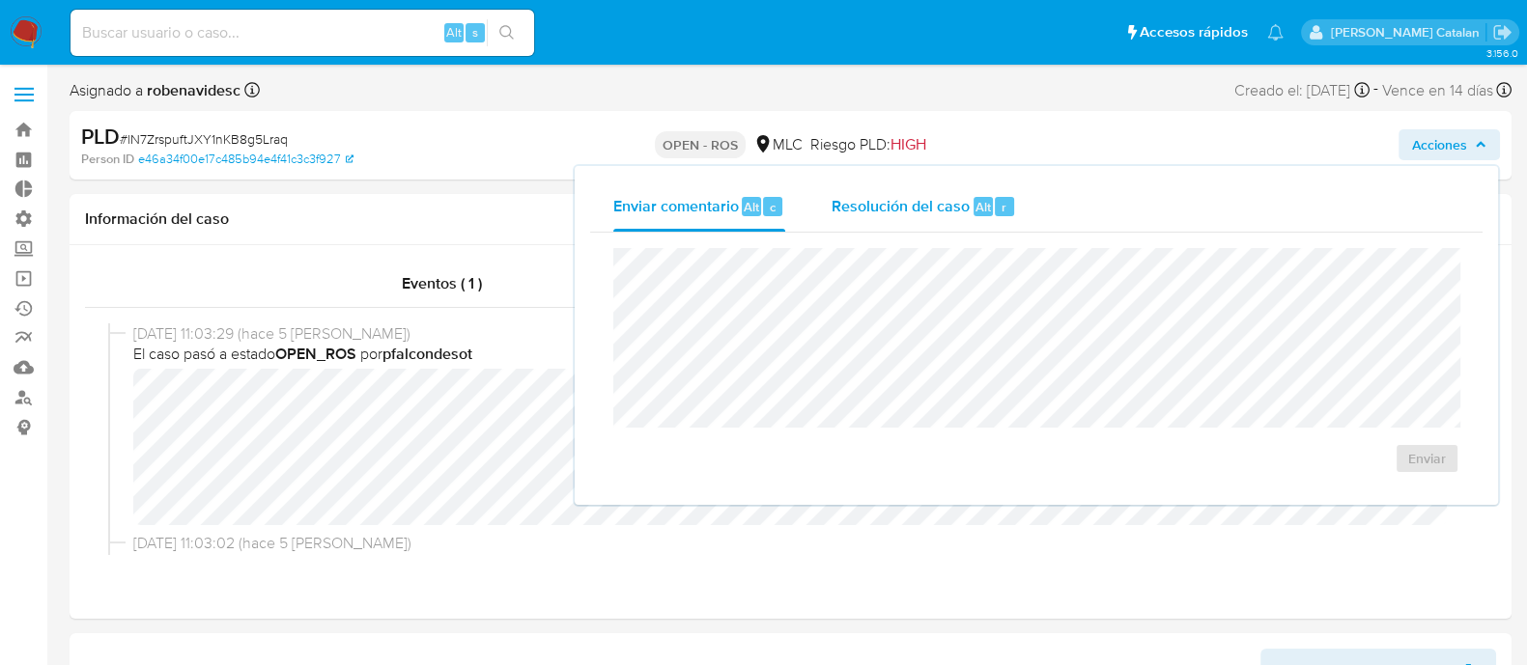
click at [912, 205] on span "Resolución del caso" at bounding box center [900, 206] width 138 height 22
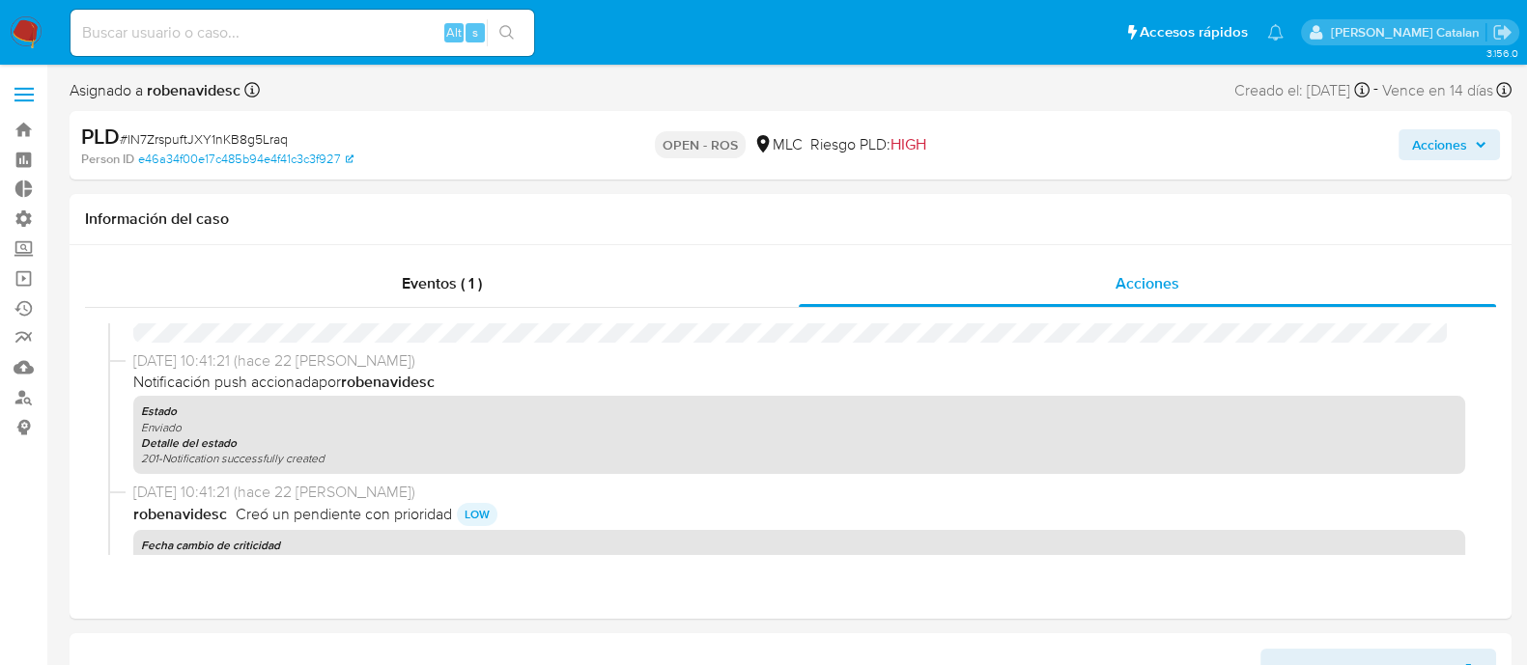
scroll to position [786, 0]
click at [1428, 145] on span "Acciones" at bounding box center [1439, 144] width 55 height 31
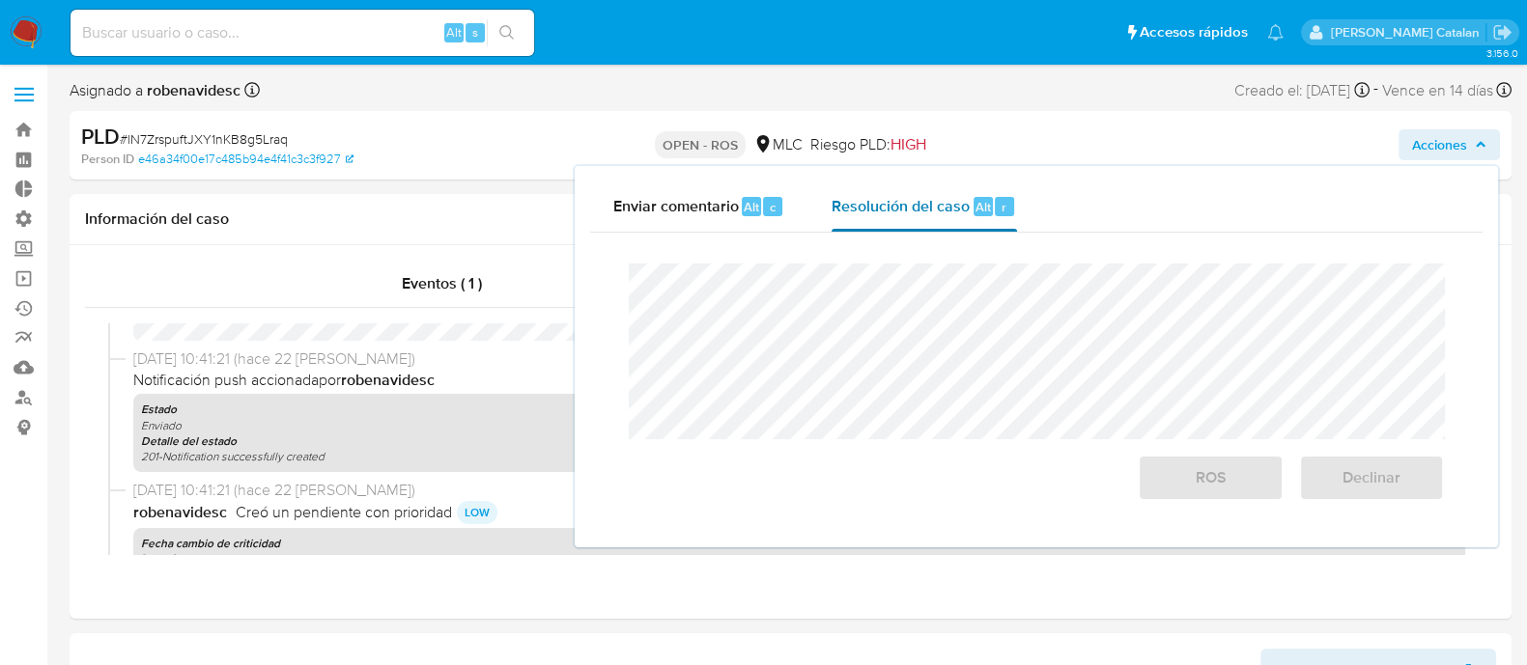
click at [925, 207] on span "Resolución del caso" at bounding box center [900, 206] width 138 height 22
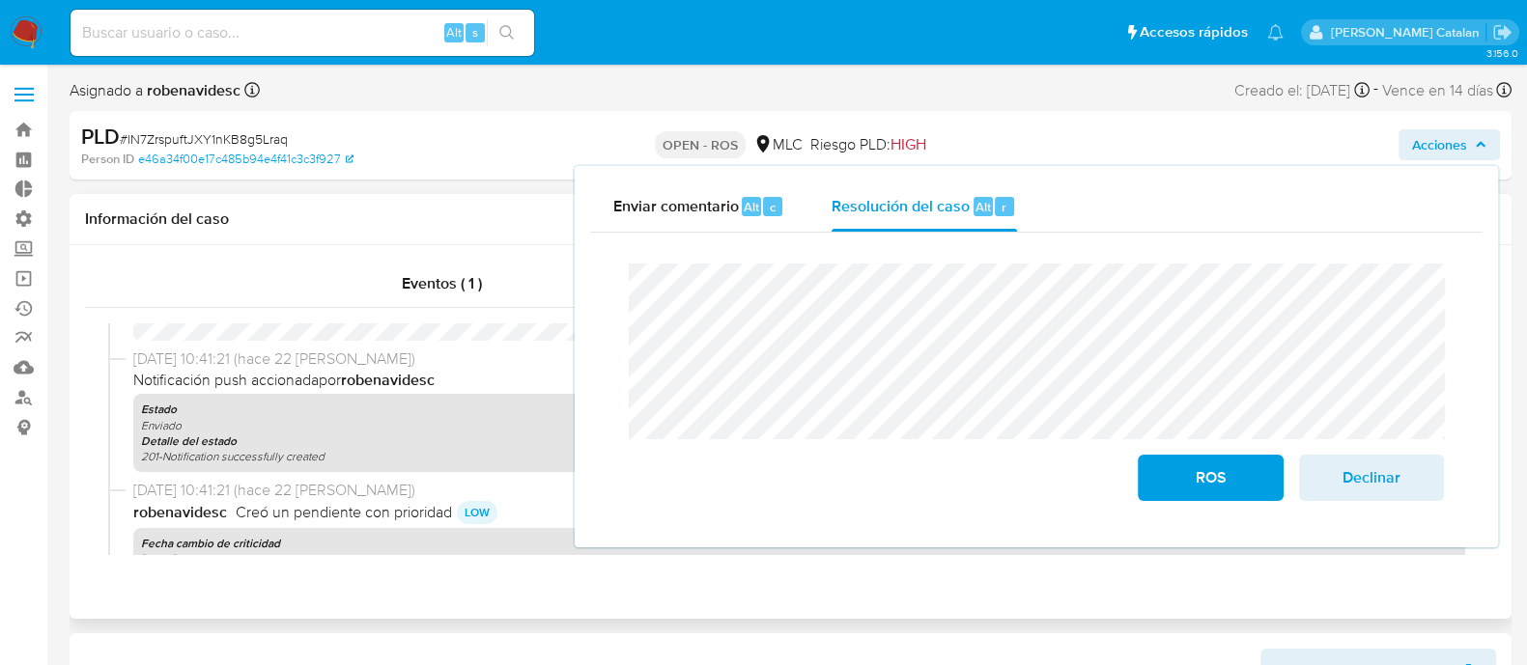
click at [513, 448] on div "Estado Enviado Detalle del estado 201-Notification successfully created" at bounding box center [799, 433] width 1332 height 78
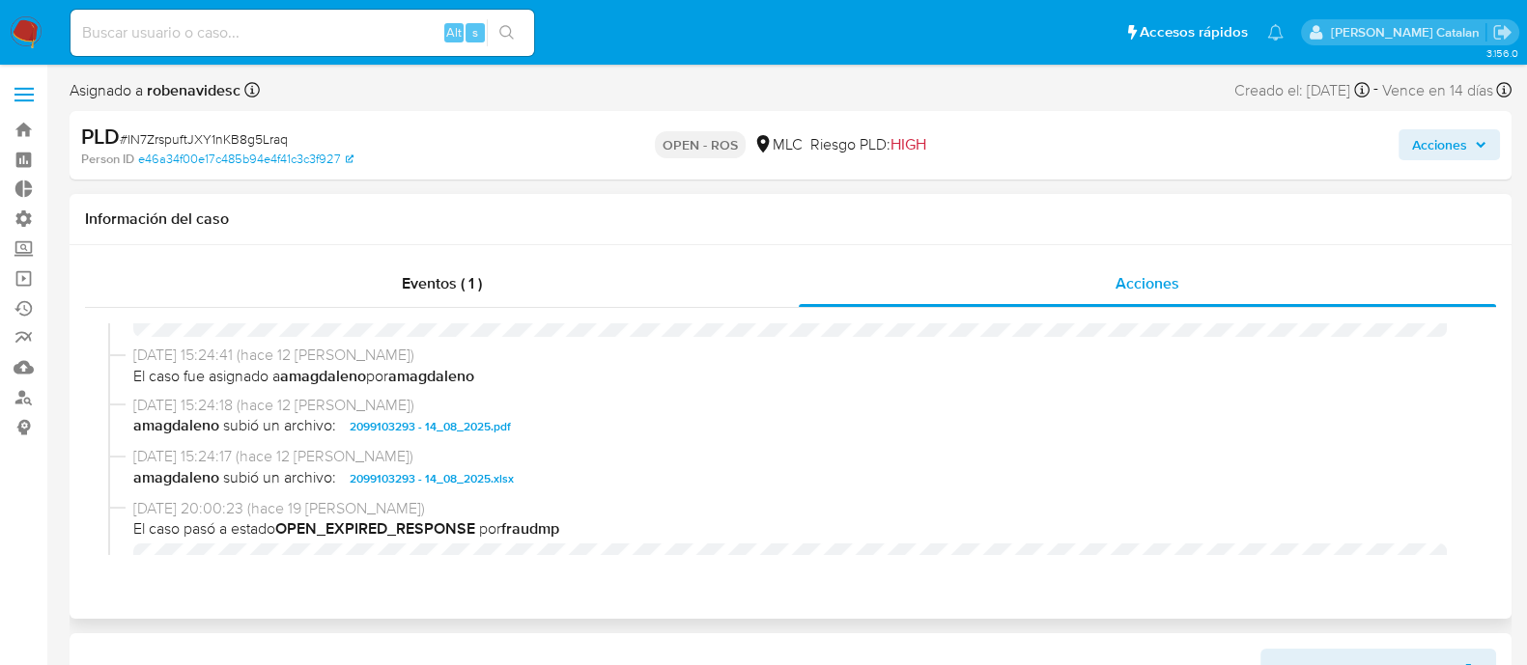
scroll to position [535, 0]
click at [1413, 135] on span "Acciones" at bounding box center [1439, 144] width 55 height 31
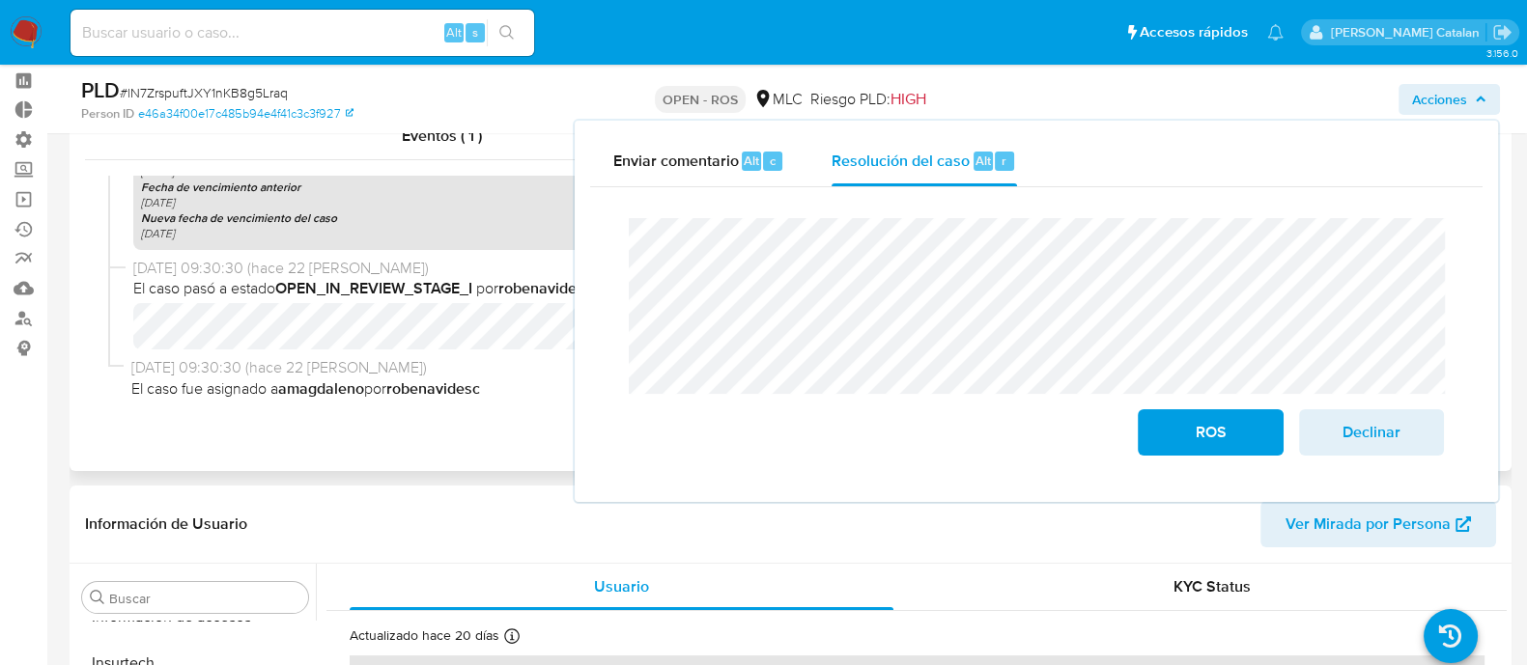
scroll to position [0, 0]
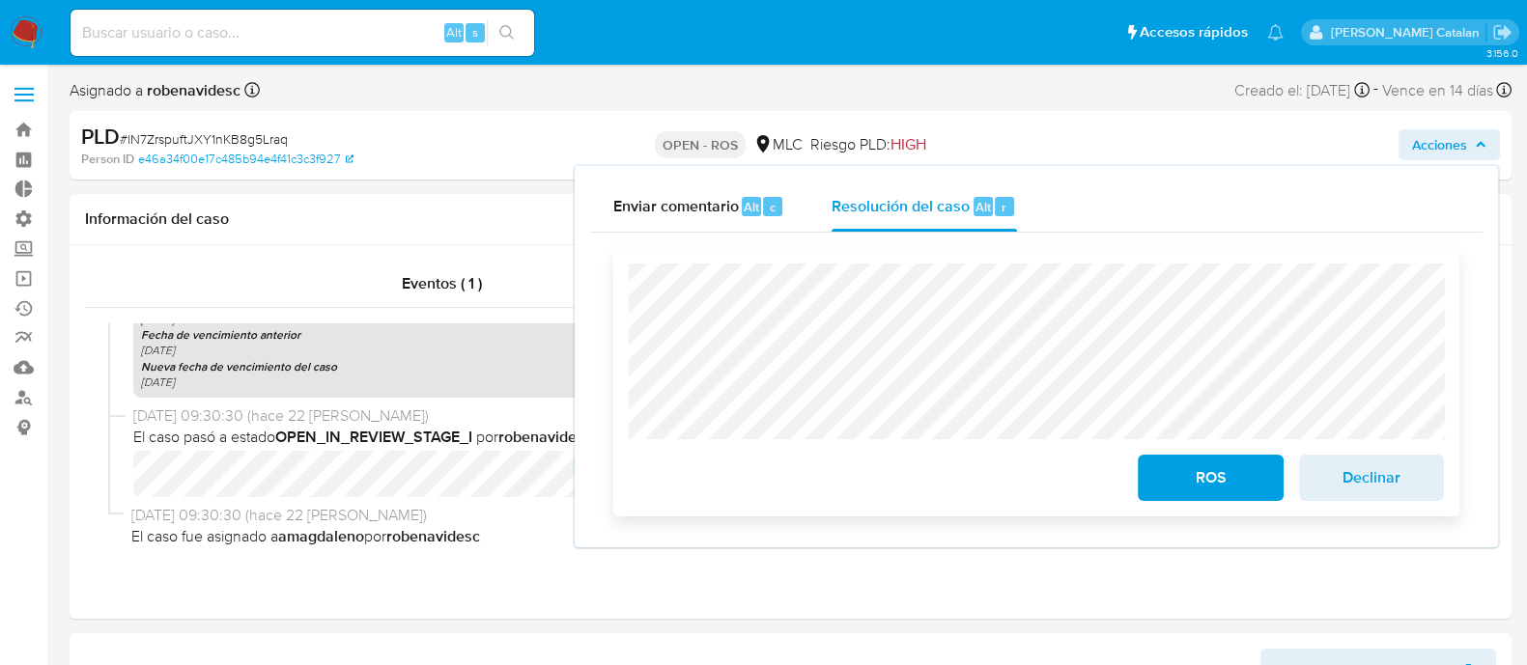
click at [1184, 494] on span "ROS" at bounding box center [1210, 478] width 95 height 42
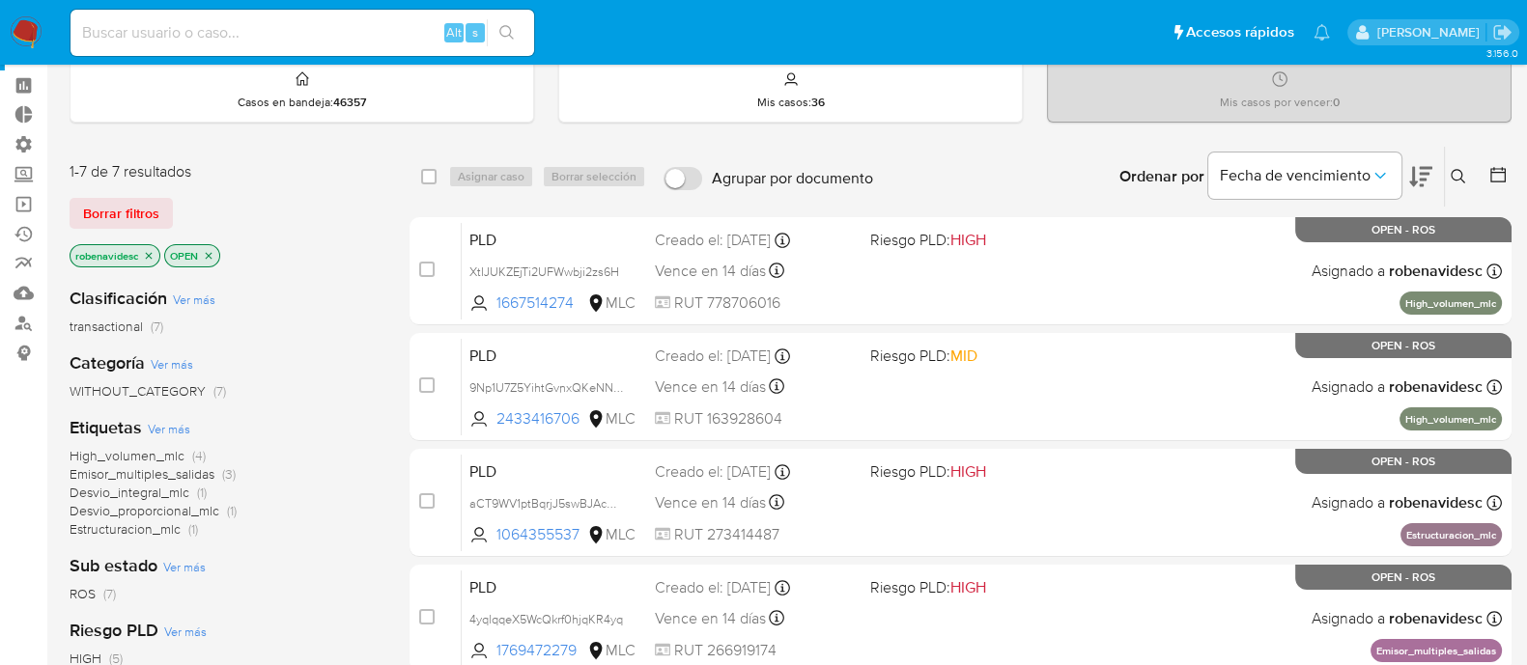
scroll to position [510, 0]
